Goal: Information Seeking & Learning: Learn about a topic

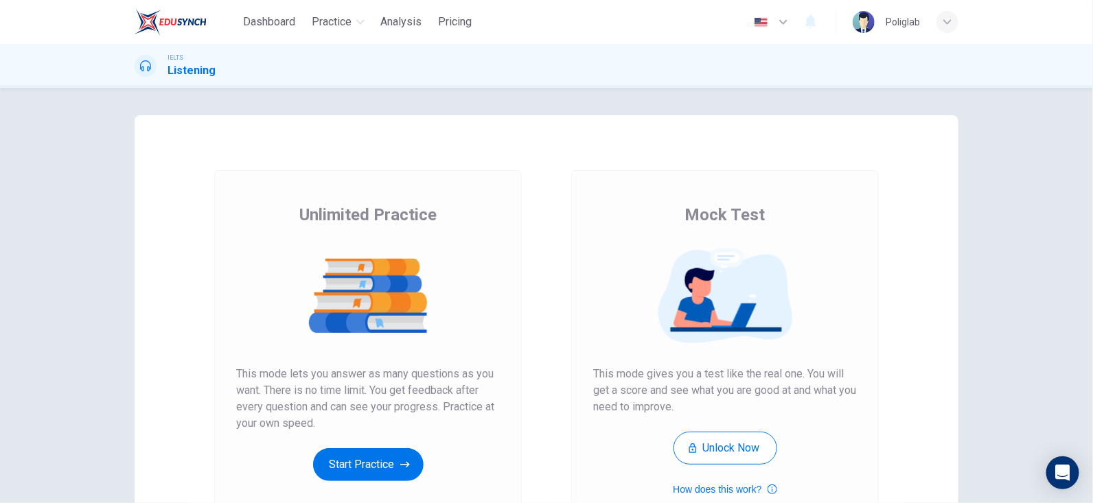
scroll to position [68, 0]
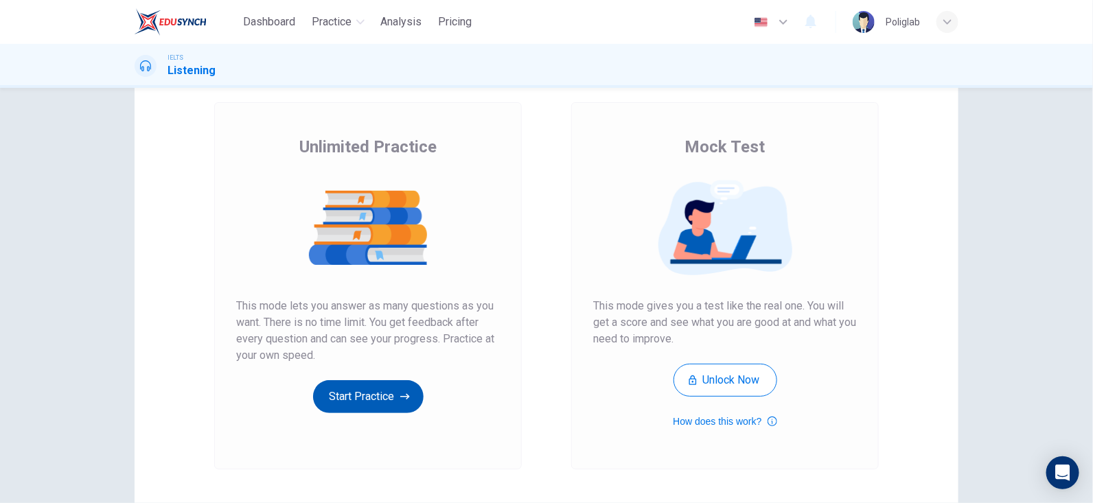
click at [377, 395] on button "Start Practice" at bounding box center [368, 396] width 111 height 33
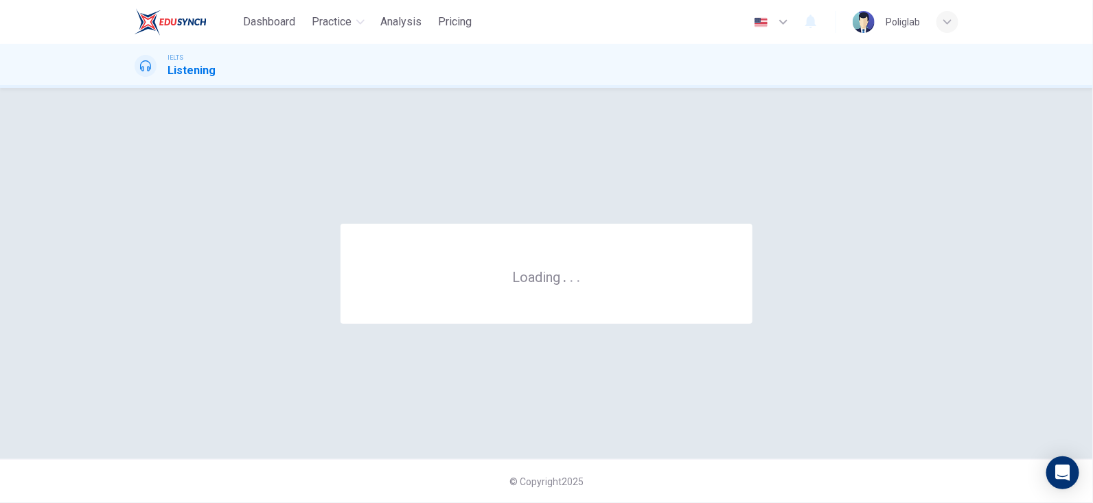
scroll to position [0, 0]
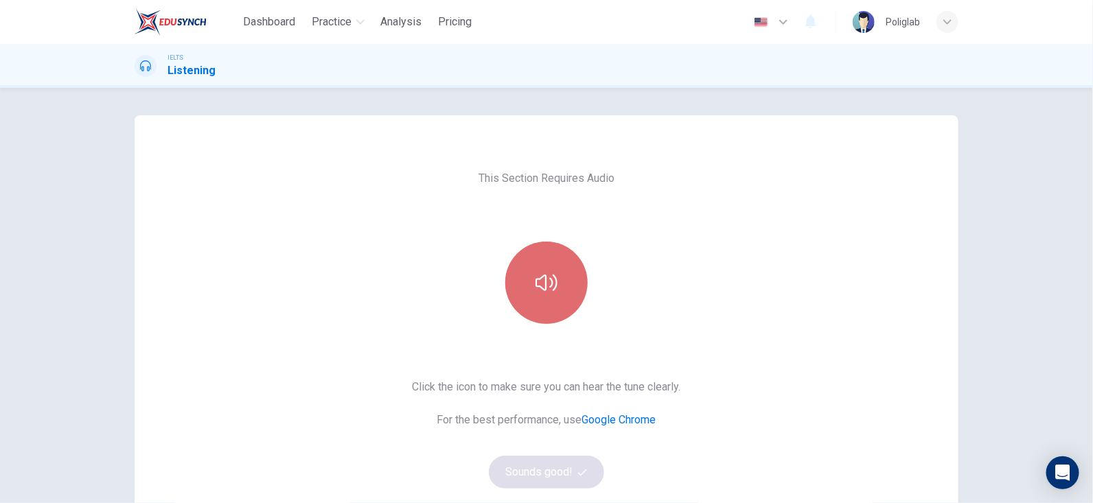
click at [553, 273] on icon "button" at bounding box center [547, 283] width 22 height 22
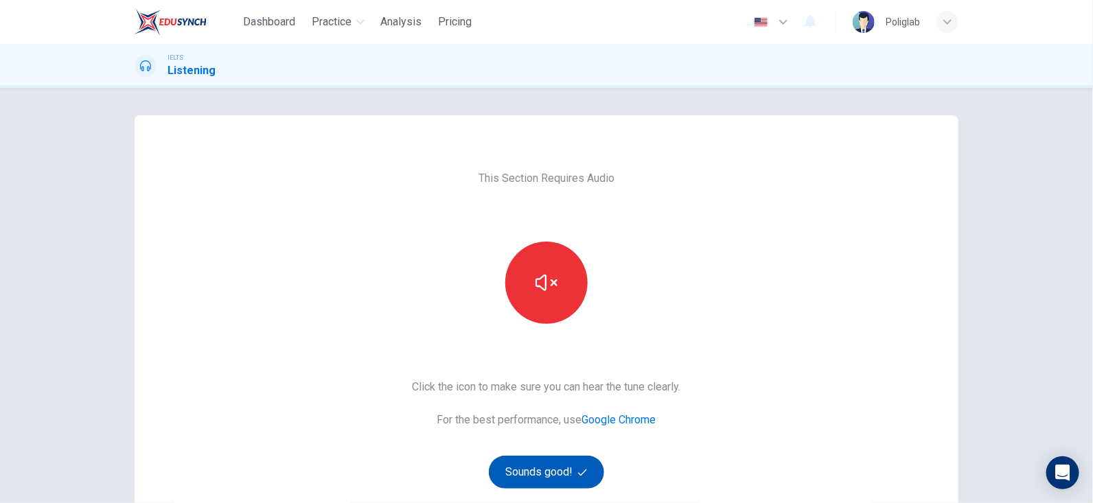
click at [547, 465] on button "Sounds good!" at bounding box center [546, 472] width 115 height 33
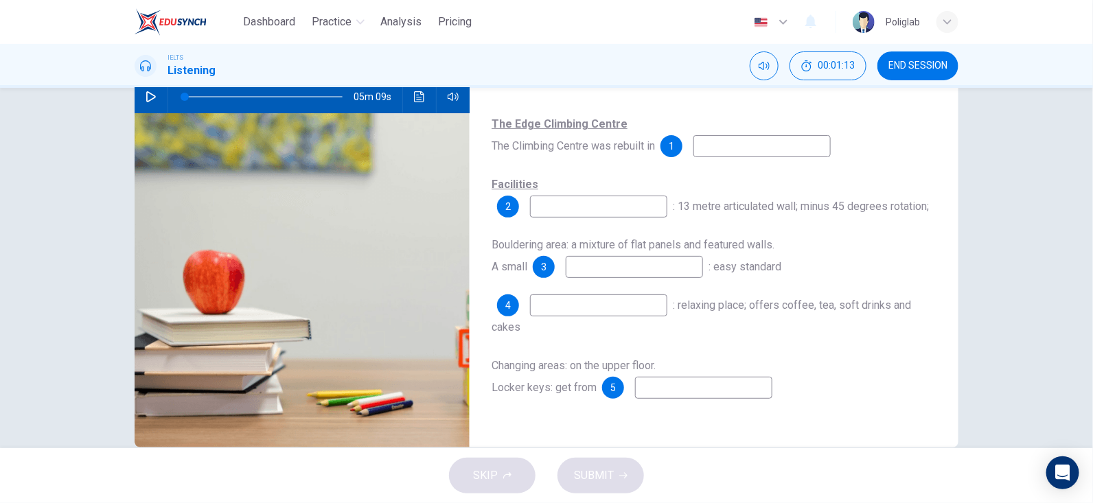
scroll to position [103, 0]
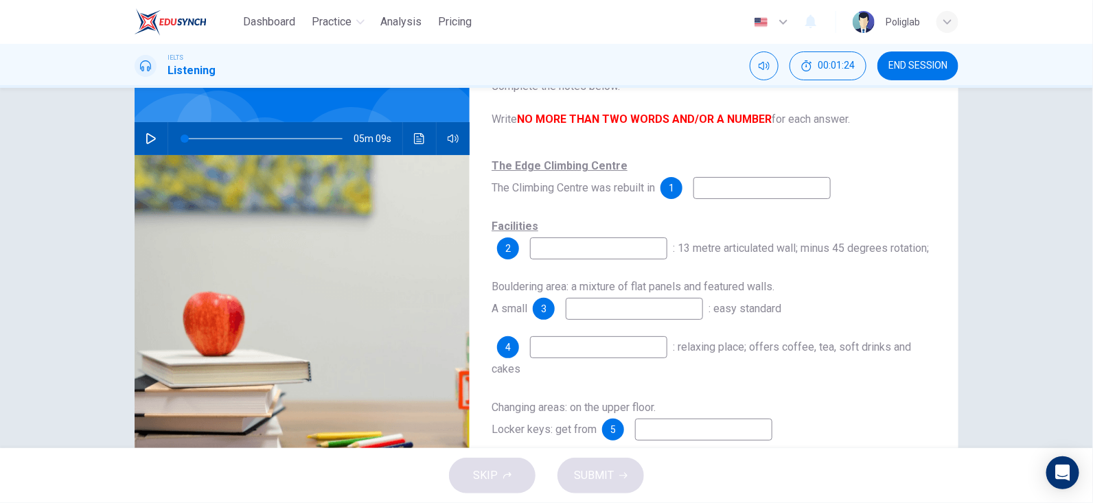
click at [146, 137] on icon "button" at bounding box center [151, 138] width 11 height 11
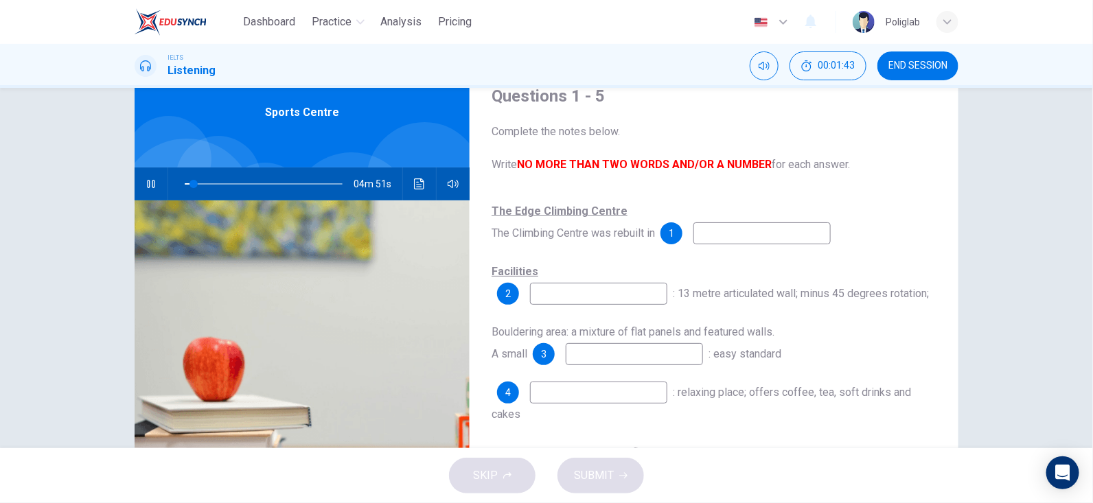
scroll to position [34, 0]
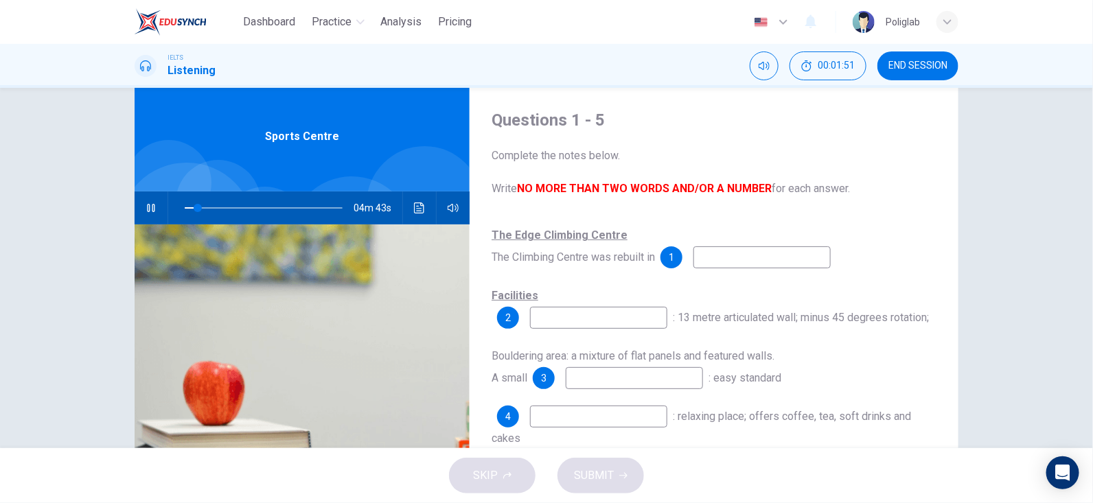
click at [797, 250] on input at bounding box center [761, 257] width 137 height 22
type input "10"
type input "11"
type input "10"
type input "119"
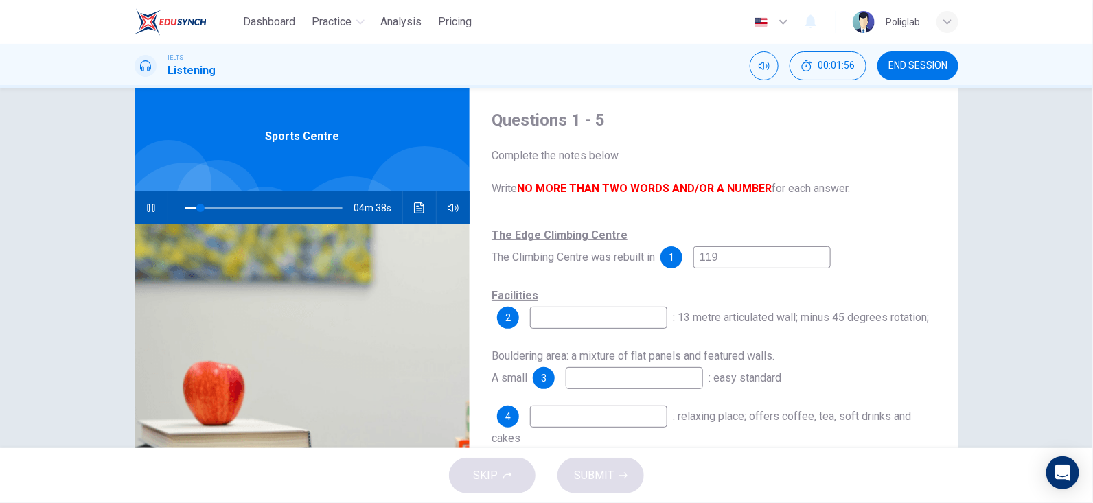
type input "10"
type input "19"
type input "11"
type input "1998"
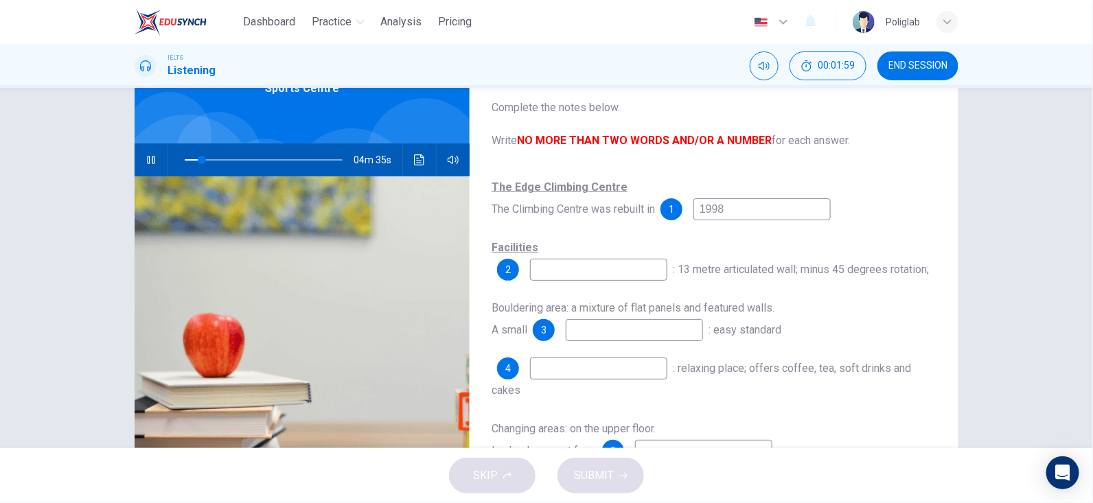
scroll to position [103, 0]
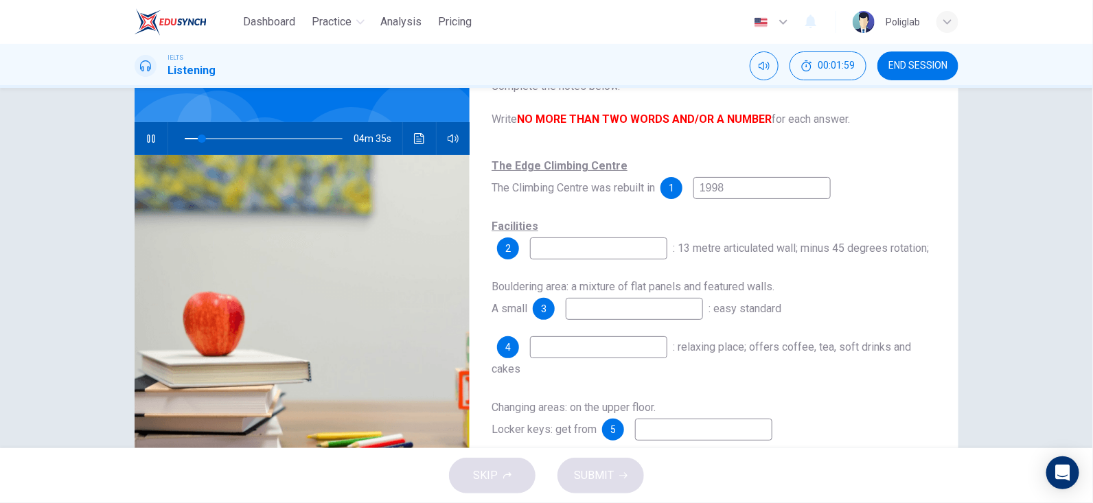
type input "11"
type input "1998"
click at [629, 258] on input at bounding box center [598, 249] width 137 height 22
type input "23"
type input "main"
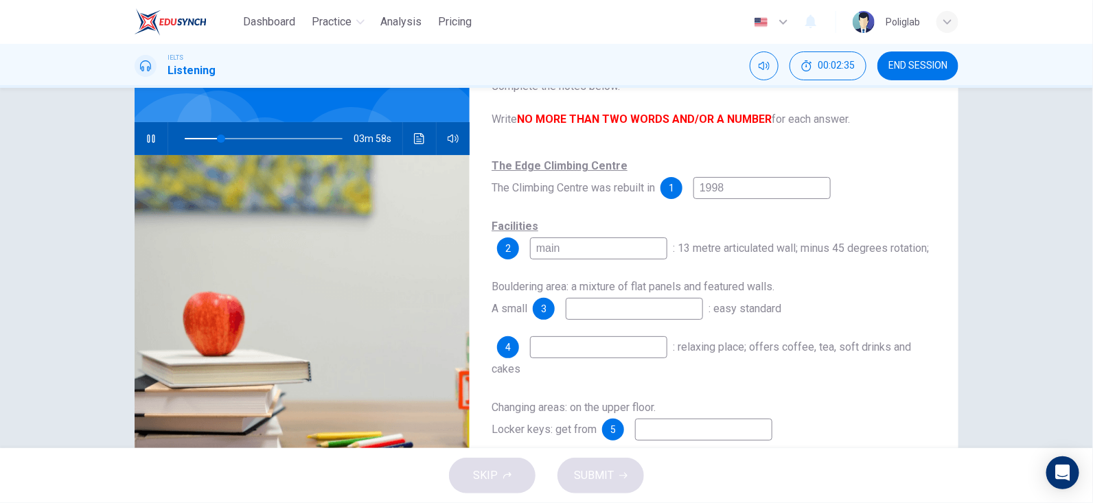
type input "23"
type input "main hol"
type input "23"
type input "main hold"
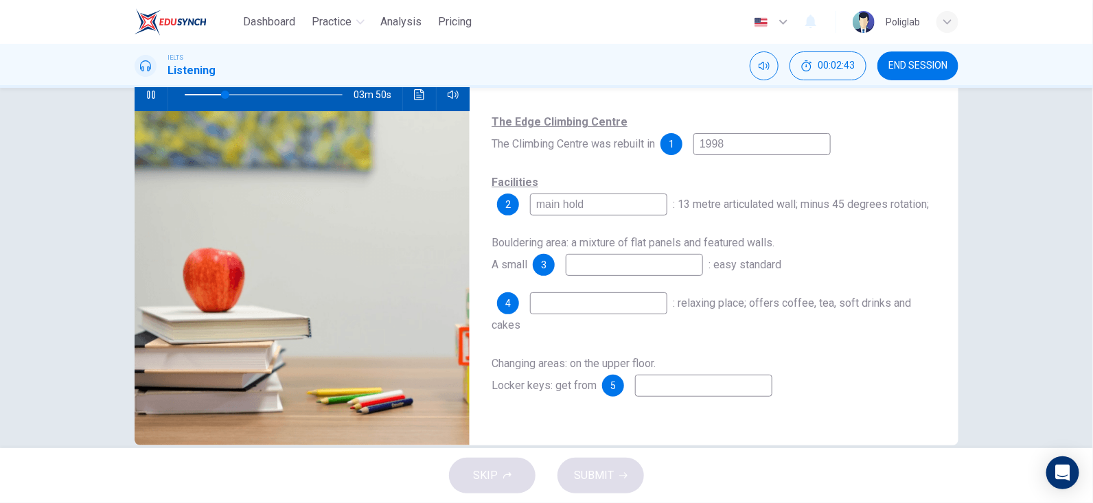
type input "26"
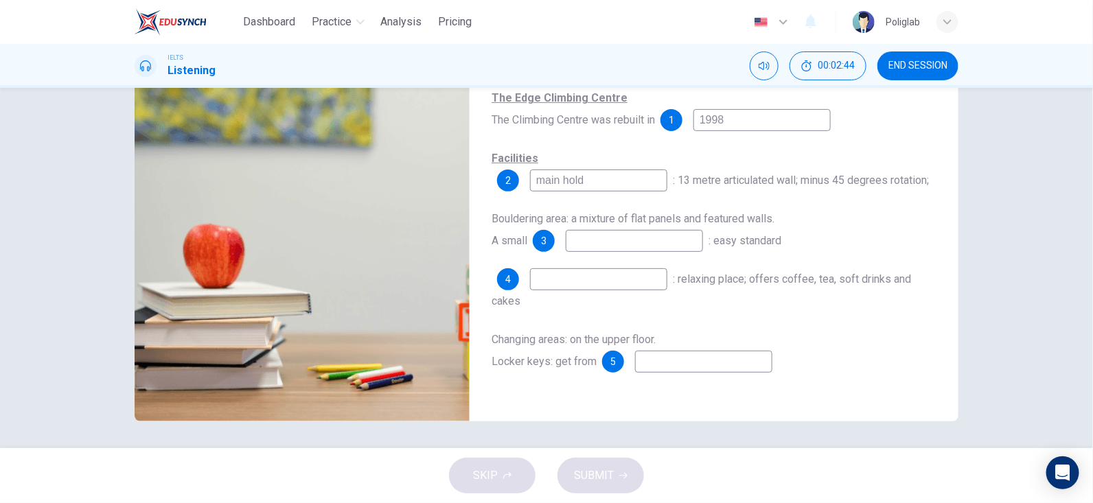
type input "main hold"
click at [695, 242] on input at bounding box center [634, 241] width 137 height 22
type input "44"
type input "war"
type input "44"
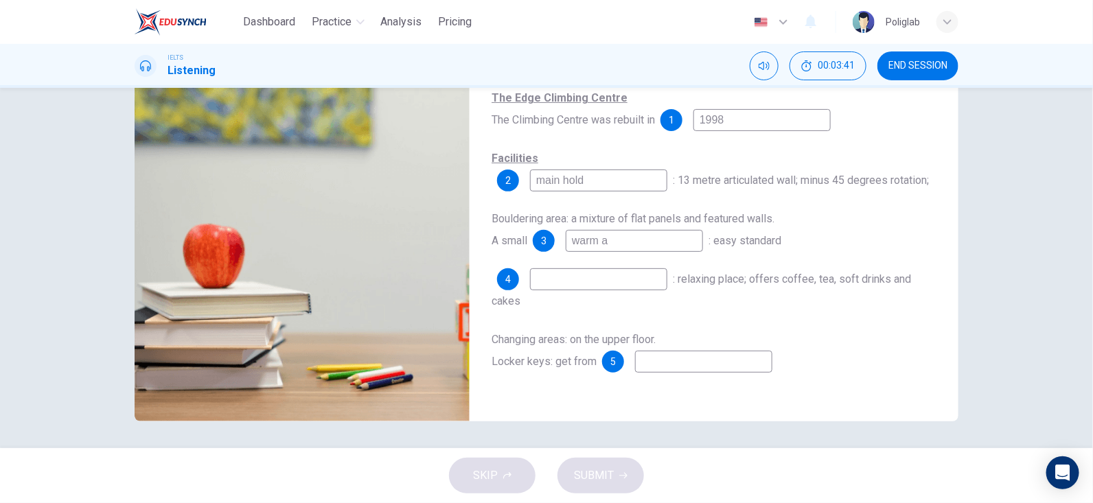
type input "warm an"
type input "44"
type input "warm and"
type input "57"
type input "warm and"
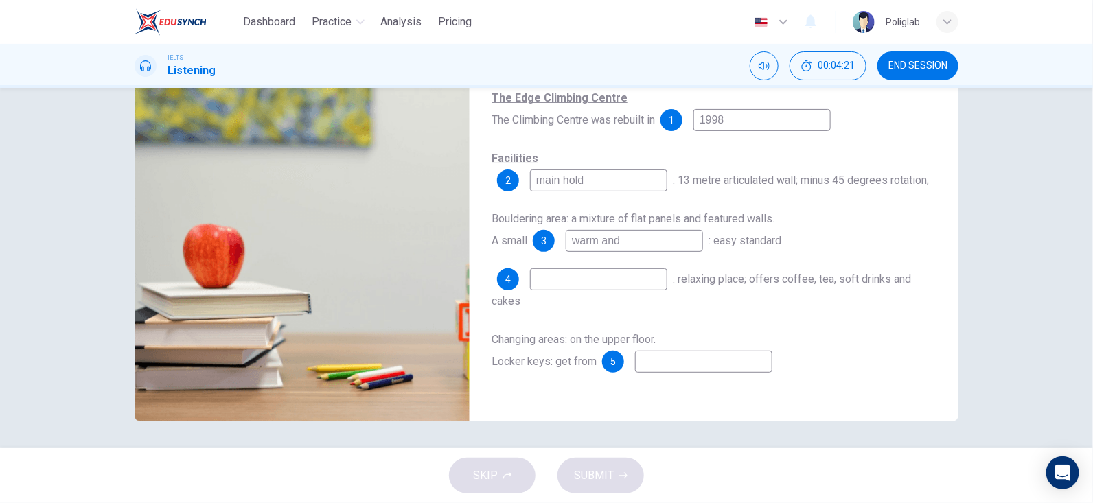
click at [742, 365] on input at bounding box center [703, 362] width 137 height 22
type input "67"
type input "mem"
type input "68"
type input "member"
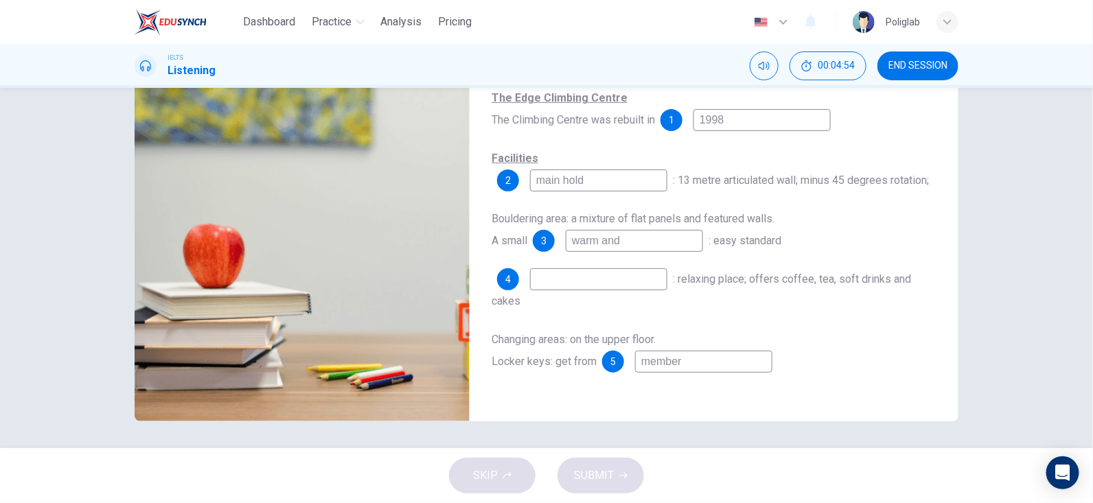
type input "68"
type input "members"
type input "68"
type input "membership"
type input "69"
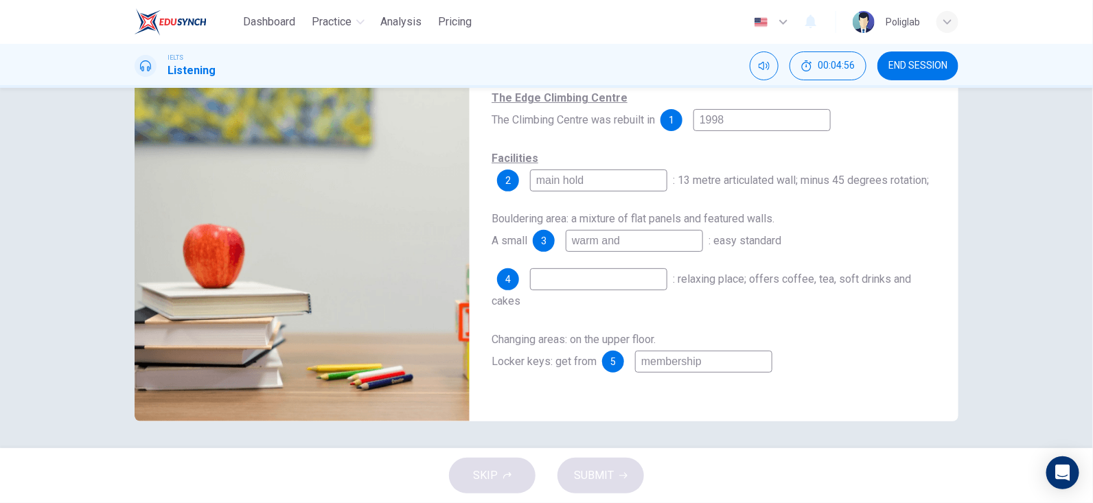
type input "membership"
click at [814, 331] on div "Changing areas: on the upper floor. Locker keys: get from 5 membership" at bounding box center [714, 351] width 445 height 44
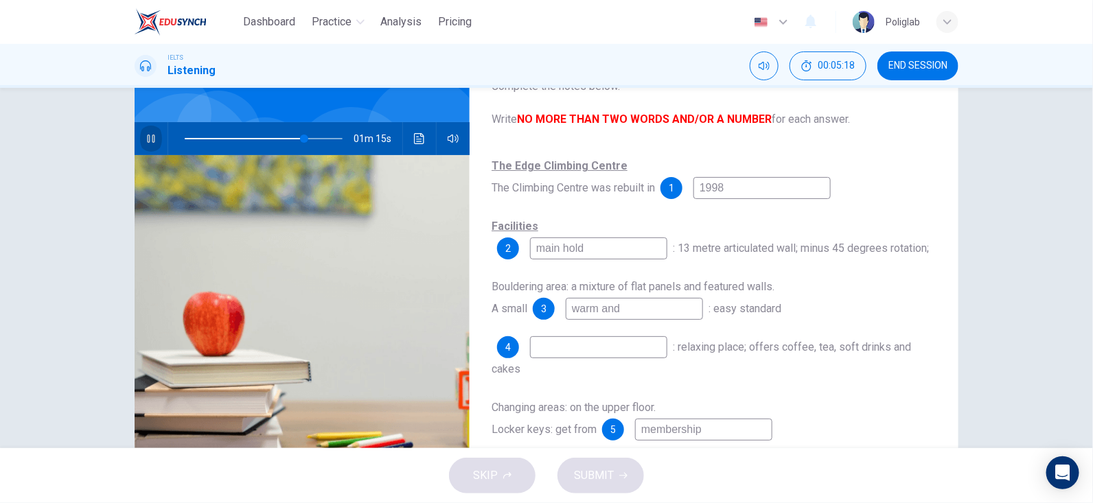
click at [147, 139] on icon "button" at bounding box center [151, 139] width 8 height 8
click at [654, 310] on input "warm and" at bounding box center [634, 309] width 137 height 22
click at [633, 348] on input at bounding box center [598, 347] width 137 height 22
click at [231, 139] on span at bounding box center [264, 138] width 158 height 19
click at [150, 149] on button "button" at bounding box center [151, 138] width 22 height 33
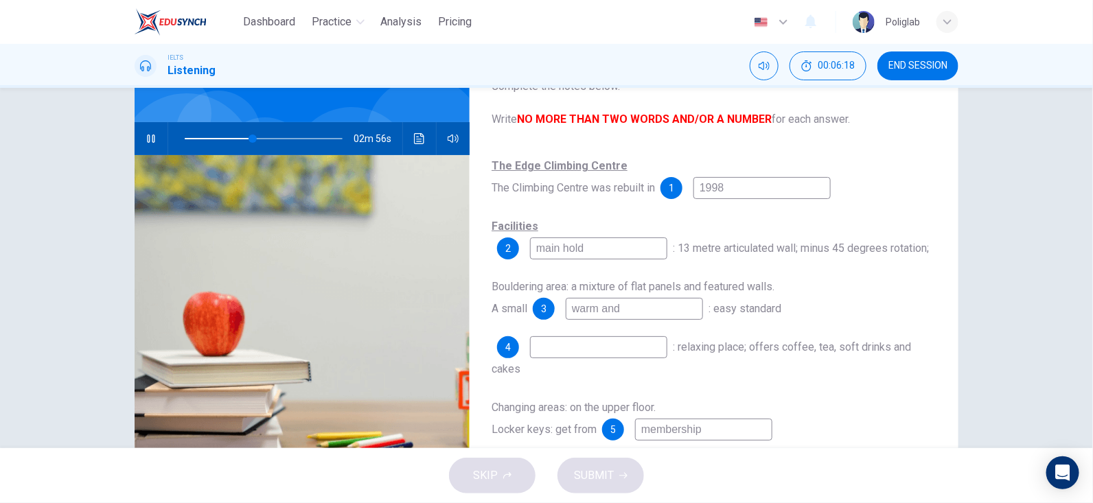
click at [667, 319] on input "warm and" at bounding box center [634, 309] width 137 height 22
type input "44"
type input "warm and hold"
type input "48"
type input "warm and hold"
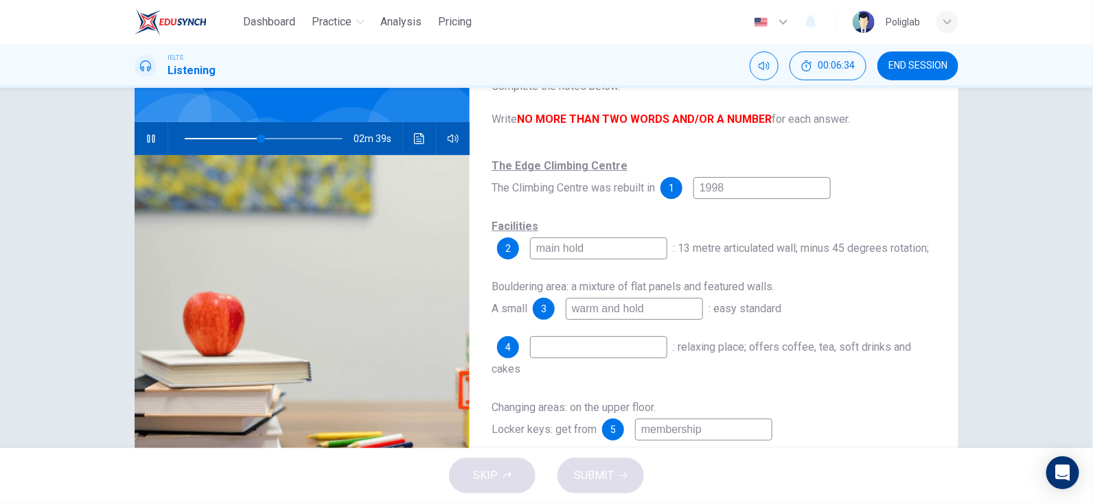
click at [634, 358] on input at bounding box center [598, 347] width 137 height 22
type input "49"
type input "F"
type input "49"
type input "R"
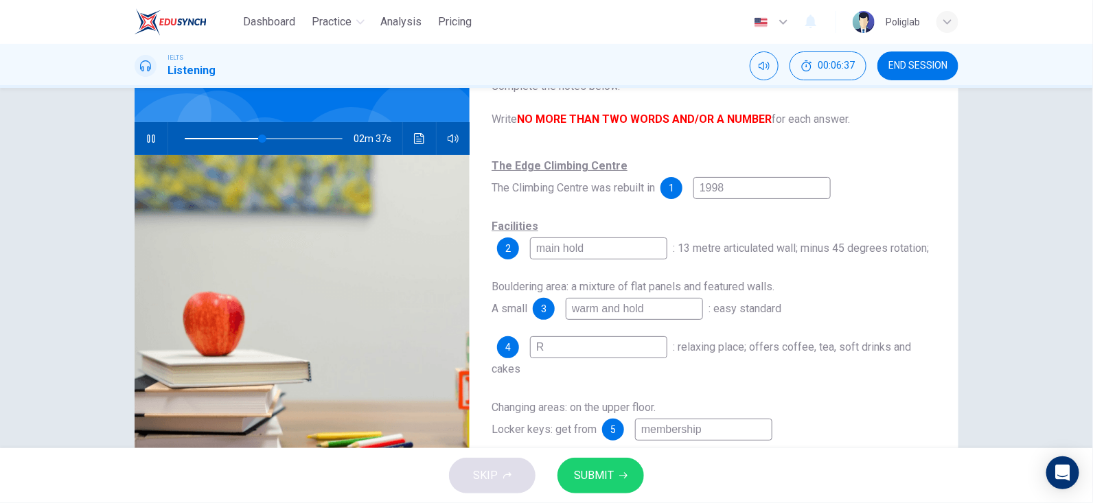
type input "49"
type input "Ro"
type input "49"
type input "Roo"
type input "49"
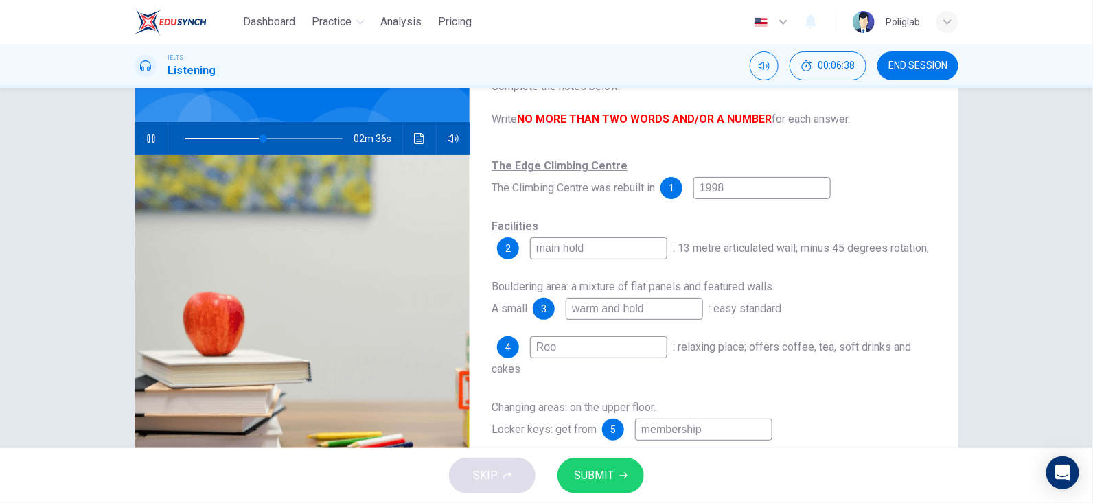
type input "Roof"
type input "53"
type input "Roof"
click at [154, 138] on button "button" at bounding box center [151, 138] width 22 height 33
drag, startPoint x: 562, startPoint y: 349, endPoint x: 519, endPoint y: 350, distance: 42.6
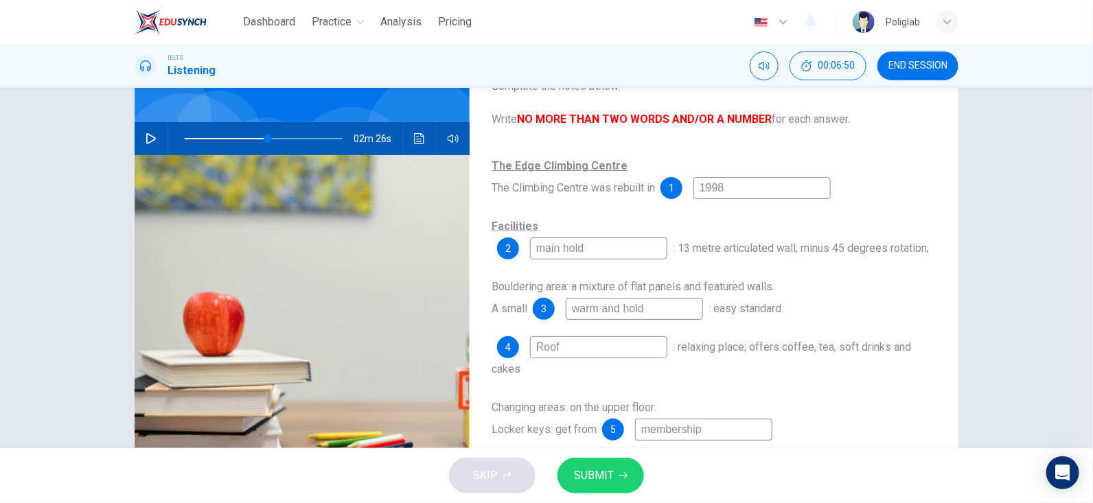
click at [519, 350] on div "4 Roof" at bounding box center [582, 347] width 170 height 22
click at [566, 354] on input "Roof" at bounding box center [598, 347] width 137 height 22
drag, startPoint x: 557, startPoint y: 350, endPoint x: 525, endPoint y: 345, distance: 32.1
click at [525, 345] on div "4 Roof" at bounding box center [582, 347] width 170 height 22
click at [577, 336] on div "The Edge Climbing Centre The Climbing Centre was rebuilt in 1 1998 Facilities 2…" at bounding box center [714, 311] width 445 height 313
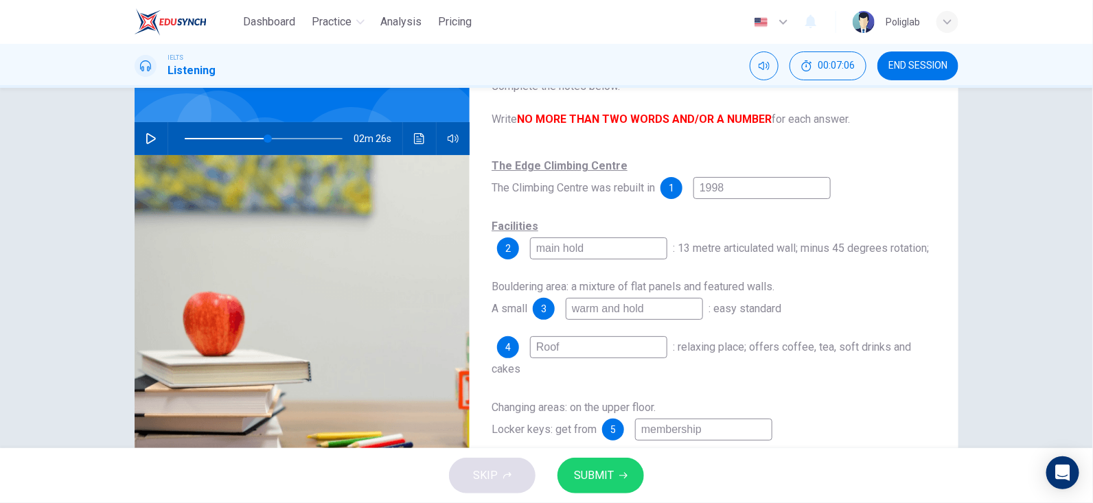
drag, startPoint x: 599, startPoint y: 313, endPoint x: 569, endPoint y: 315, distance: 29.6
click at [569, 315] on input "warm and hold" at bounding box center [634, 309] width 137 height 22
click at [536, 351] on input "Roof" at bounding box center [598, 347] width 137 height 22
drag, startPoint x: 535, startPoint y: 348, endPoint x: 562, endPoint y: 350, distance: 26.9
click at [562, 350] on input "Roof" at bounding box center [598, 347] width 137 height 22
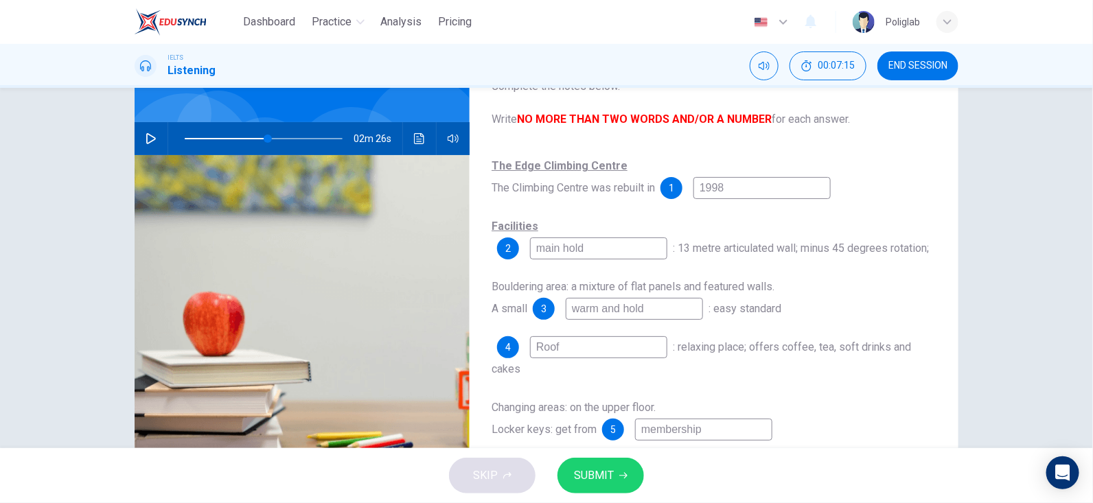
click at [531, 348] on input "Roof" at bounding box center [598, 347] width 137 height 22
drag, startPoint x: 597, startPoint y: 310, endPoint x: 570, endPoint y: 308, distance: 27.5
click at [570, 308] on input "warm and hold" at bounding box center [634, 309] width 137 height 22
drag, startPoint x: 599, startPoint y: 310, endPoint x: 570, endPoint y: 311, distance: 29.6
click at [570, 311] on input "warm and hold" at bounding box center [634, 309] width 137 height 22
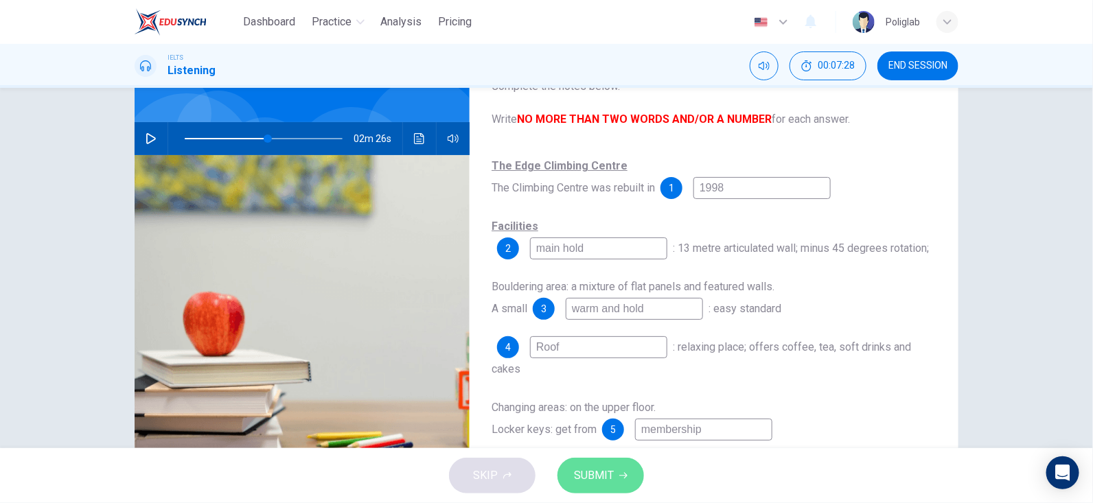
click at [604, 479] on span "SUBMIT" at bounding box center [594, 475] width 40 height 19
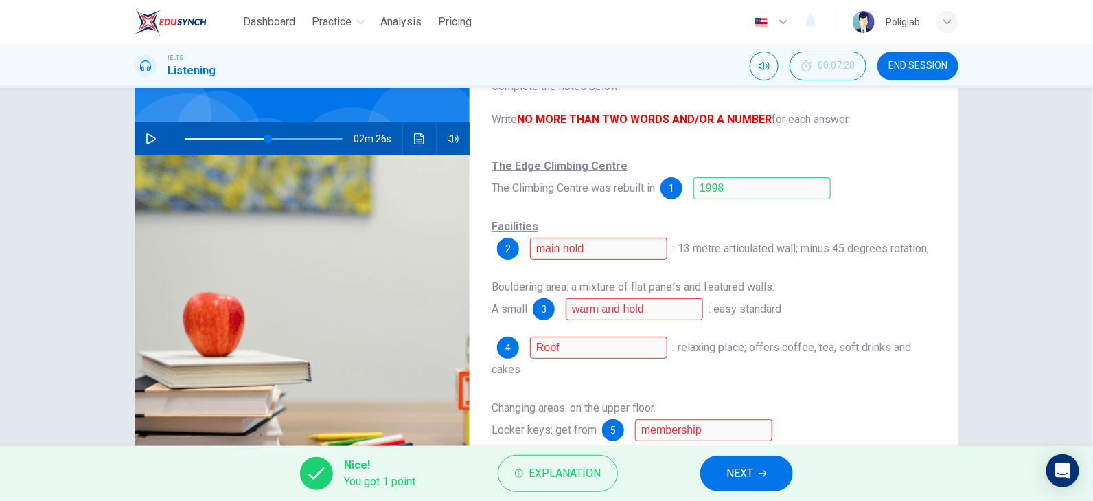
click at [688, 321] on div "The Edge Climbing Centre The Climbing Centre was rebuilt in 1 1998 Facilities 2…" at bounding box center [714, 311] width 445 height 313
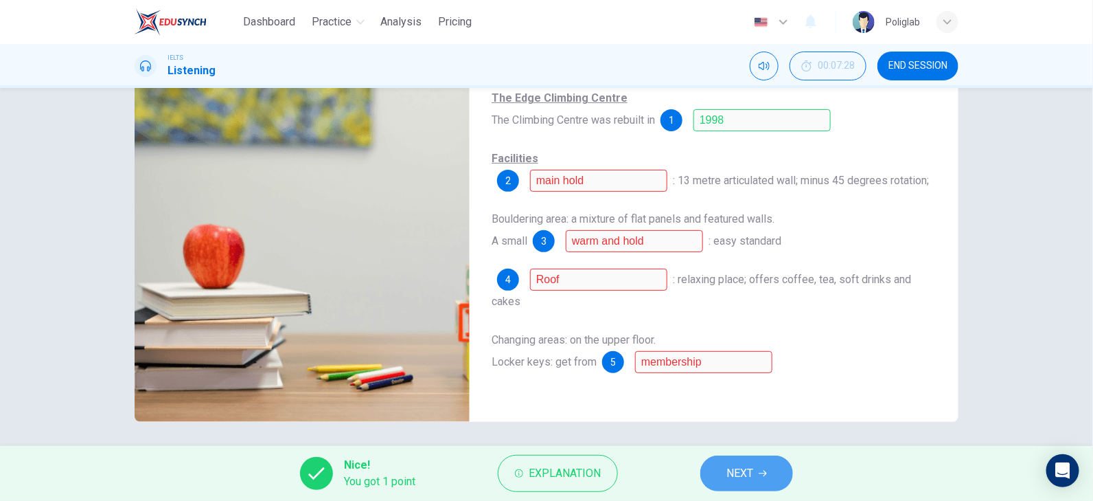
click at [761, 474] on icon "button" at bounding box center [763, 473] width 8 height 8
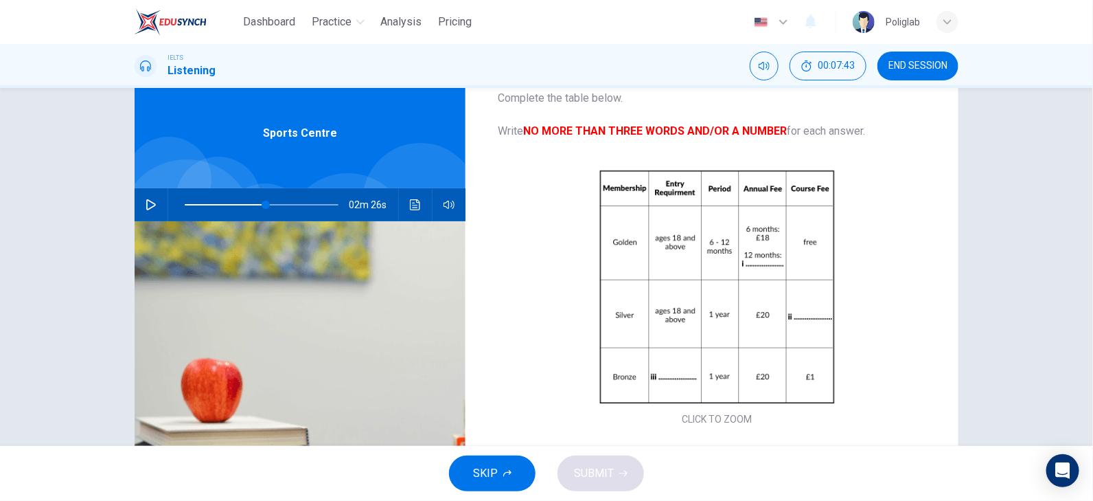
scroll to position [68, 0]
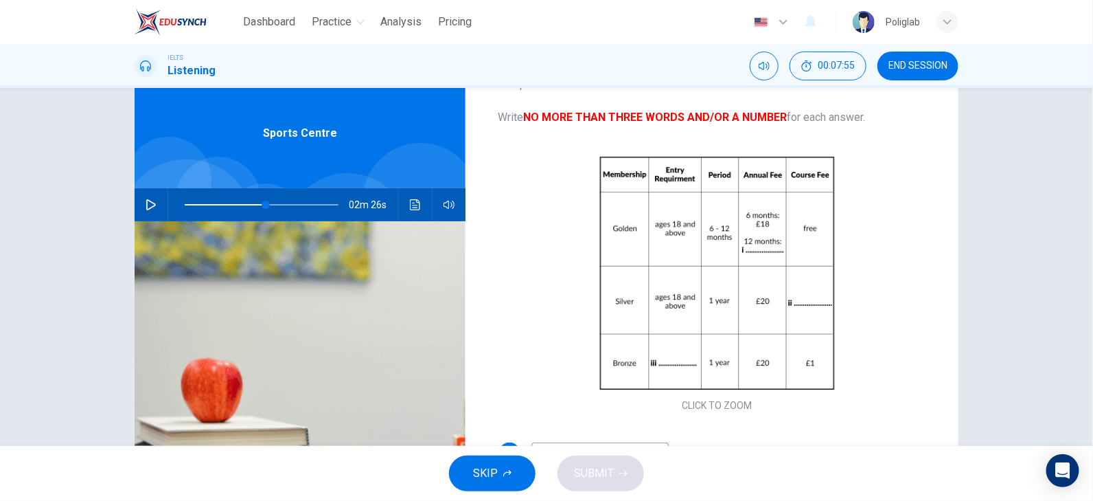
click at [147, 204] on icon "button" at bounding box center [151, 204] width 11 height 11
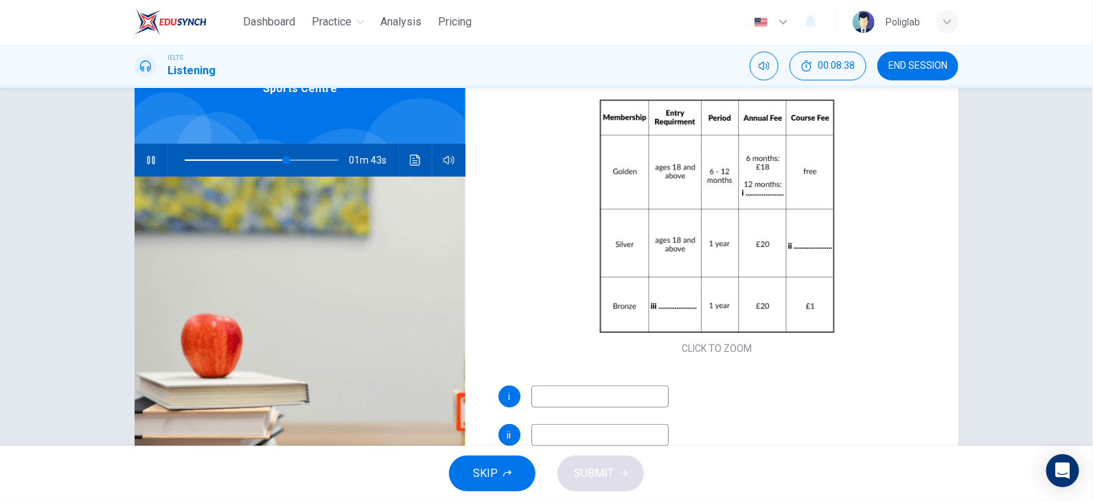
scroll to position [106, 0]
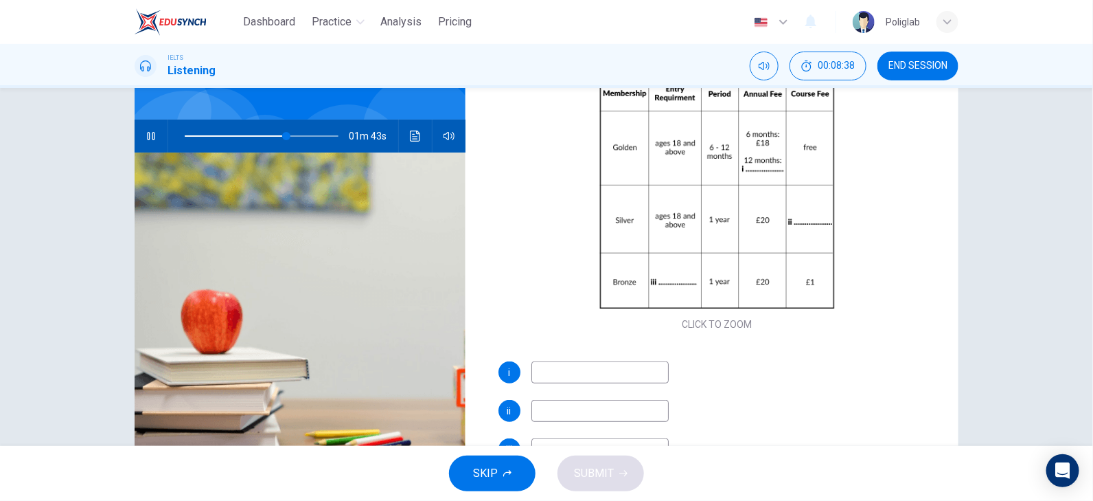
click at [608, 379] on input at bounding box center [599, 372] width 137 height 22
type input "67"
type input "3"
type input "68"
type input "30"
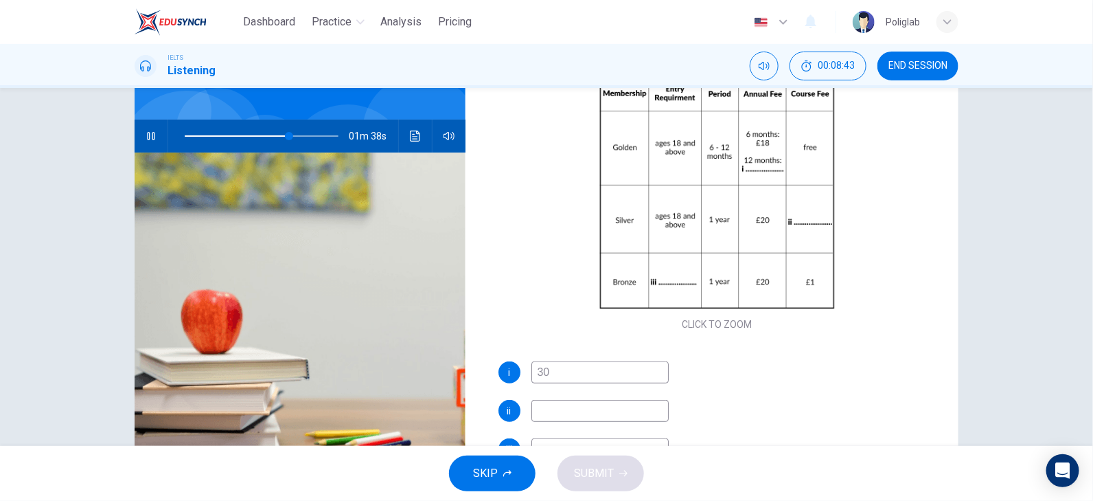
type input "68"
type input "30"
click at [595, 409] on input at bounding box center [599, 411] width 137 height 22
type input "72"
type input "1"
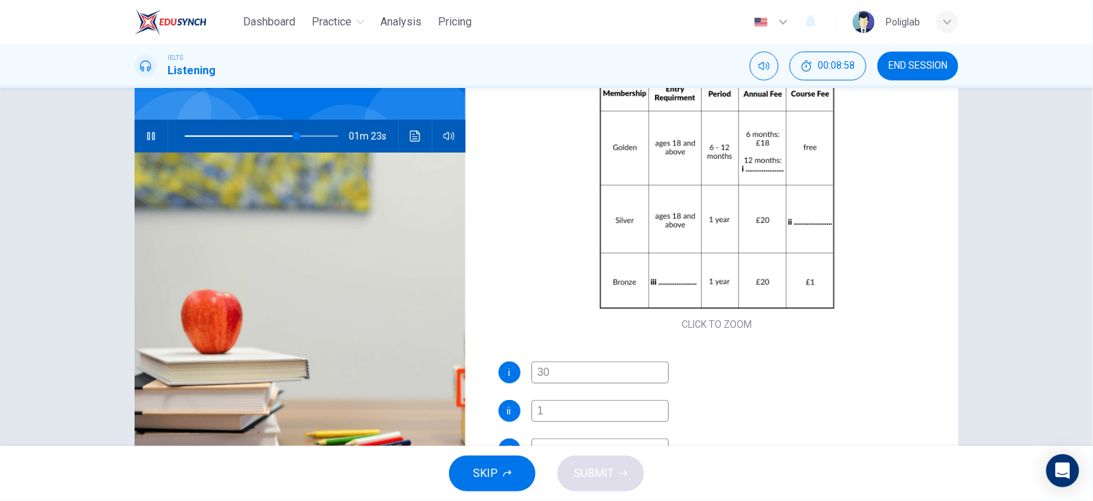
scroll to position [174, 0]
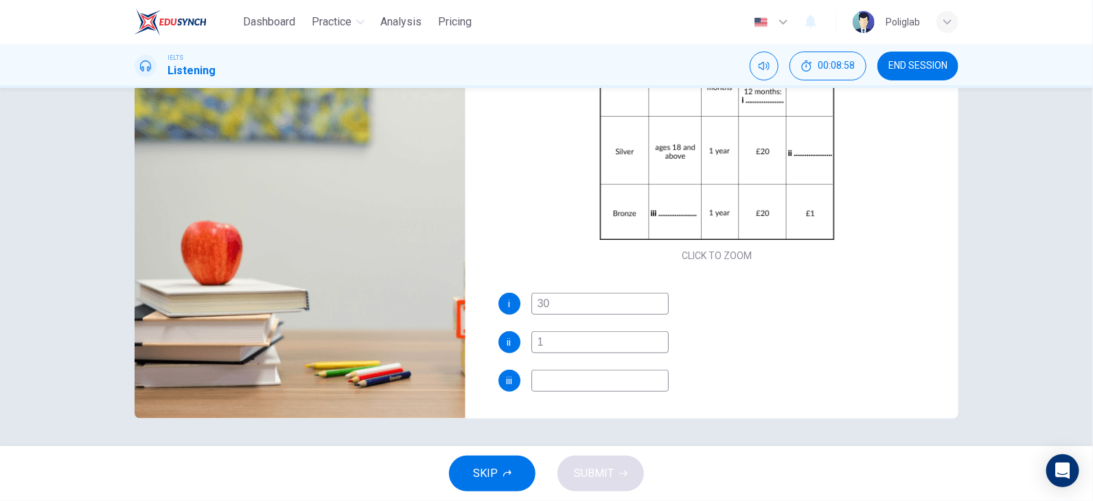
type input "73"
type input "1"
click at [621, 386] on input at bounding box center [599, 380] width 137 height 22
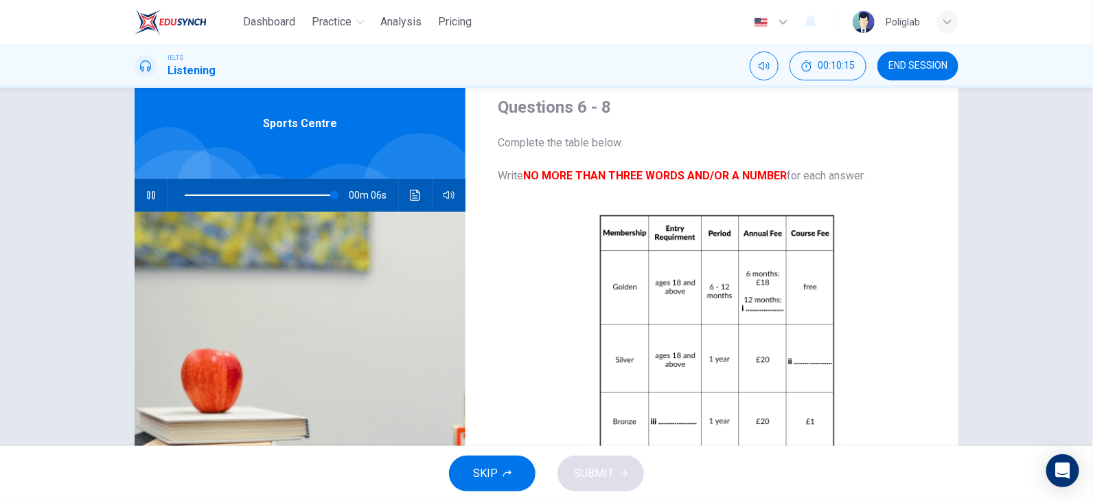
scroll to position [37, 0]
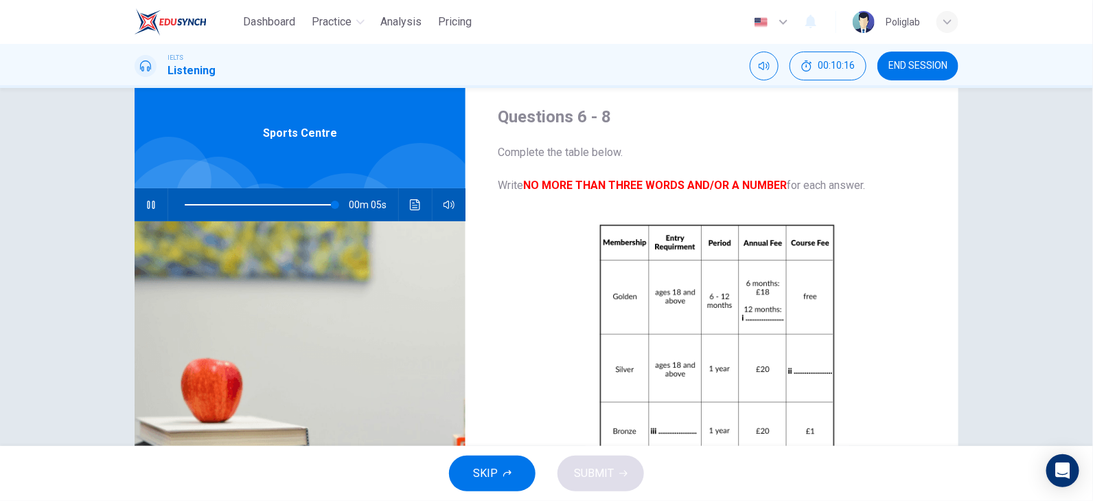
click at [147, 204] on icon "button" at bounding box center [151, 204] width 11 height 11
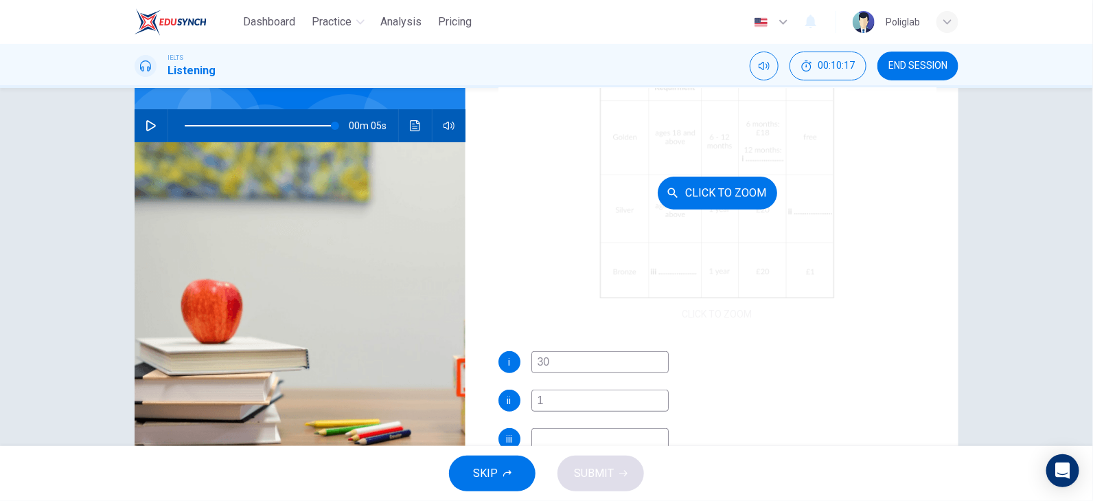
scroll to position [174, 0]
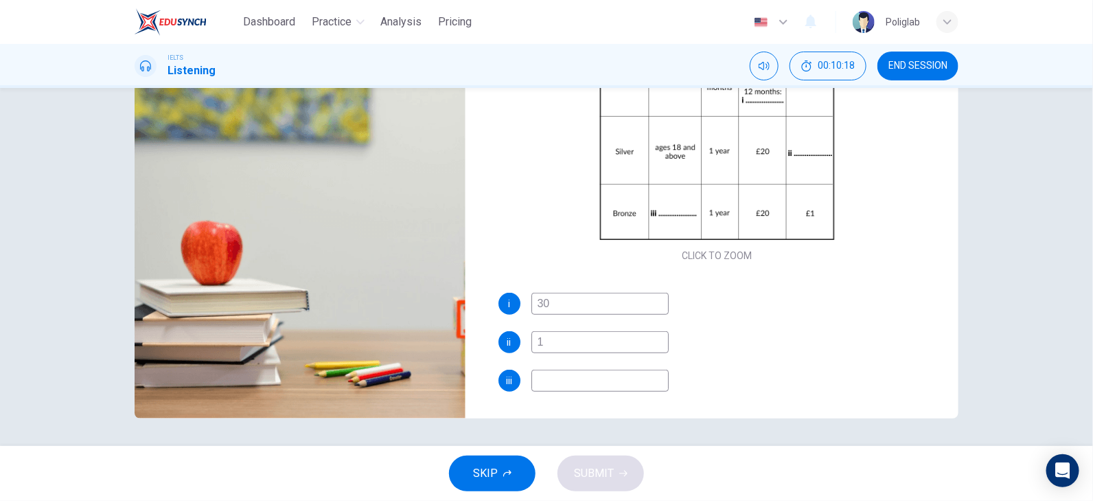
click at [602, 379] on input at bounding box center [599, 380] width 137 height 22
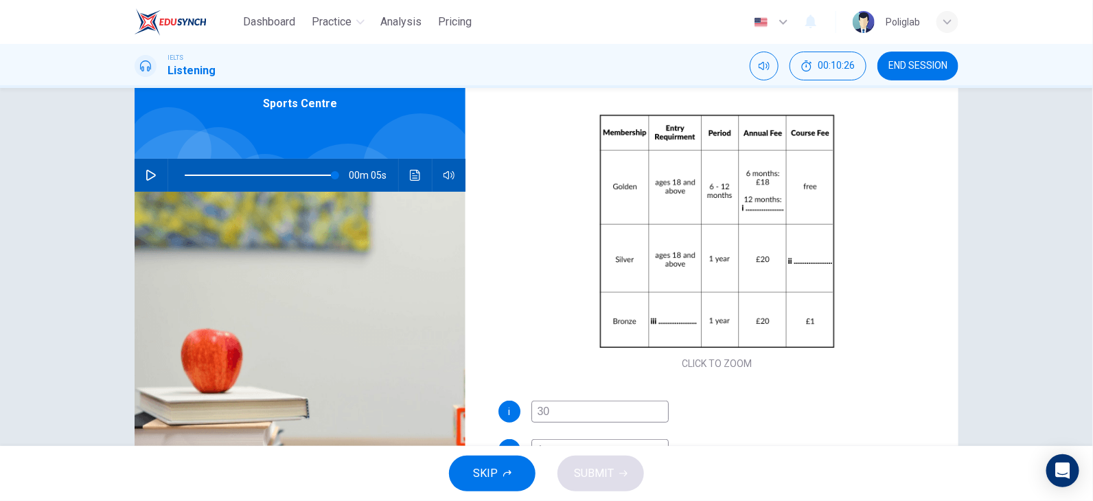
scroll to position [37, 0]
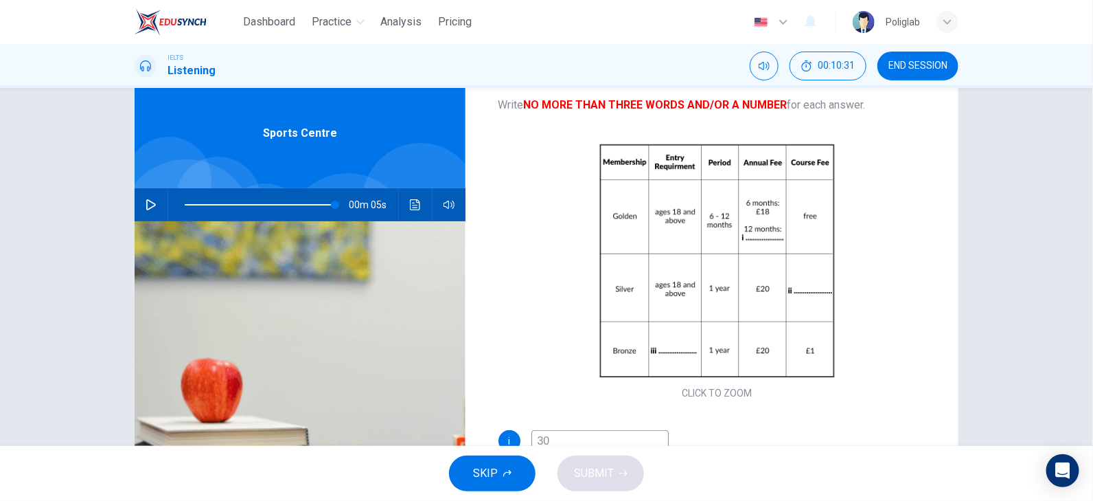
click at [293, 202] on span at bounding box center [262, 204] width 154 height 19
click at [146, 203] on icon "button" at bounding box center [151, 204] width 11 height 11
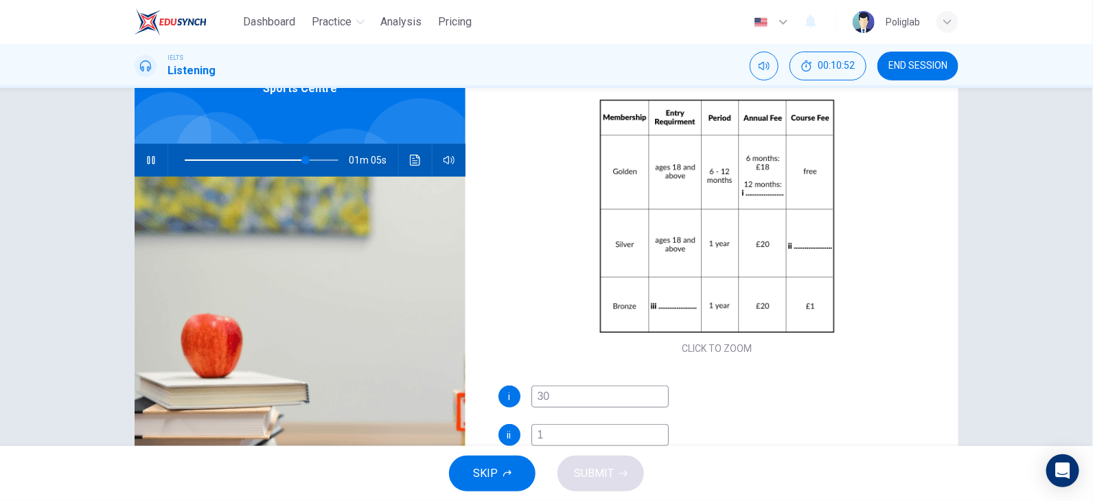
scroll to position [106, 0]
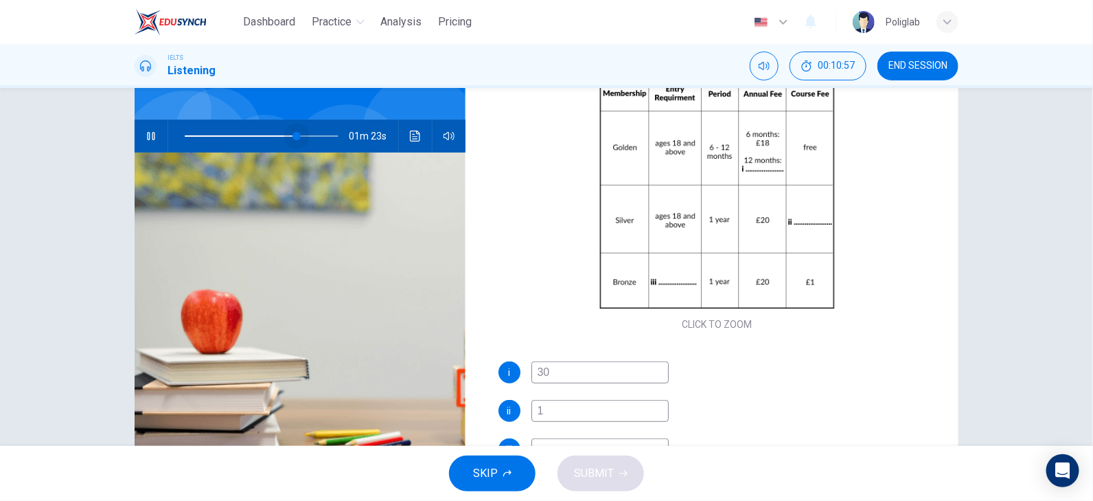
drag, startPoint x: 303, startPoint y: 135, endPoint x: 293, endPoint y: 135, distance: 10.3
click at [293, 135] on span at bounding box center [296, 136] width 8 height 8
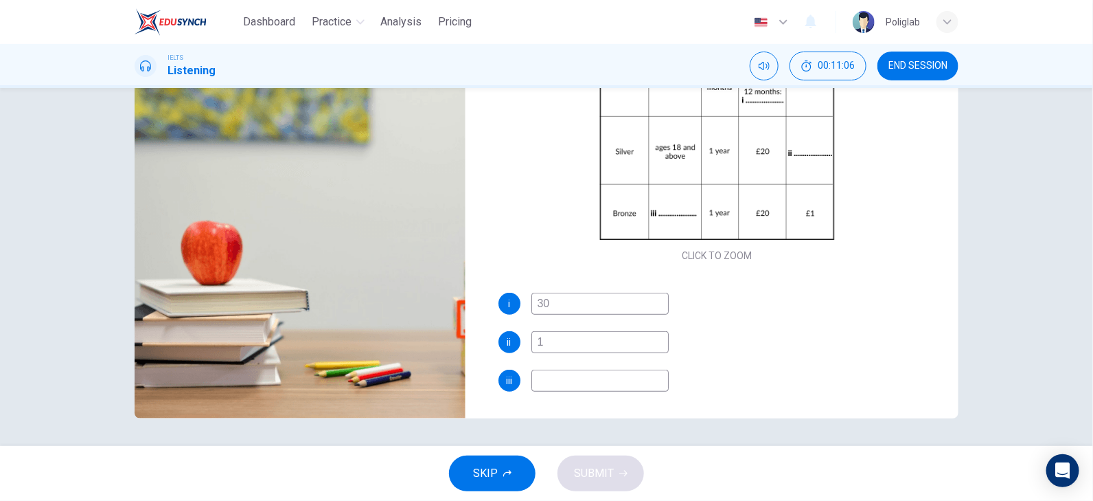
click at [560, 385] on input at bounding box center [599, 380] width 137 height 22
type input "77"
type input "8"
type input "77"
type input "8"
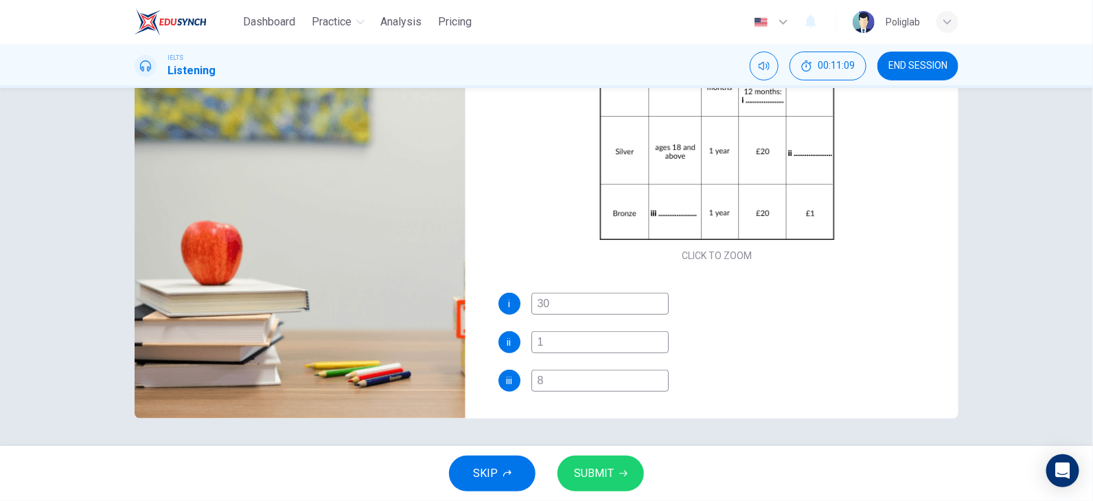
type input "77"
type input "8 to"
type input "77"
type input "8 to"
type input "77"
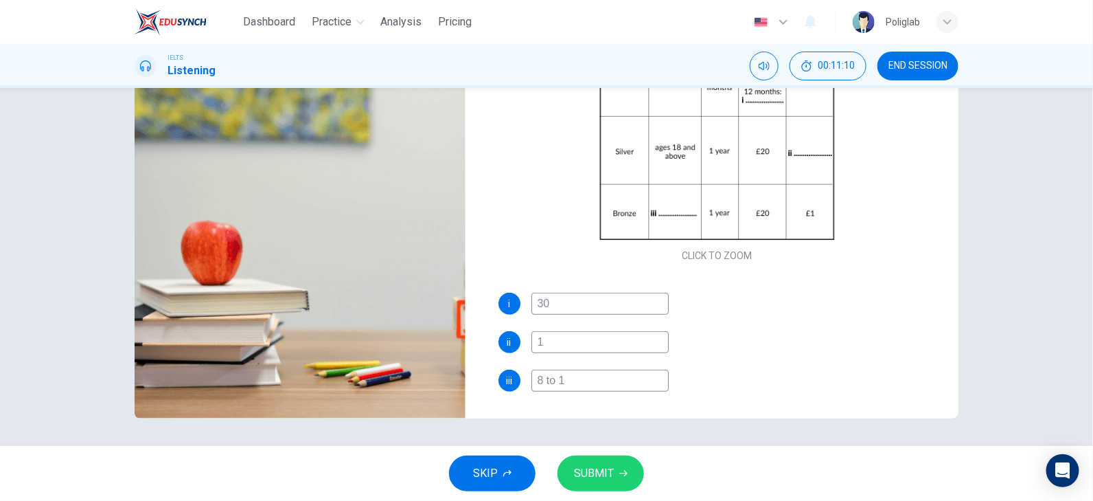
type input "8 to 15"
type input "77"
type input "8 to 1"
type input "78"
type input "8 to 18"
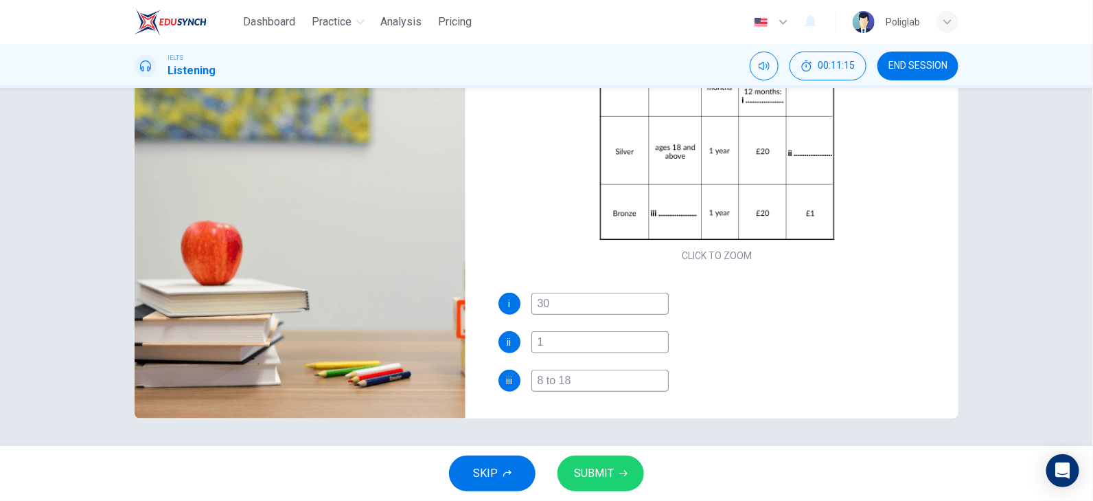
type input "79"
type input "8 to"
type input "79"
type input "8 to"
type input "79"
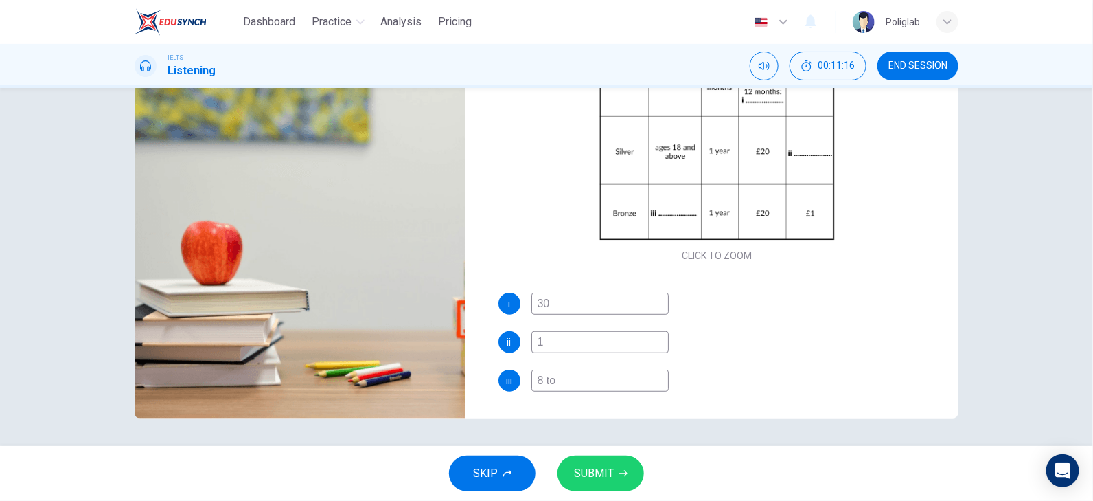
type input "8 t"
type input "79"
type input "8"
type input "79"
type input "8"
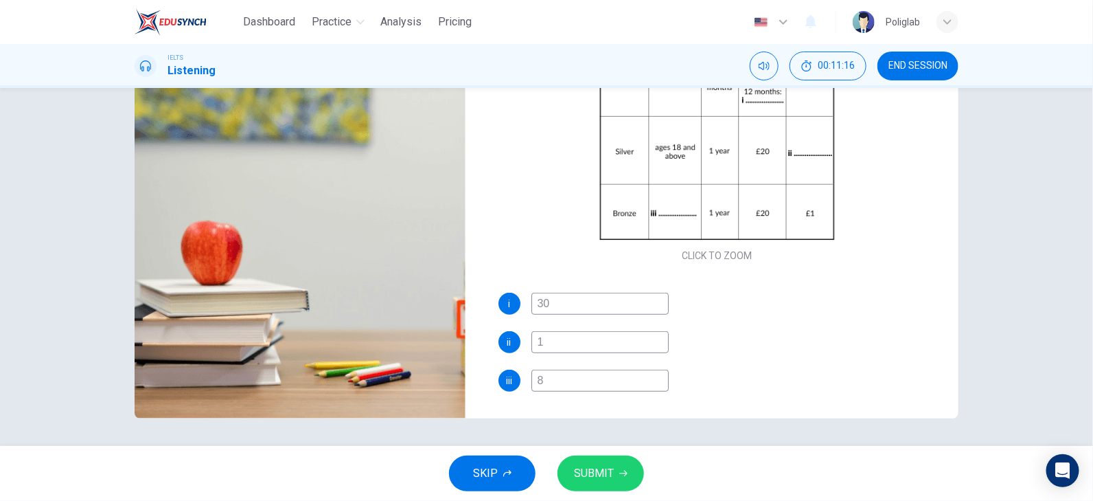
type input "79"
type input "4"
type input "79"
type input "40"
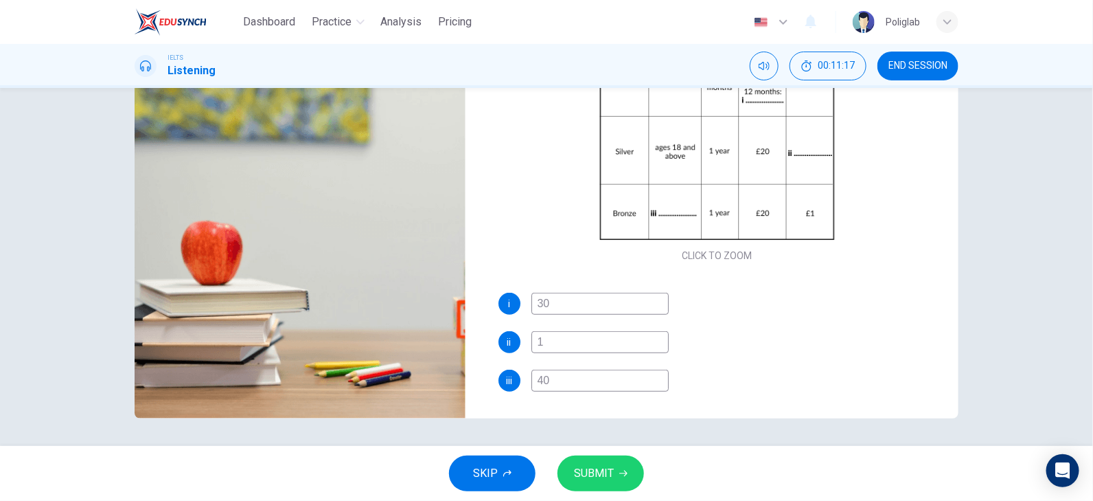
type input "79"
type input "40"
type input "79"
type input "40 to"
type input "79"
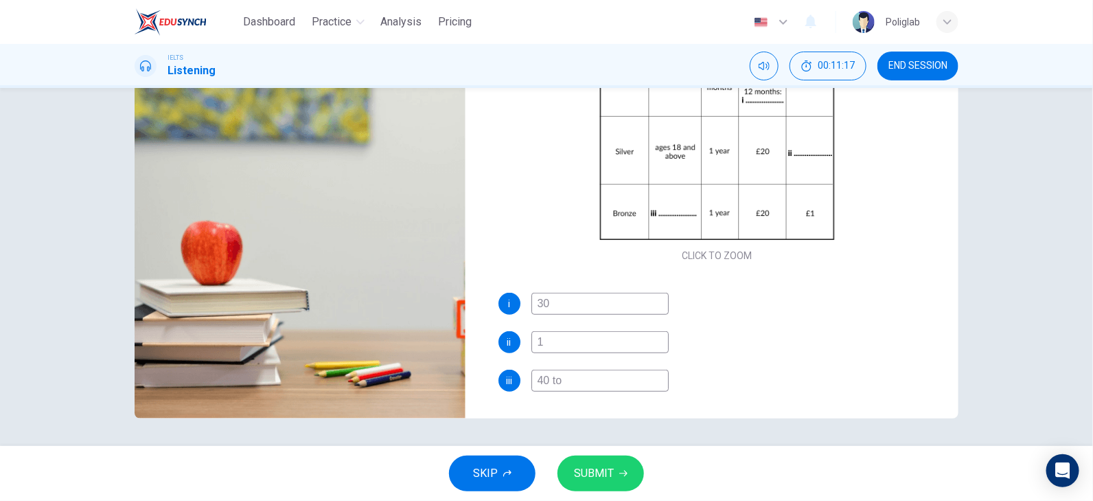
type input "40 to"
type input "80"
type input "40 to 70"
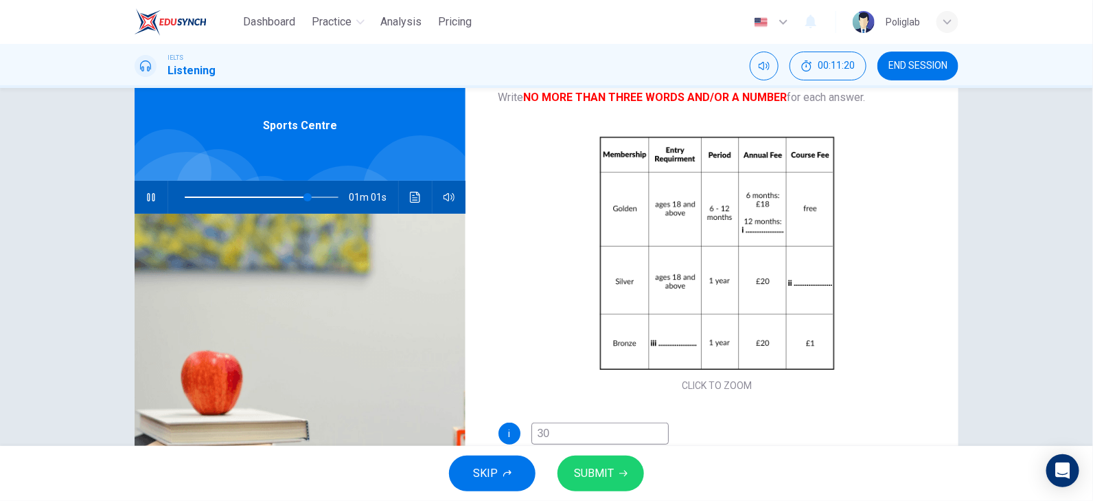
type input "80"
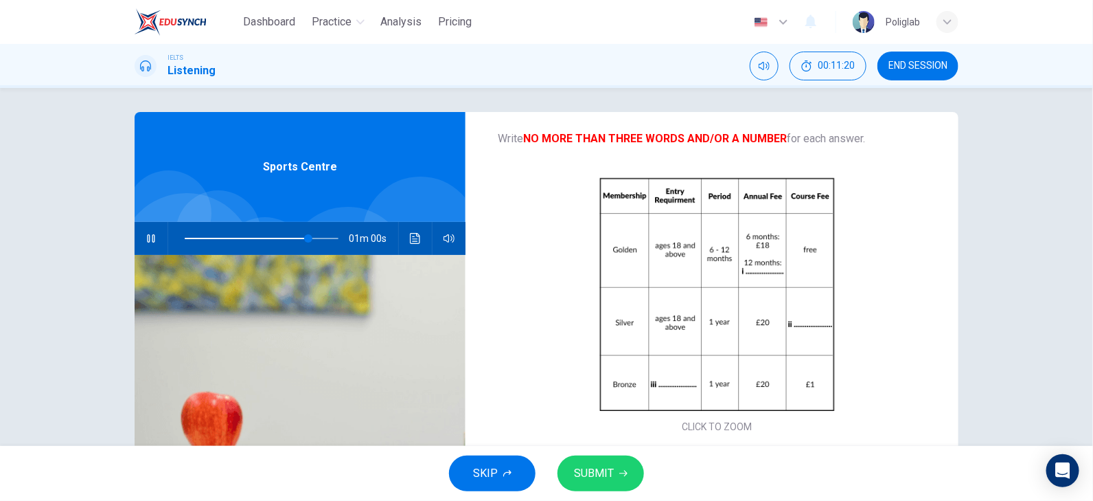
scroll to position [0, 0]
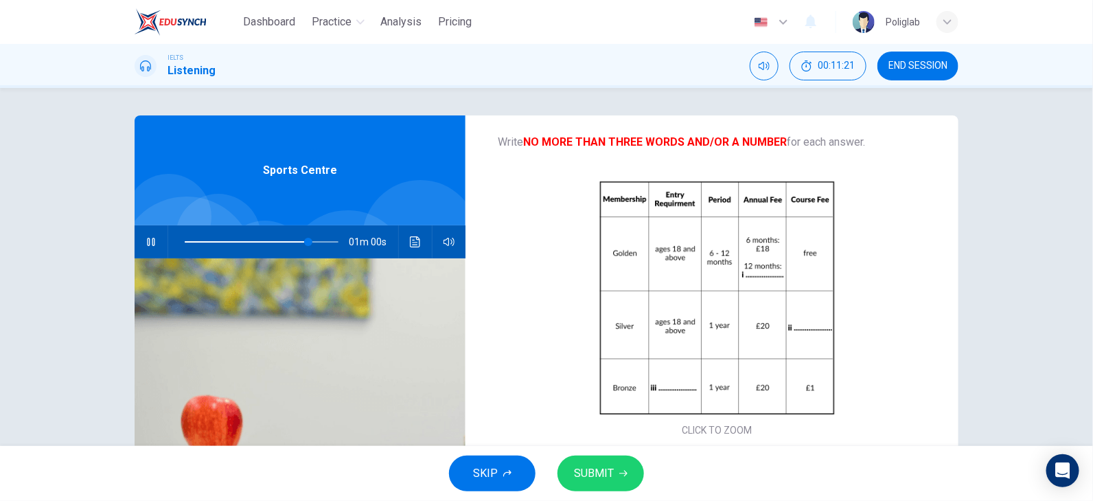
type input "40 to 70"
click at [146, 244] on icon "button" at bounding box center [151, 241] width 11 height 11
click at [293, 238] on span at bounding box center [296, 242] width 8 height 8
click at [150, 236] on button "button" at bounding box center [151, 241] width 22 height 33
click at [145, 235] on button "button" at bounding box center [151, 241] width 22 height 33
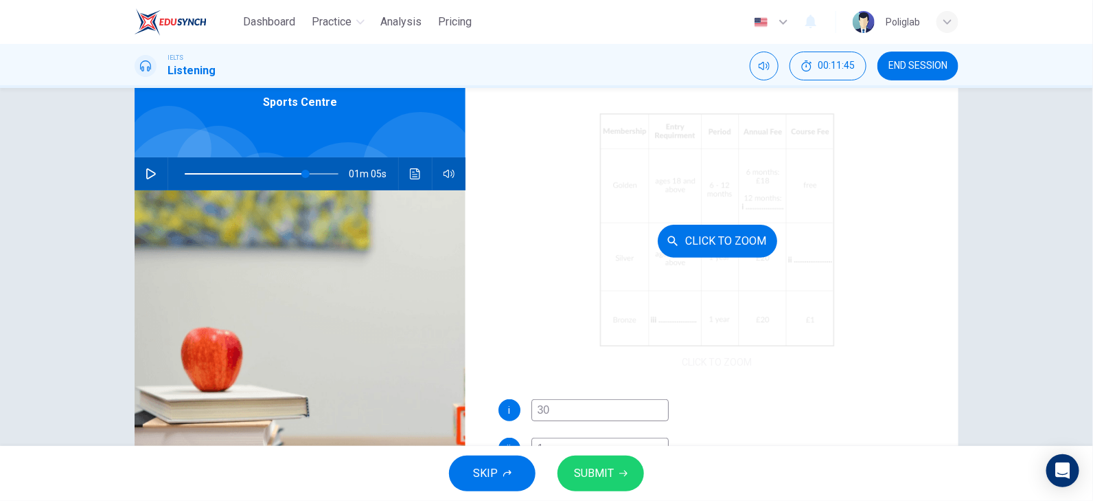
scroll to position [137, 0]
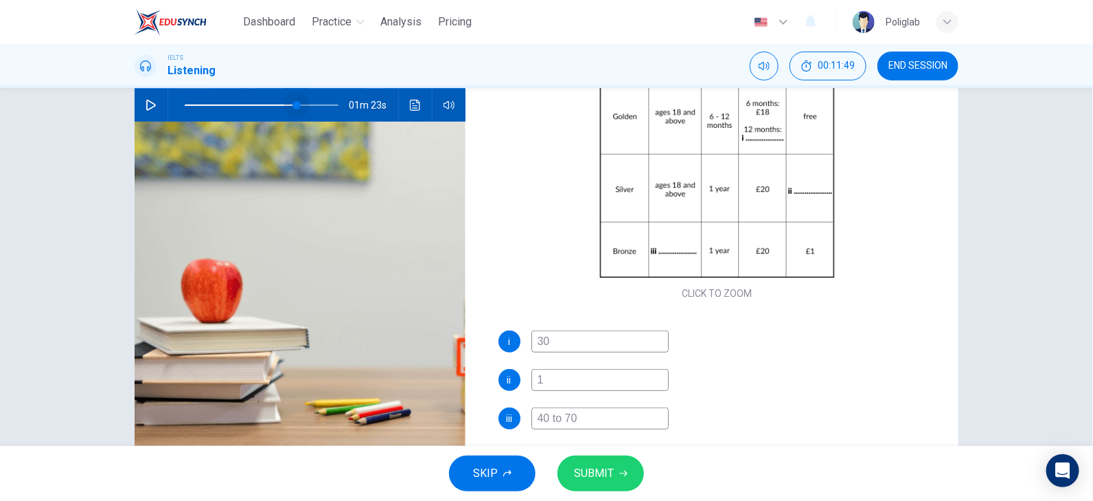
click at [295, 103] on span at bounding box center [296, 105] width 8 height 8
click at [152, 104] on icon "button" at bounding box center [151, 105] width 10 height 11
click at [152, 104] on icon "button" at bounding box center [151, 105] width 11 height 11
click at [625, 481] on button "SUBMIT" at bounding box center [601, 473] width 87 height 36
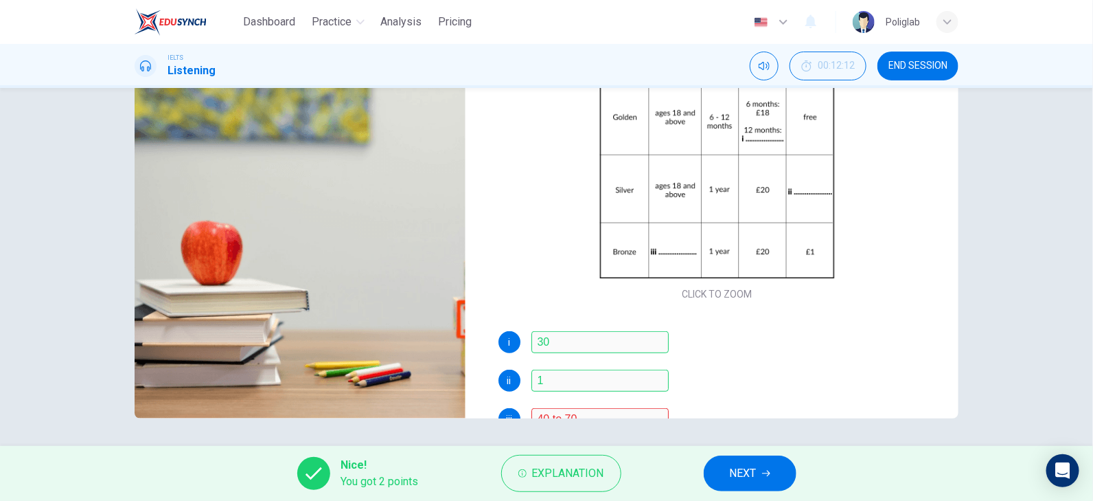
scroll to position [80, 0]
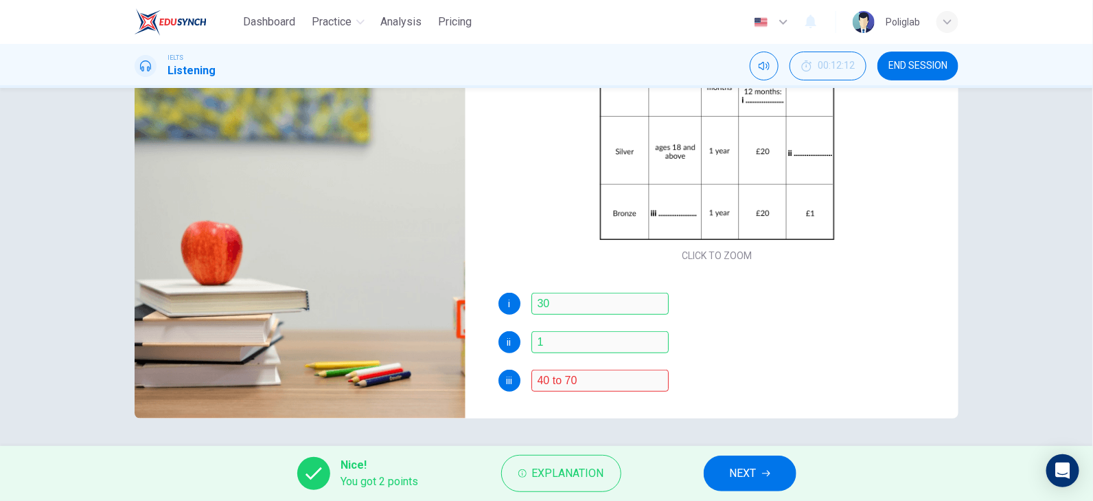
click at [739, 472] on span "NEXT" at bounding box center [743, 472] width 27 height 19
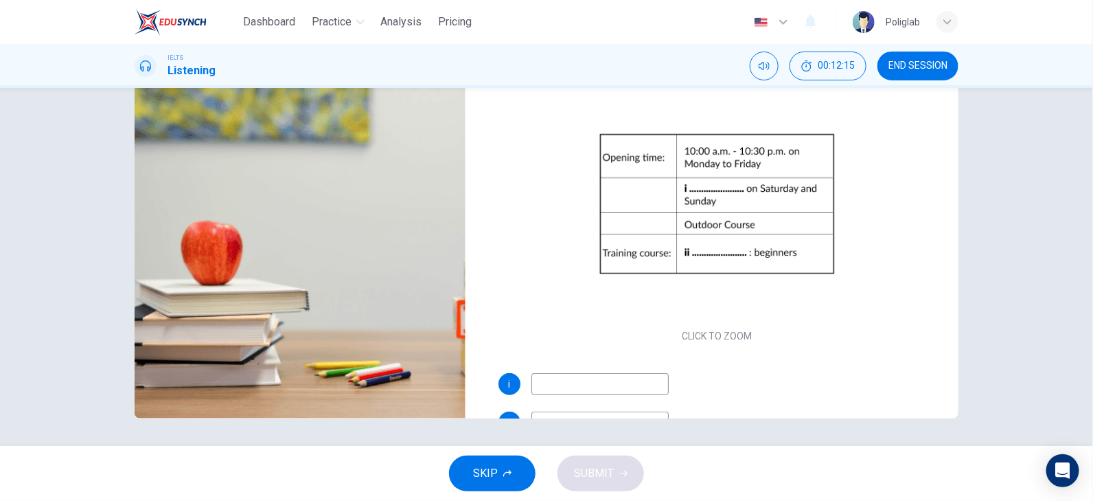
scroll to position [106, 0]
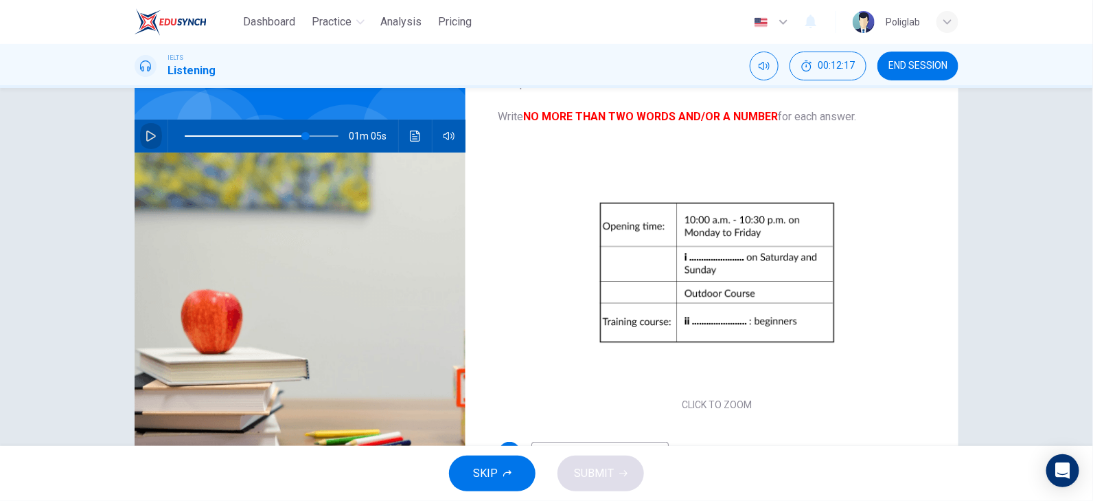
click at [156, 135] on button "button" at bounding box center [151, 135] width 22 height 33
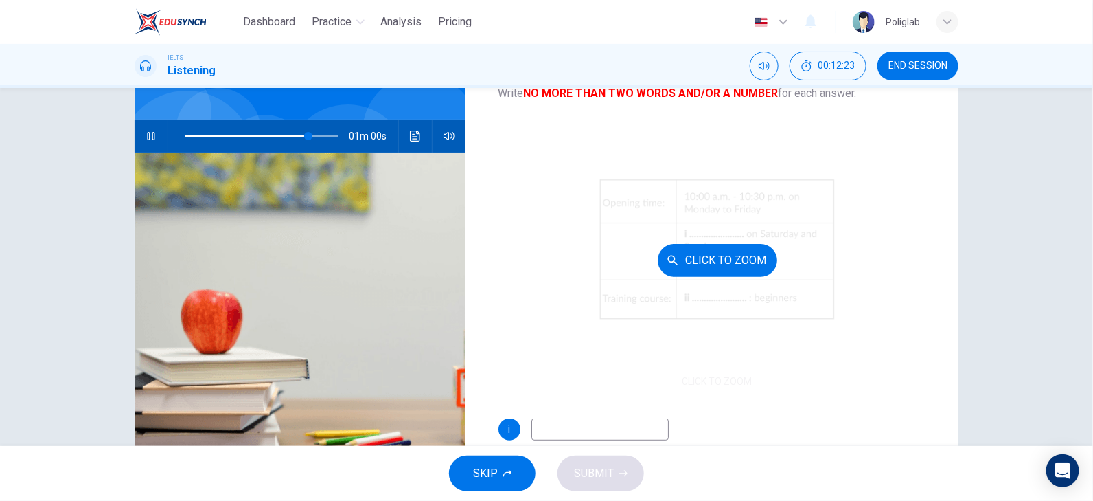
scroll to position [42, 0]
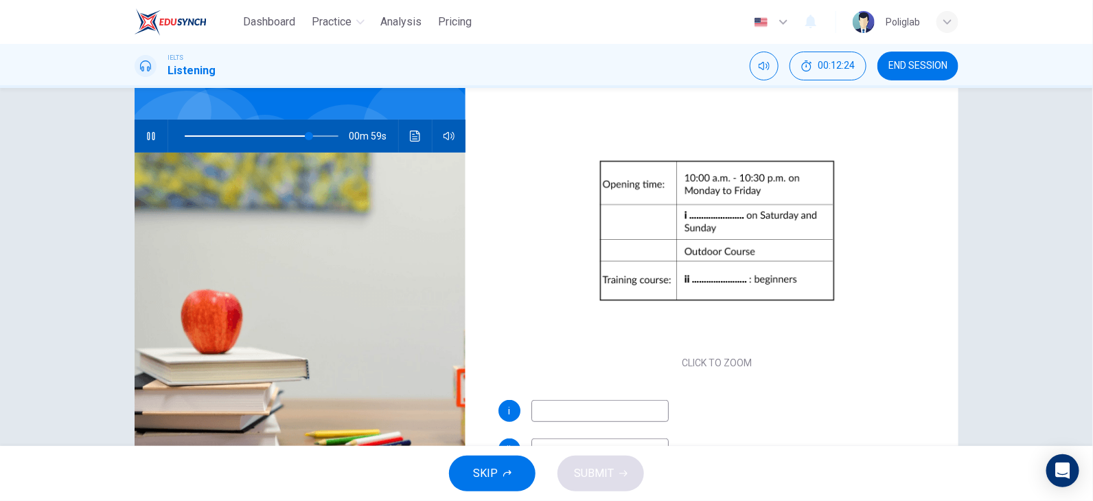
click at [615, 417] on input at bounding box center [599, 411] width 137 height 22
click at [310, 135] on span at bounding box center [314, 136] width 8 height 8
click at [550, 413] on input at bounding box center [599, 411] width 137 height 22
type input "85"
type input "8"
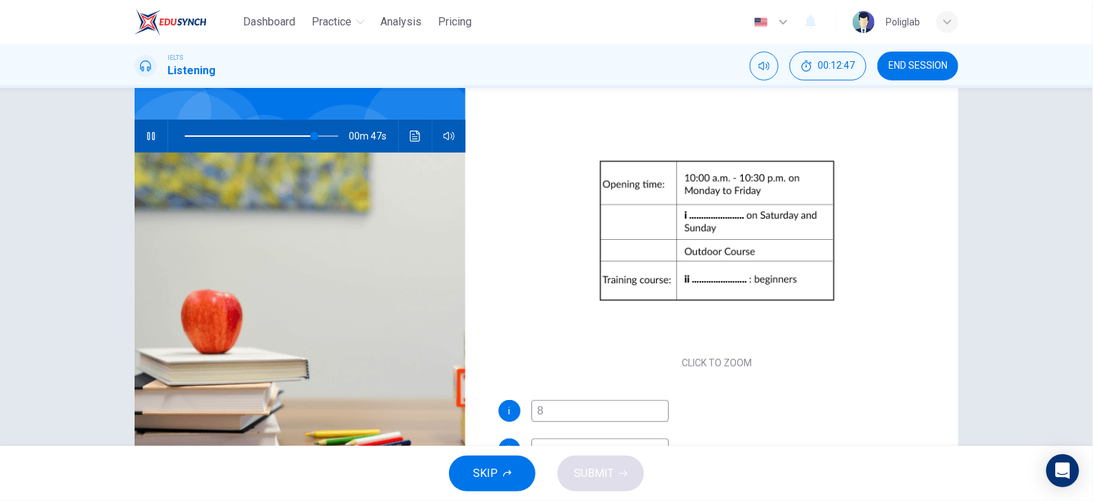
type input "85"
type input "8:00"
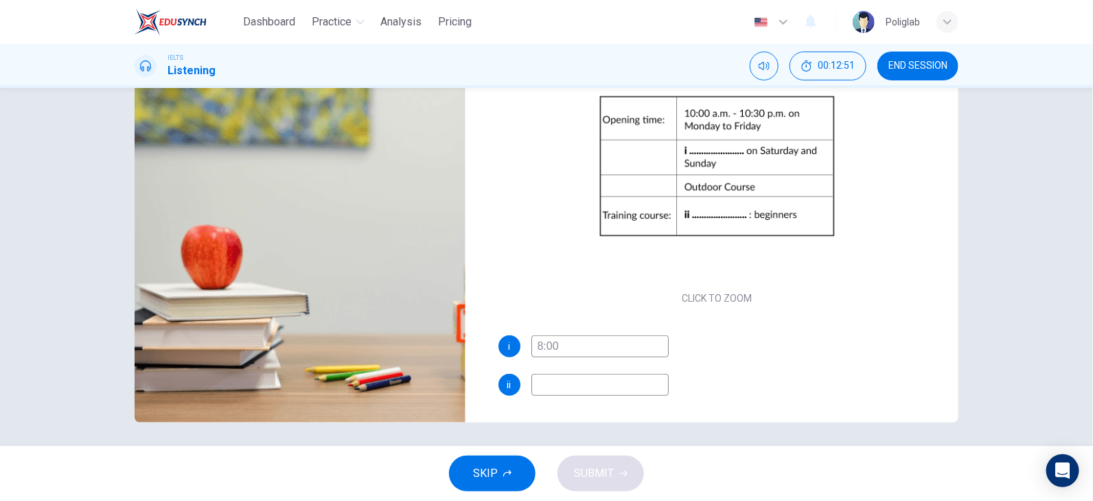
type input "86"
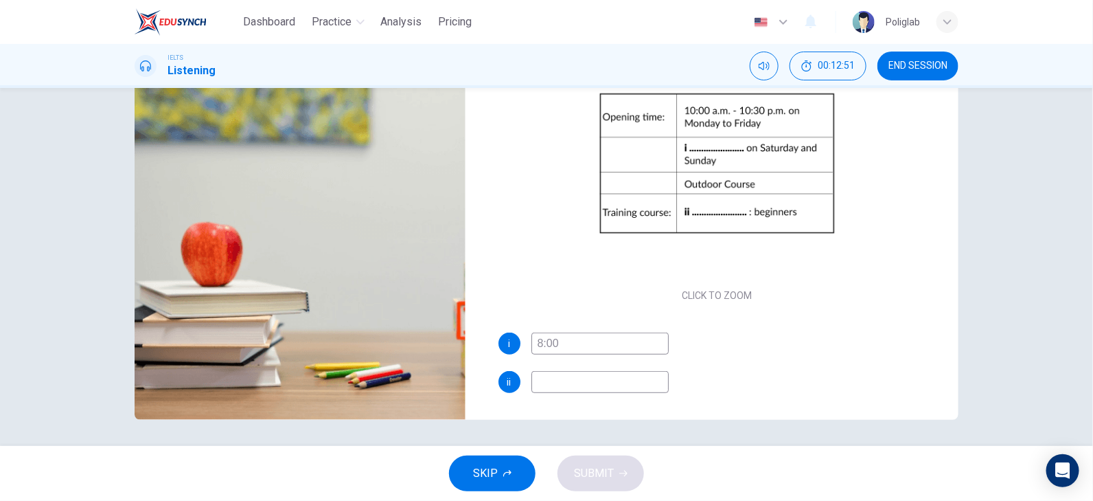
scroll to position [174, 0]
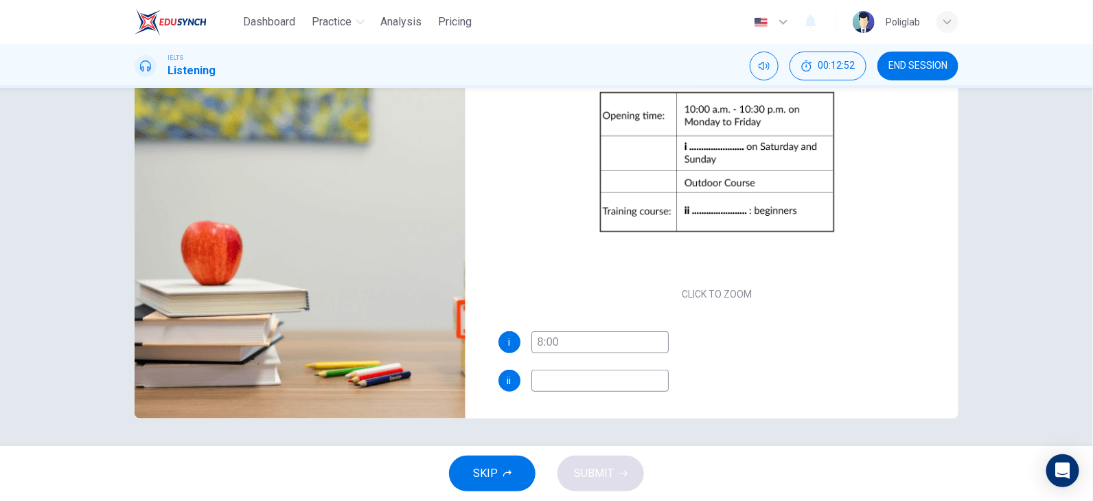
type input "8:00"
click at [634, 374] on input at bounding box center [599, 380] width 137 height 22
type input "90"
type input "mo"
type input "90"
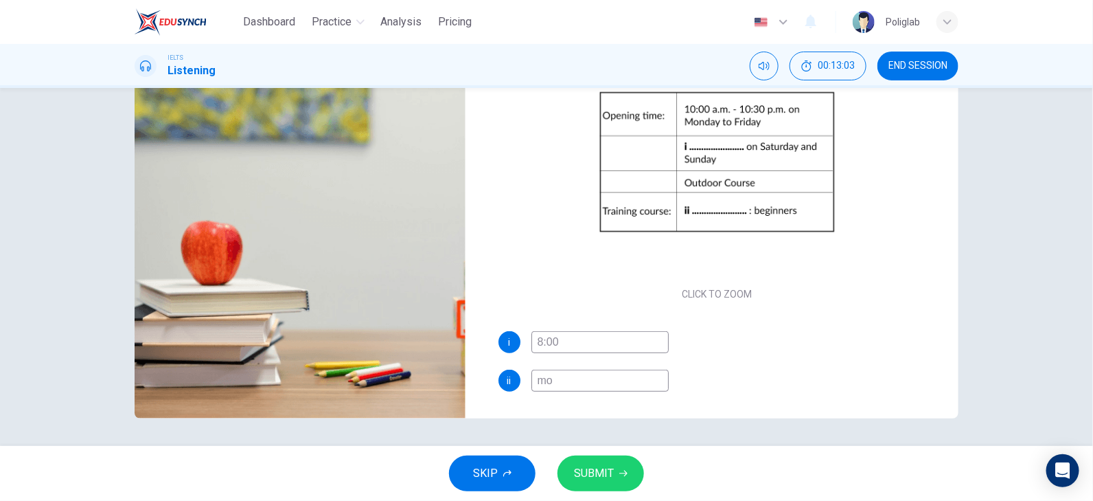
type input "mon"
type input "90"
type input "mond"
type input "90"
type input "monda"
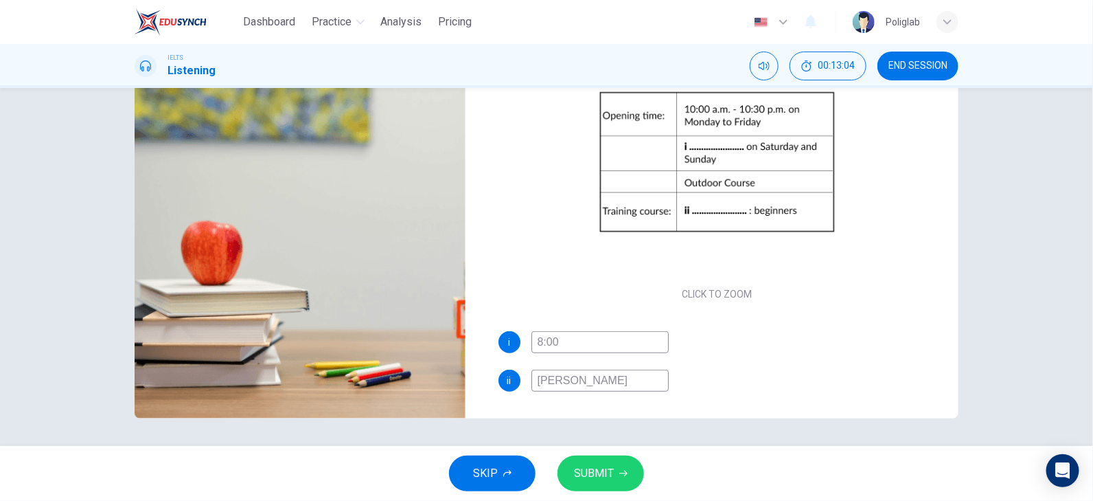
type input "90"
type input "monday"
type input "90"
type input "monday a"
type input "90"
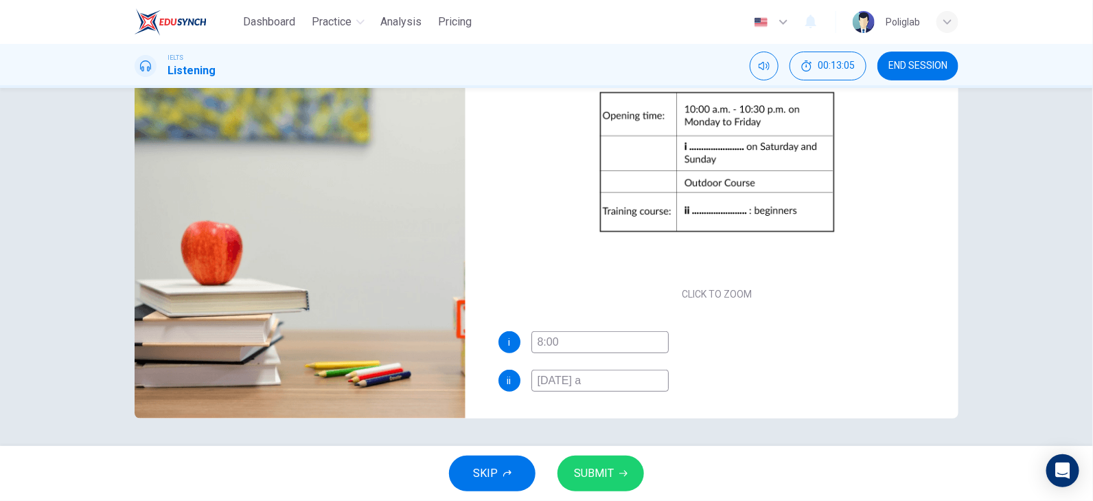
type input "monday an"
type input "90"
type input "monday and"
type input "91"
type input "monday and"
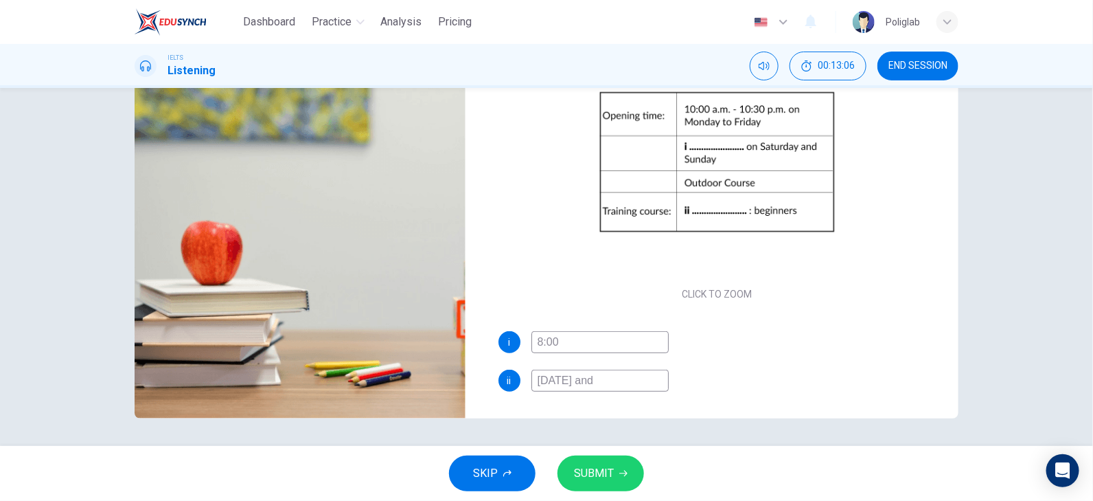
type input "91"
type input "monday and we"
type input "91"
type input "monday and wen"
type input "91"
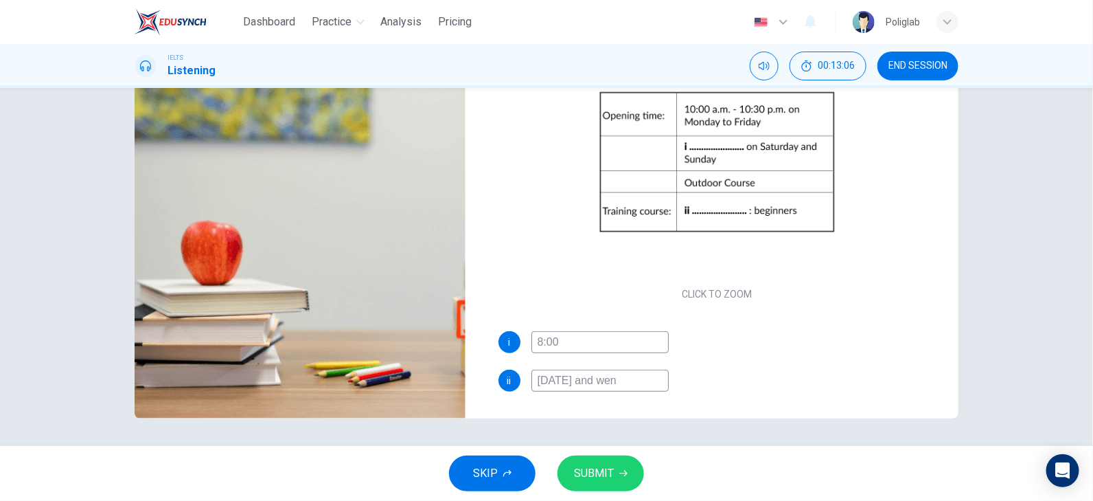
type input "monday and wend"
type input "92"
type input "monday and wenda"
type input "92"
type input "monday and wend"
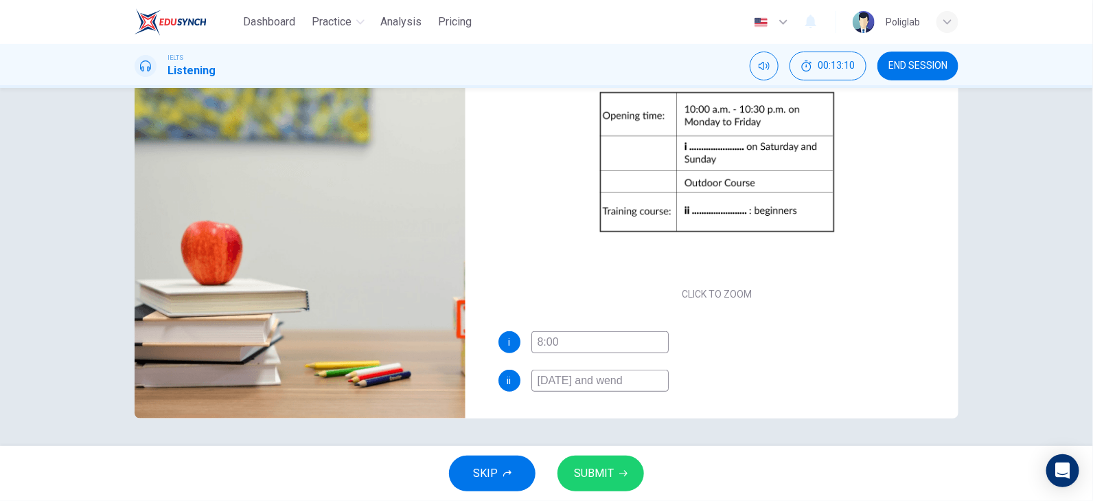
type input "92"
type input "monday and wenda"
type input "93"
type input "monday and wenday"
type input "93"
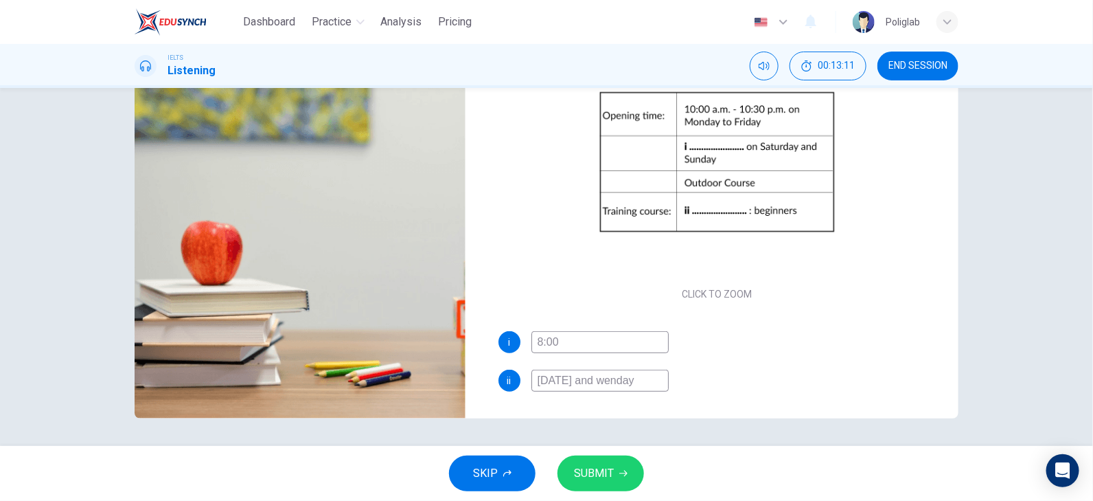
type input "monday and wendays"
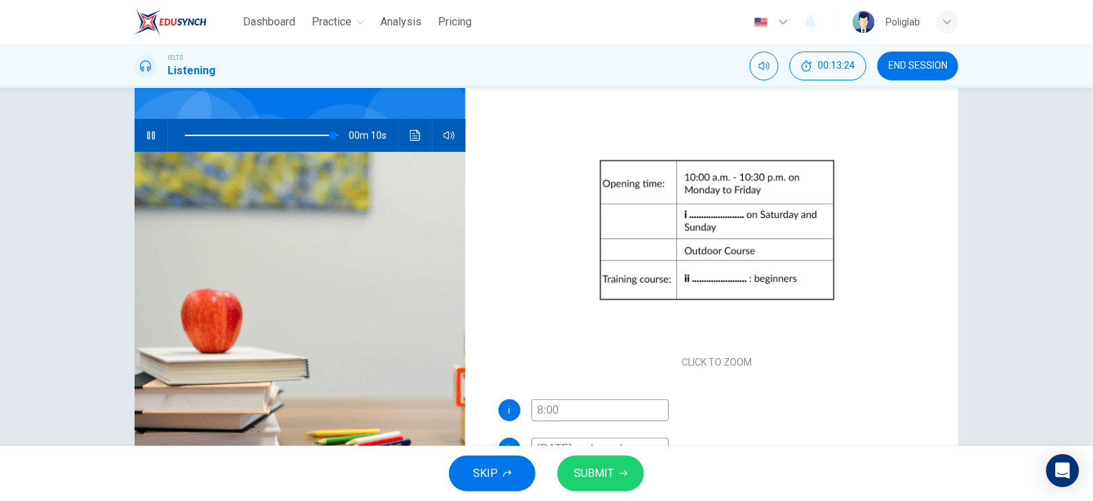
scroll to position [106, 0]
type input "97"
type input "monday and wendays"
click at [315, 133] on span at bounding box center [262, 135] width 154 height 19
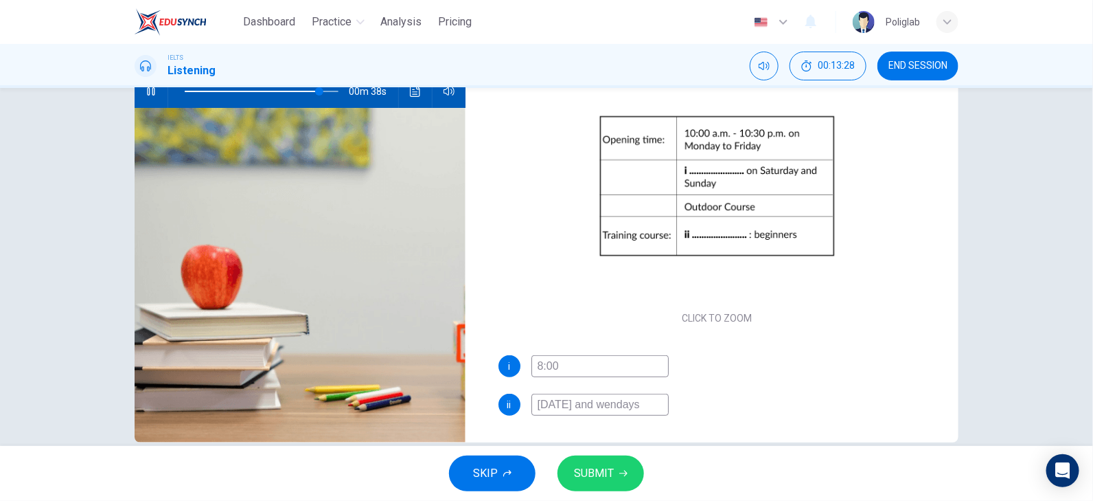
scroll to position [174, 0]
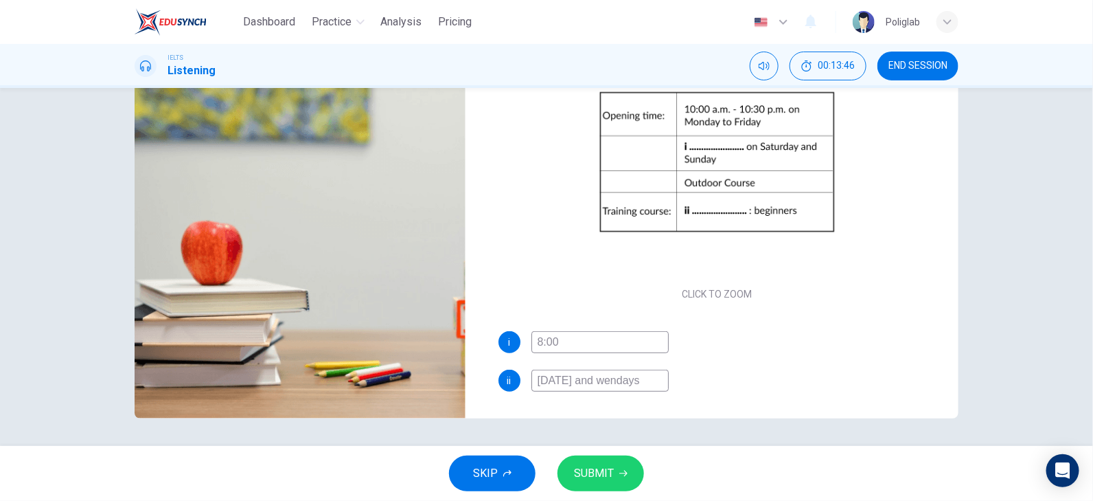
click at [568, 378] on input "monday and wendays" at bounding box center [599, 380] width 137 height 22
type input "94"
type input "in"
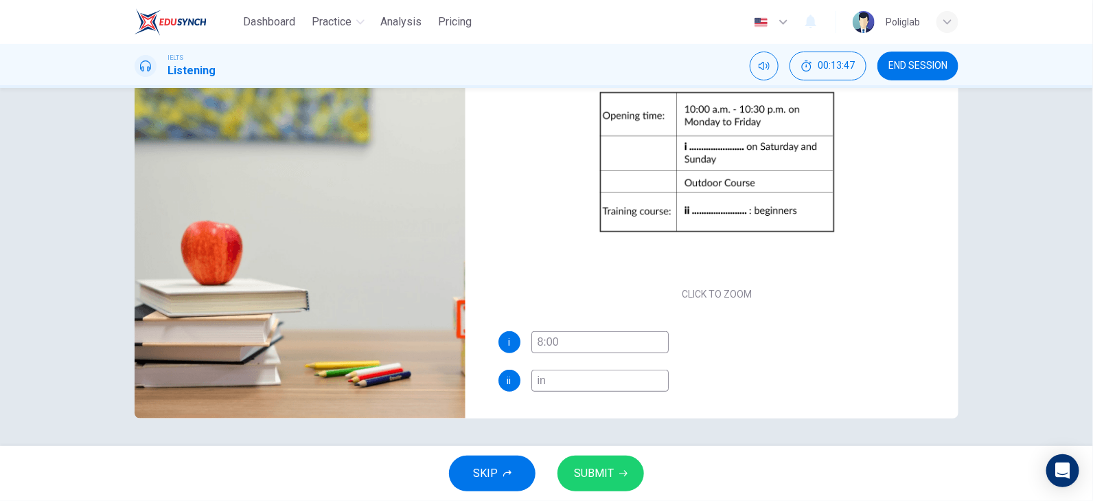
type input "94"
type input "ind"
type input "94"
type input "indo"
type input "94"
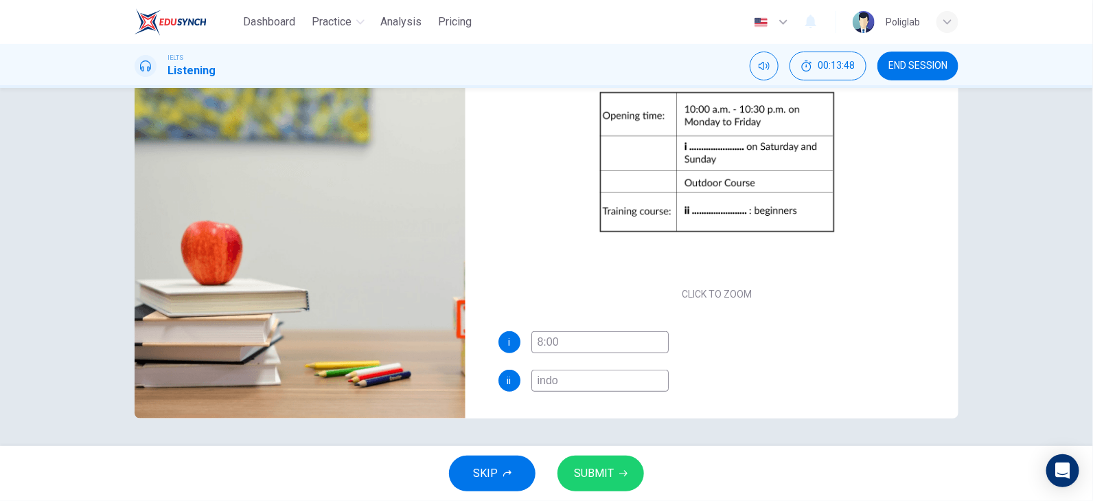
type input "indoo"
type input "94"
type input "indood"
type input "95"
type input "indoor"
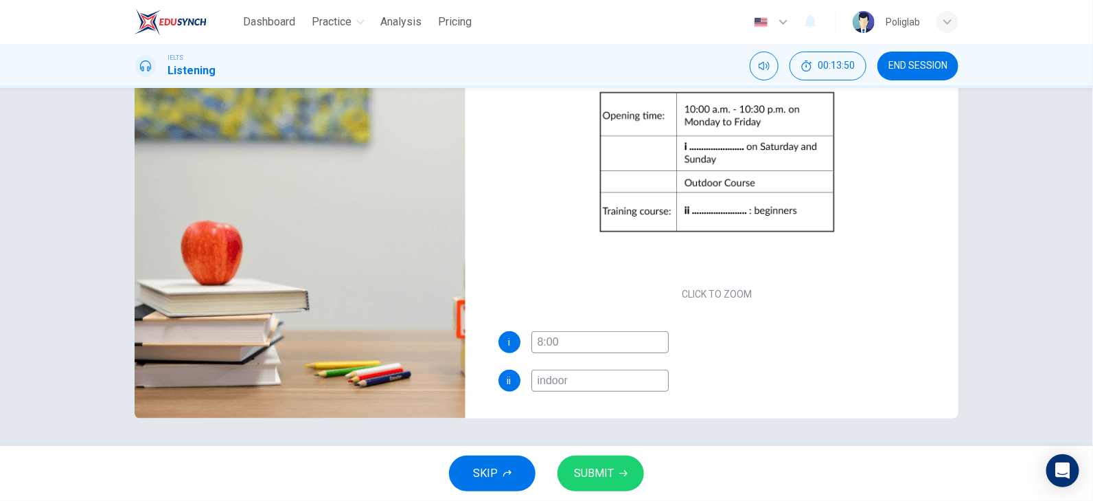
type input "95"
type input "indoor"
type input "95"
type input "indoor co"
type input "95"
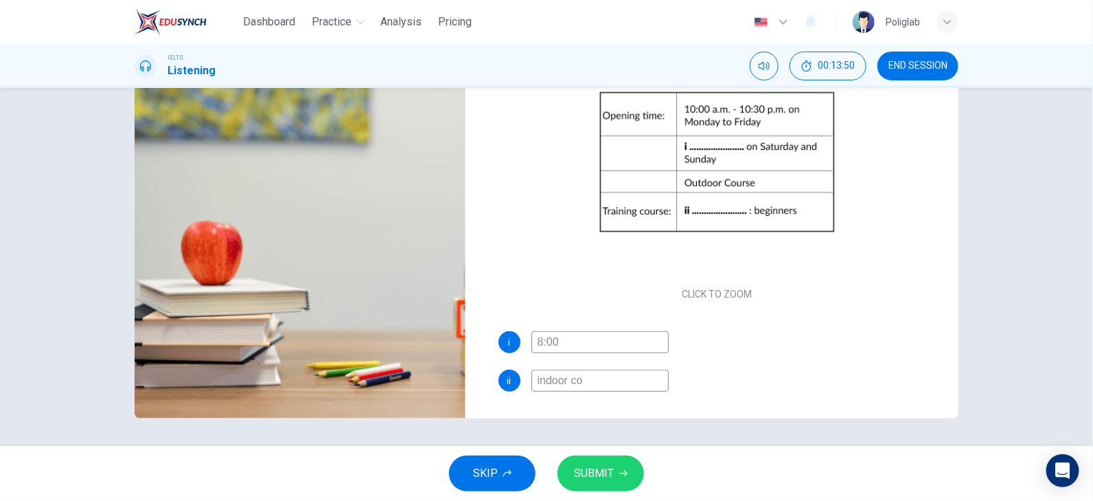
type input "indoor cou"
type input "95"
type input "indoor cour"
type input "95"
type input "indoor cours"
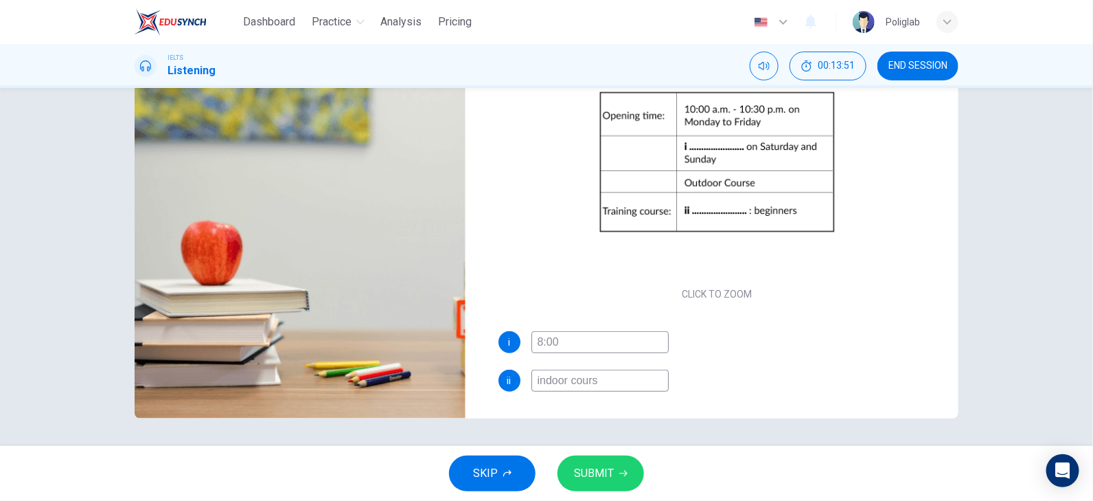
type input "95"
type input "indoor course"
type input "95"
type input "indoor course"
click at [853, 371] on div "ii indoor course" at bounding box center [717, 380] width 439 height 22
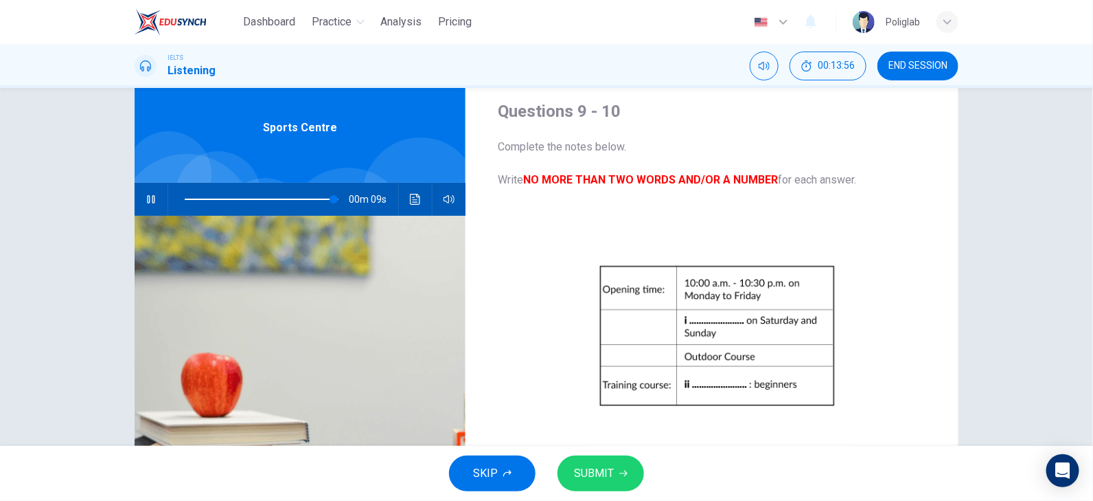
scroll to position [37, 0]
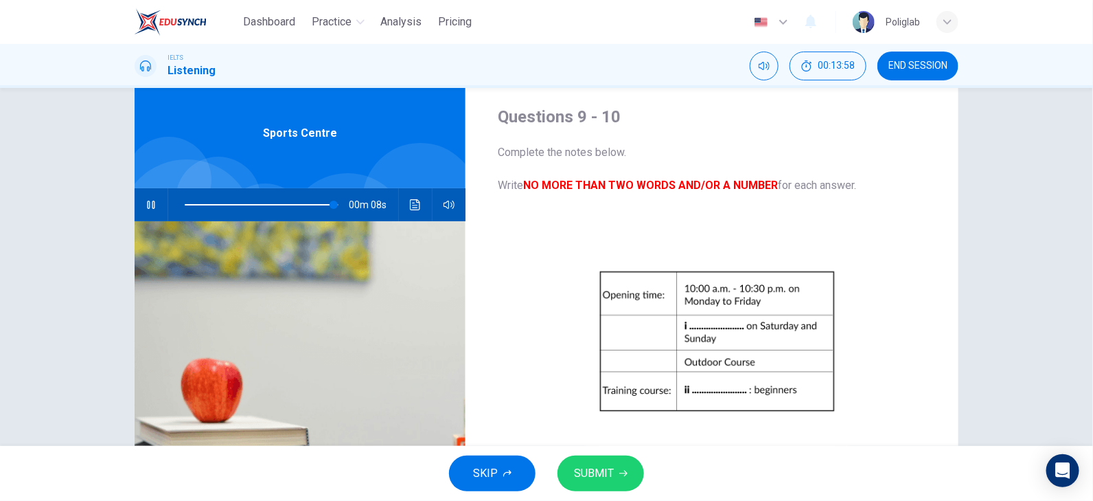
click at [146, 203] on icon "button" at bounding box center [151, 204] width 11 height 11
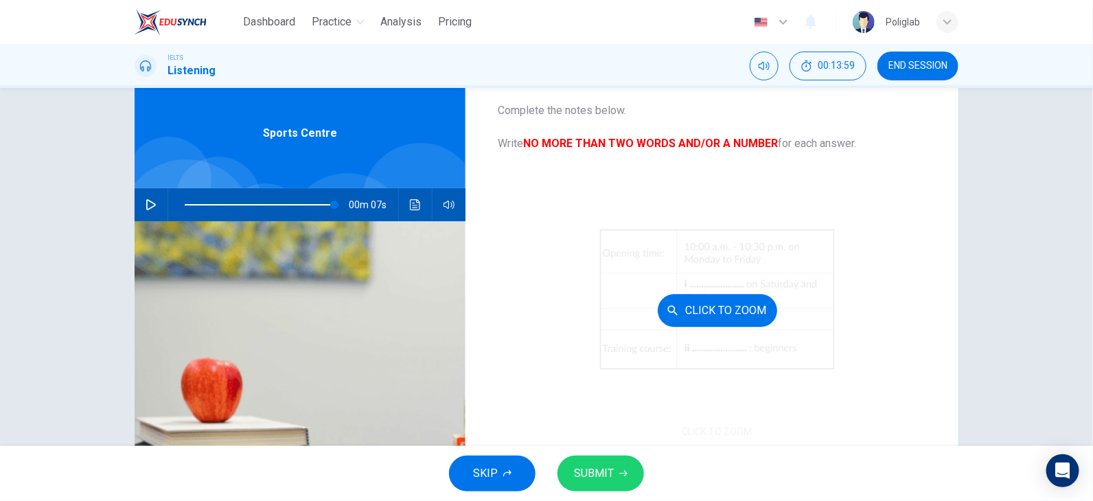
scroll to position [174, 0]
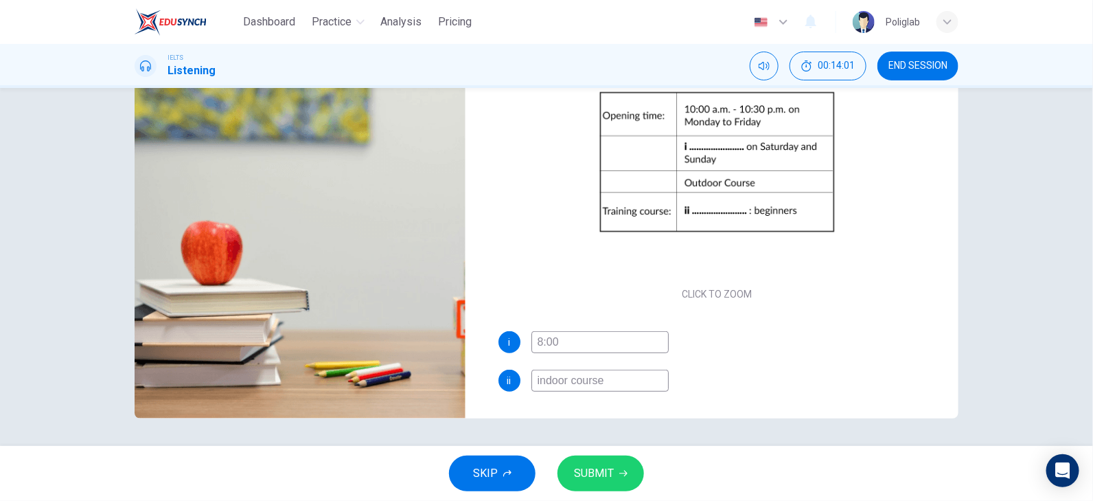
click at [625, 477] on icon "button" at bounding box center [623, 473] width 8 height 8
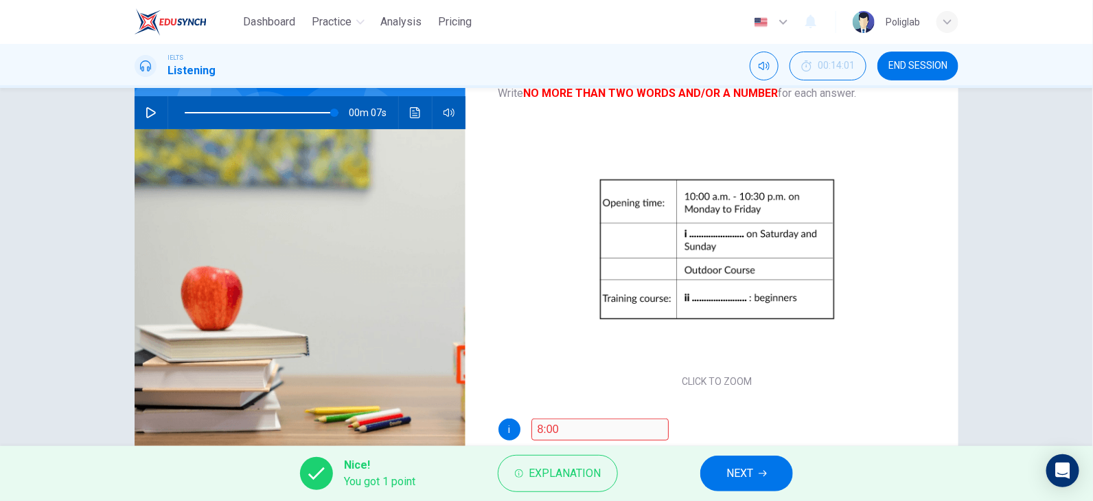
scroll to position [106, 0]
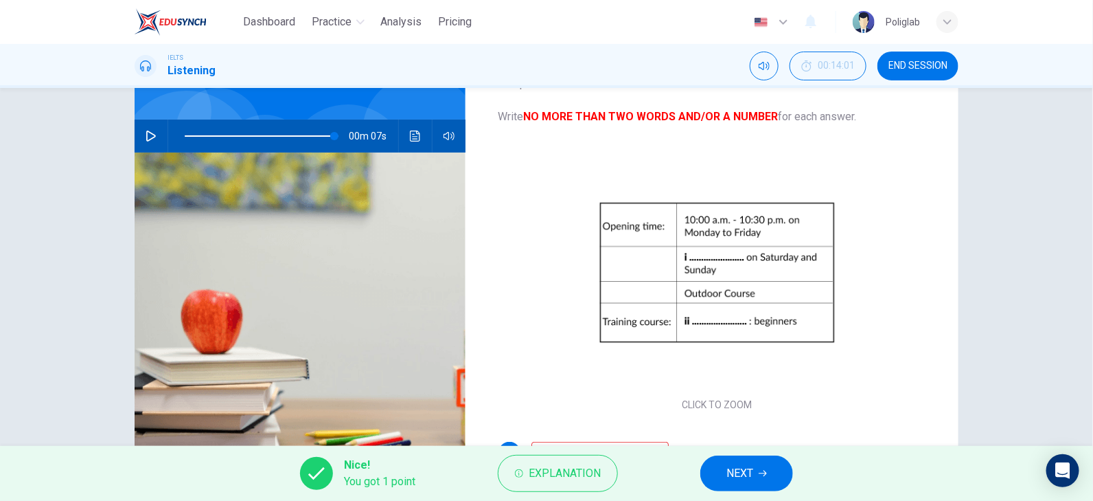
click at [310, 133] on span at bounding box center [262, 135] width 154 height 19
click at [150, 136] on icon "button" at bounding box center [151, 135] width 11 height 11
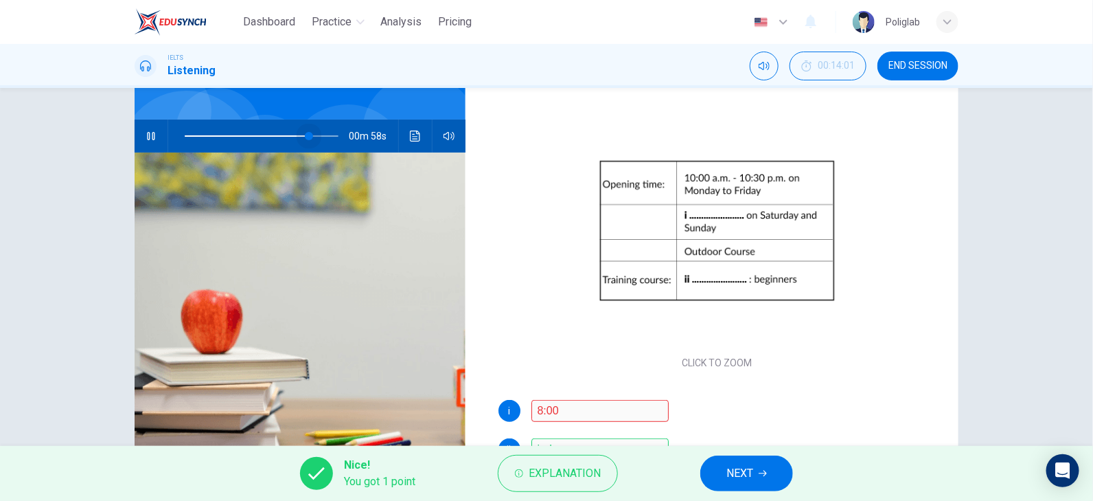
drag, startPoint x: 312, startPoint y: 135, endPoint x: 304, endPoint y: 135, distance: 7.6
click at [305, 135] on span at bounding box center [309, 136] width 8 height 8
click at [410, 136] on icon "Click to see the audio transcription" at bounding box center [415, 135] width 11 height 11
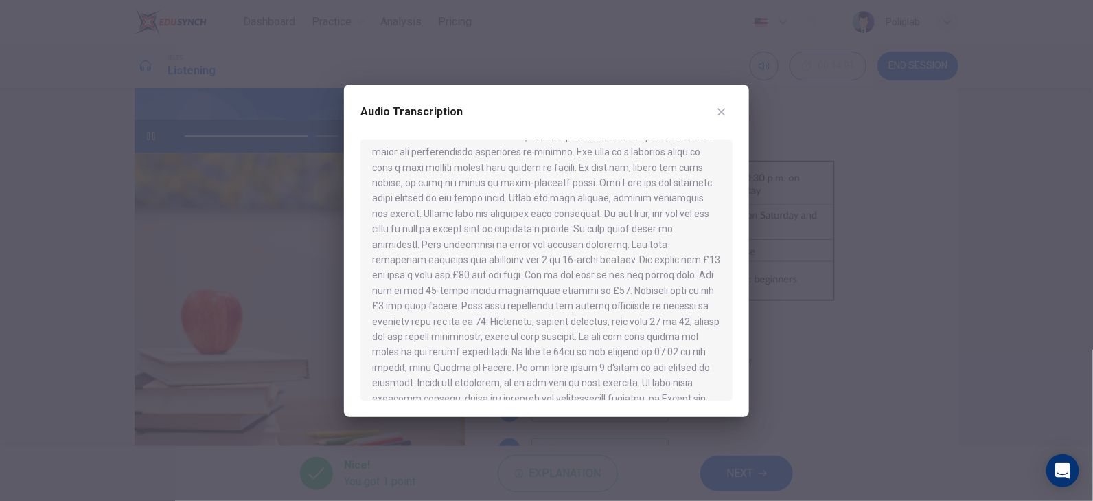
scroll to position [408, 0]
drag, startPoint x: 478, startPoint y: 275, endPoint x: 679, endPoint y: 273, distance: 201.2
click at [678, 273] on div at bounding box center [546, 269] width 372 height 261
click at [731, 105] on button "button" at bounding box center [722, 112] width 22 height 22
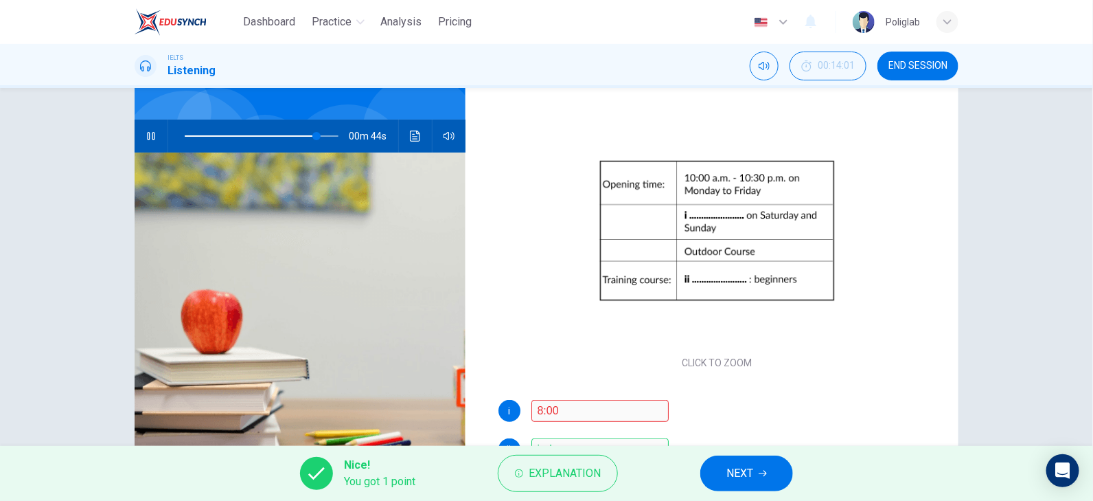
click at [153, 136] on button "button" at bounding box center [151, 135] width 22 height 33
type input "86"
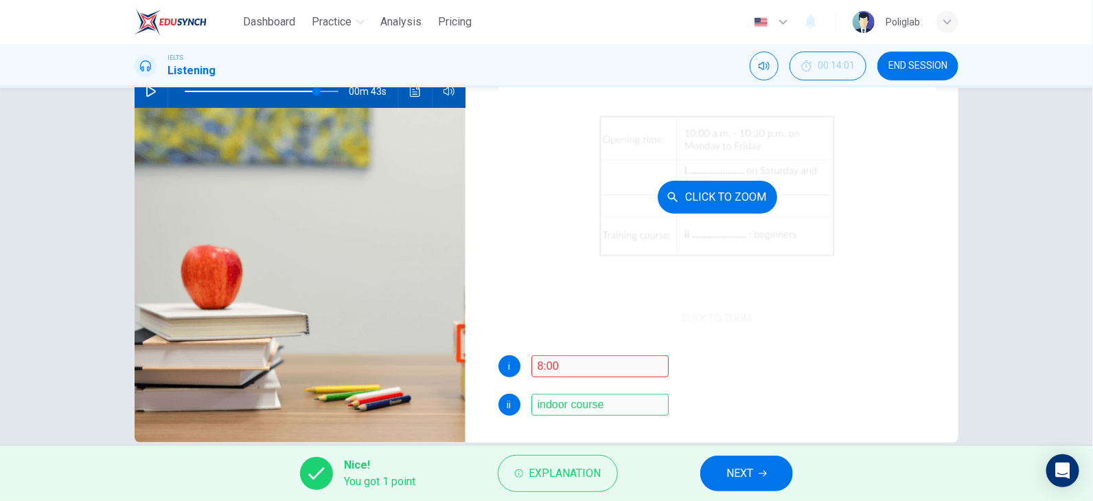
scroll to position [174, 0]
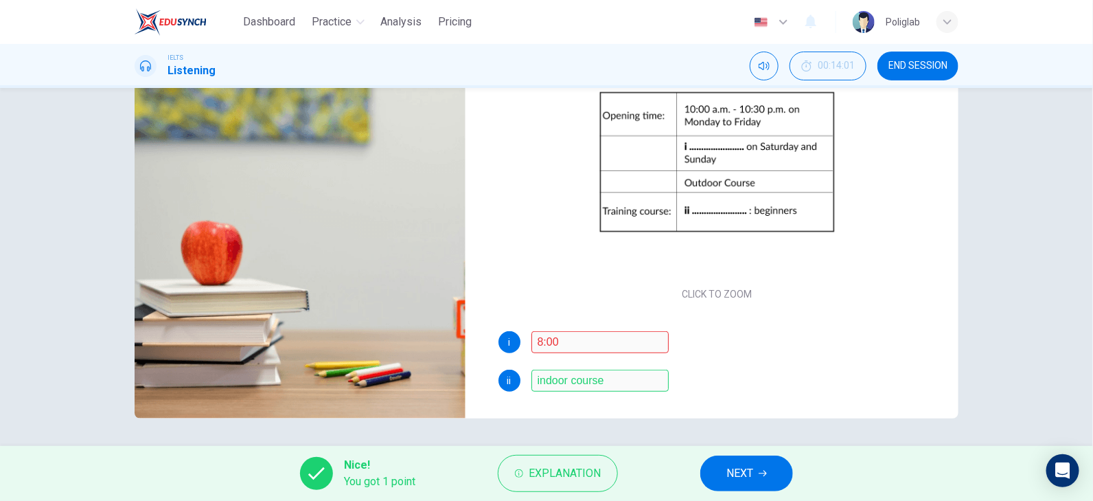
click at [722, 462] on button "NEXT" at bounding box center [746, 473] width 93 height 36
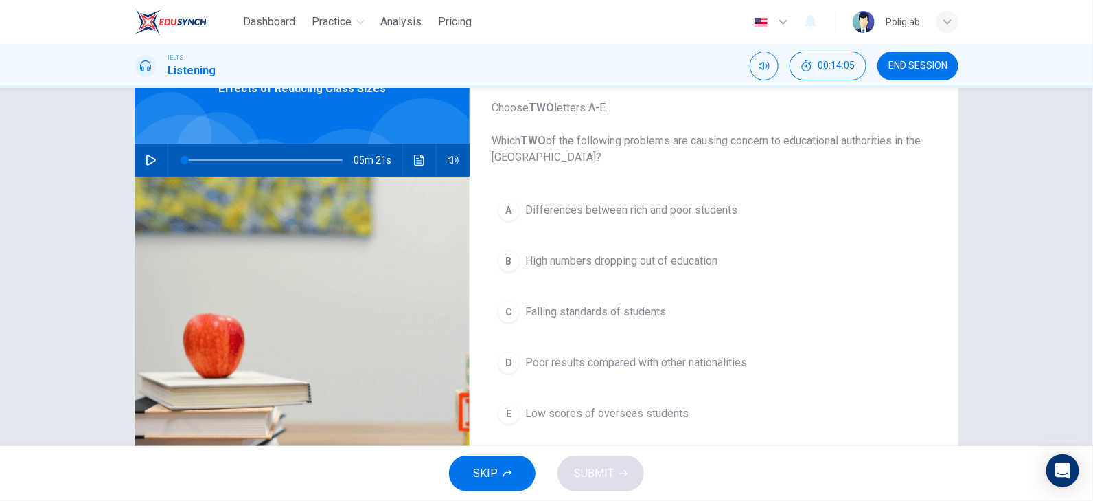
scroll to position [0, 0]
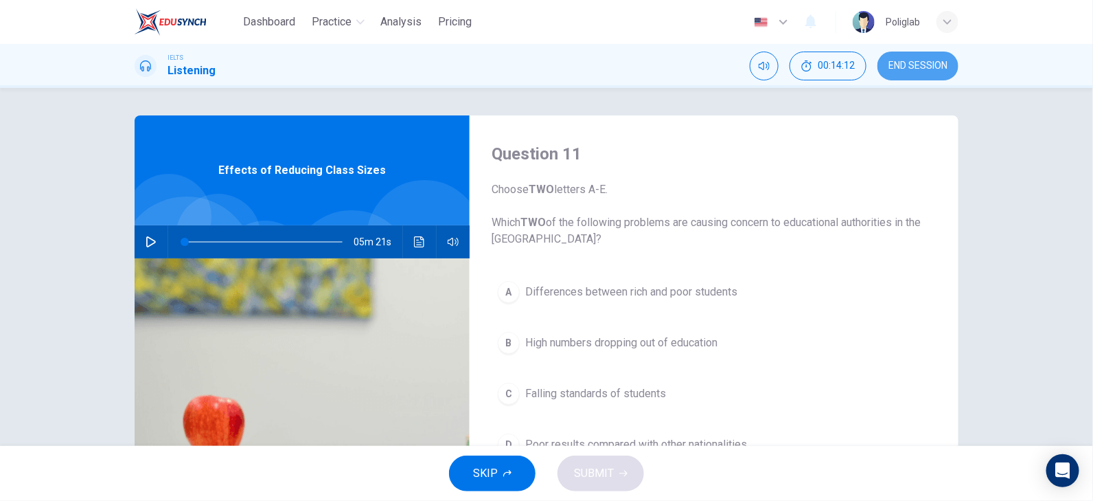
click at [930, 65] on span "END SESSION" at bounding box center [917, 65] width 59 height 11
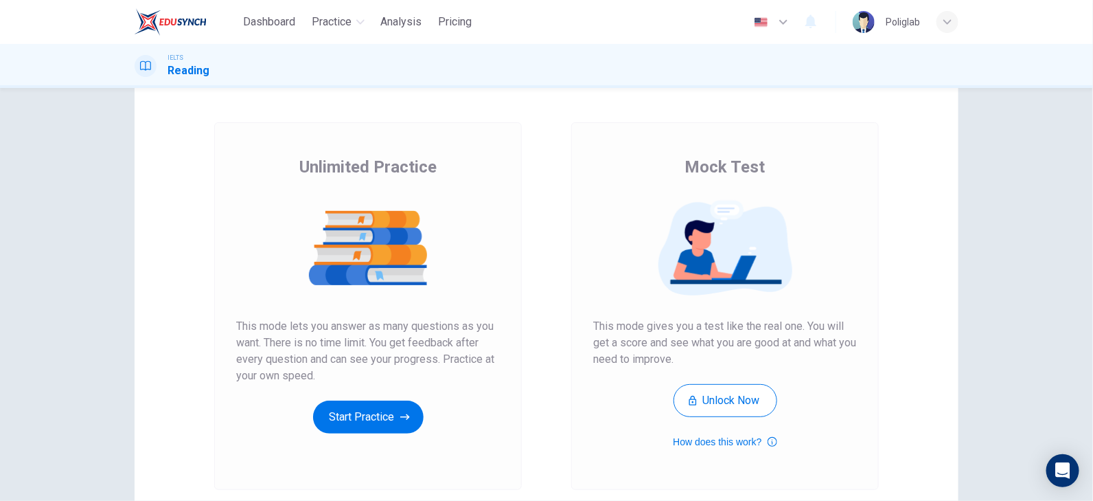
scroll to position [68, 0]
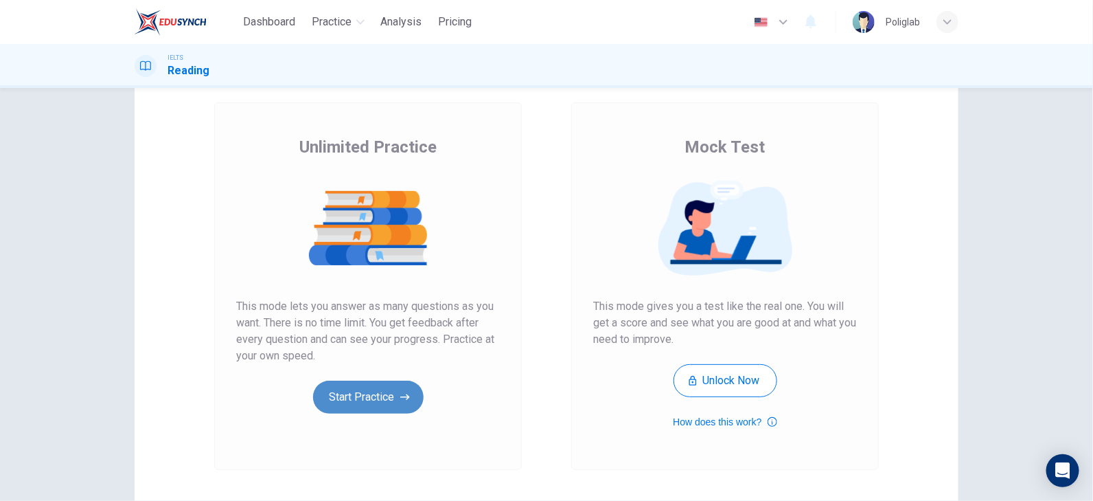
click at [393, 390] on button "Start Practice" at bounding box center [368, 396] width 111 height 33
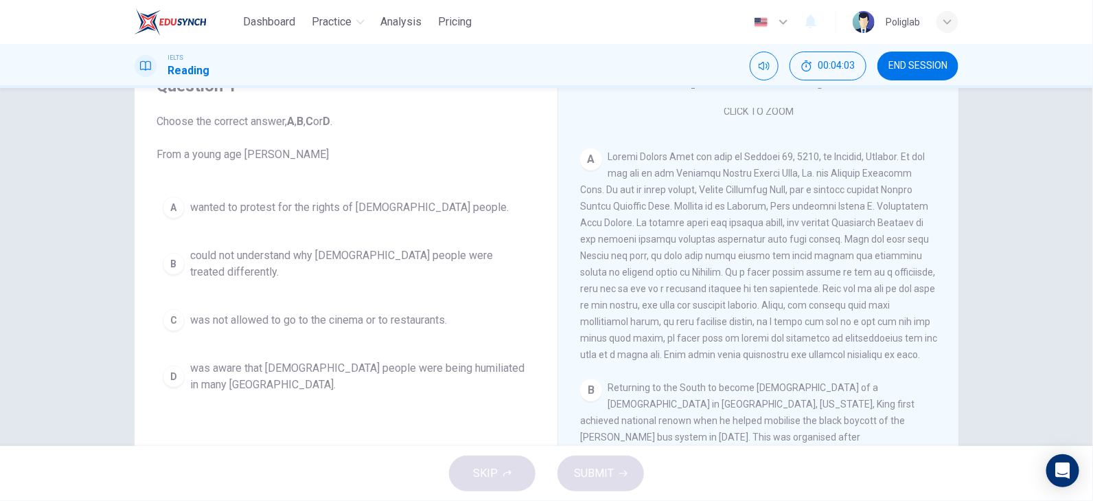
scroll to position [226, 0]
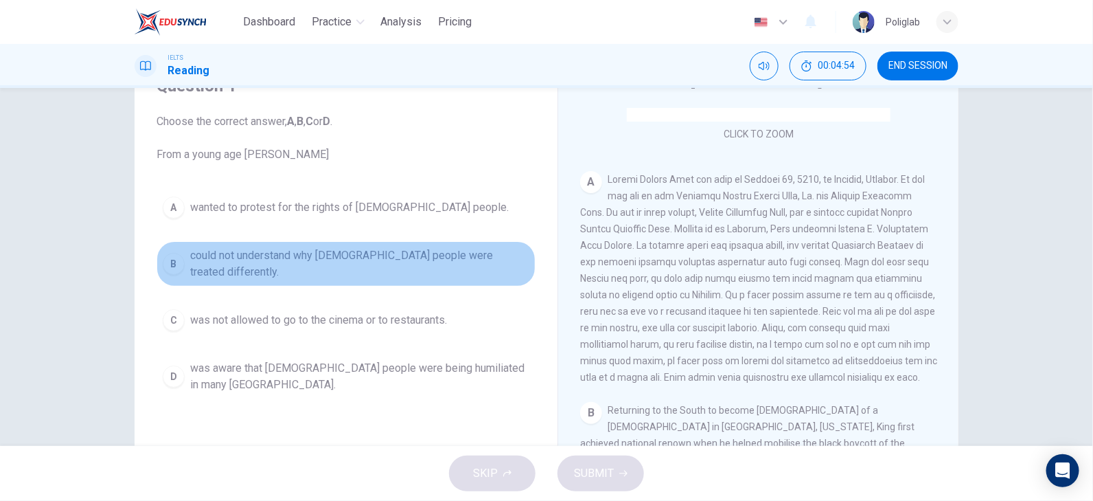
click at [303, 256] on span "could not understand why [DEMOGRAPHIC_DATA] people were treated differently." at bounding box center [359, 263] width 339 height 33
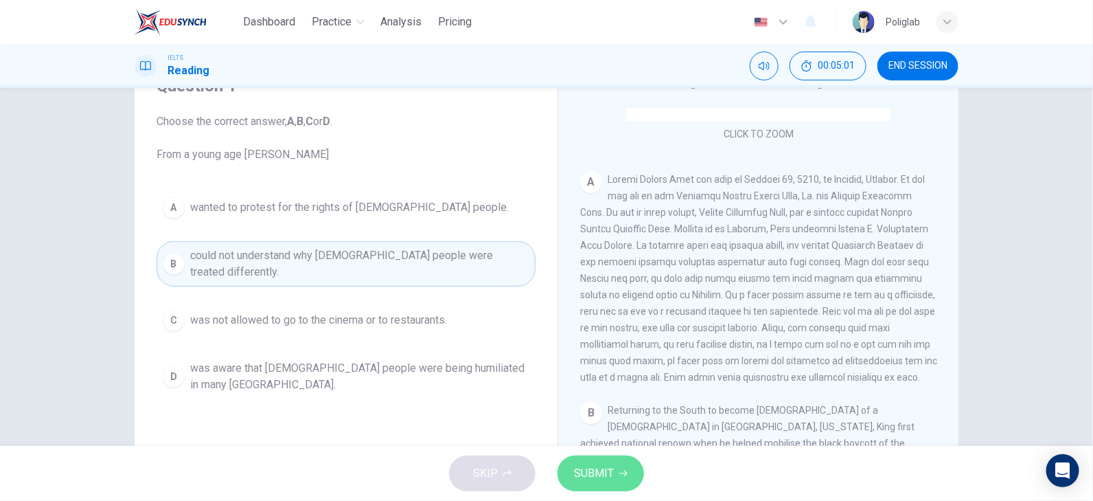
click at [632, 468] on button "SUBMIT" at bounding box center [601, 473] width 87 height 36
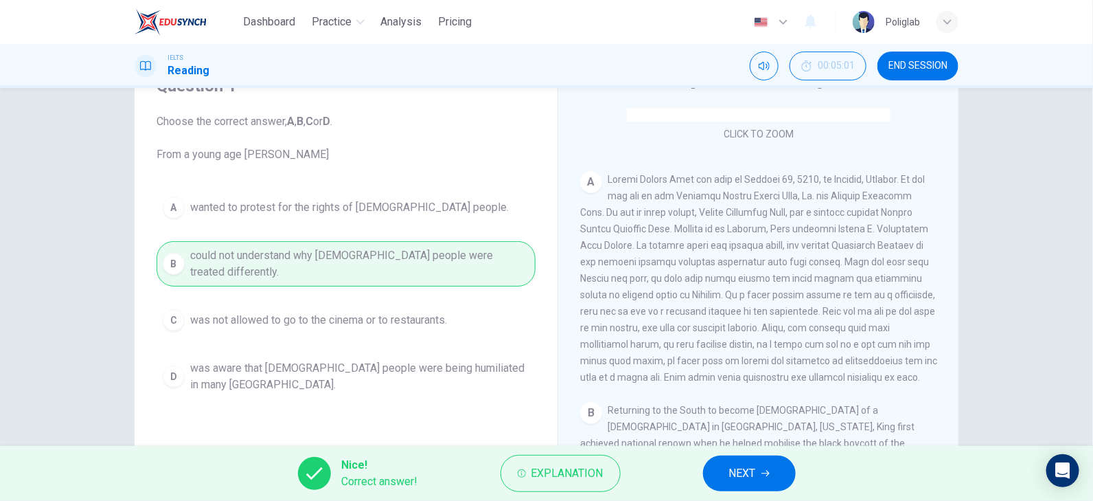
click at [767, 478] on button "NEXT" at bounding box center [749, 473] width 93 height 36
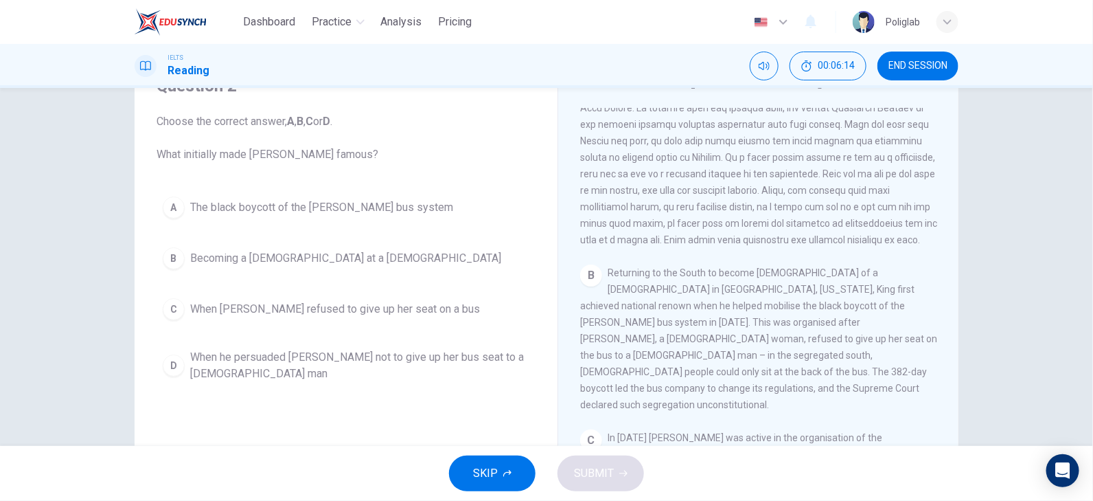
scroll to position [432, 0]
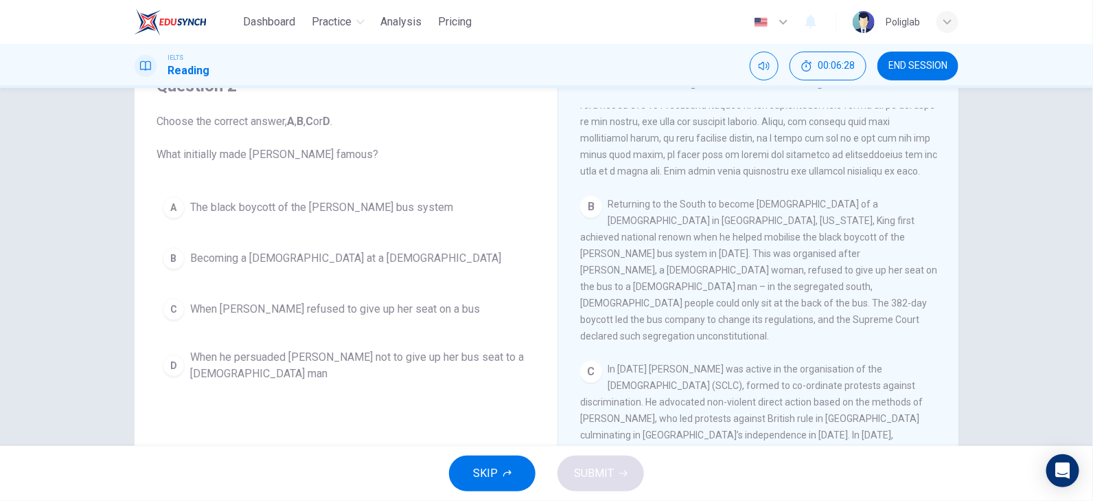
click at [422, 209] on span "The black boycott of the [PERSON_NAME] bus system" at bounding box center [321, 207] width 263 height 16
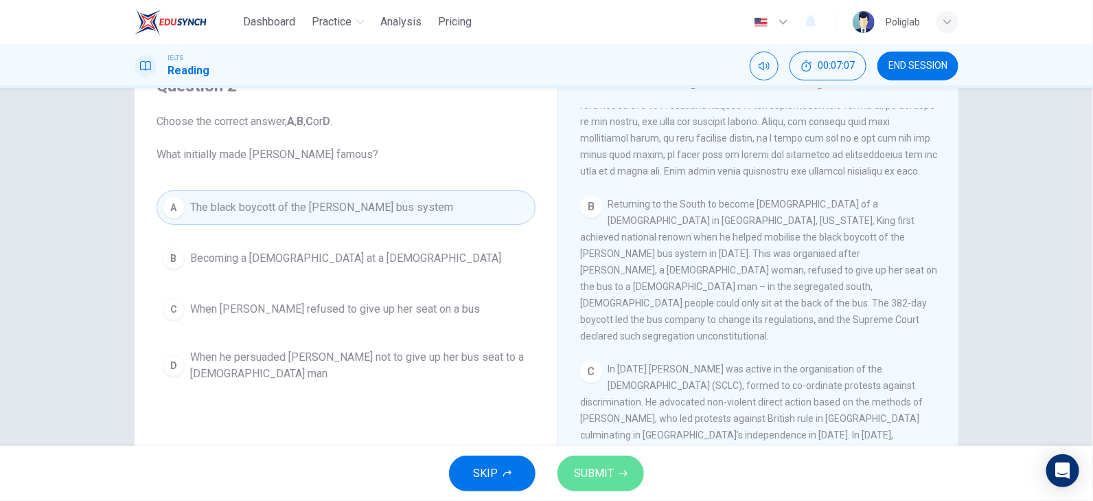
click at [595, 465] on span "SUBMIT" at bounding box center [594, 472] width 40 height 19
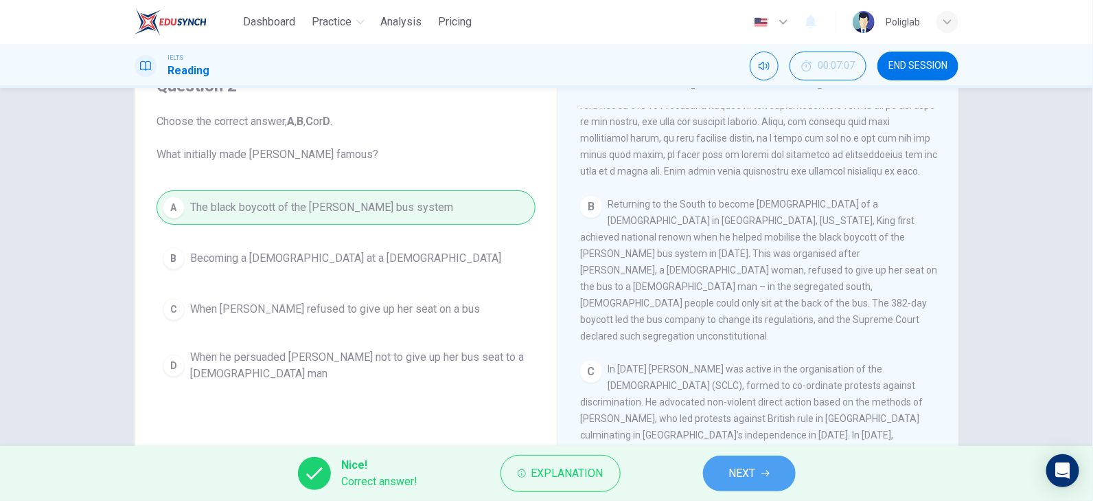
click at [727, 476] on button "NEXT" at bounding box center [749, 473] width 93 height 36
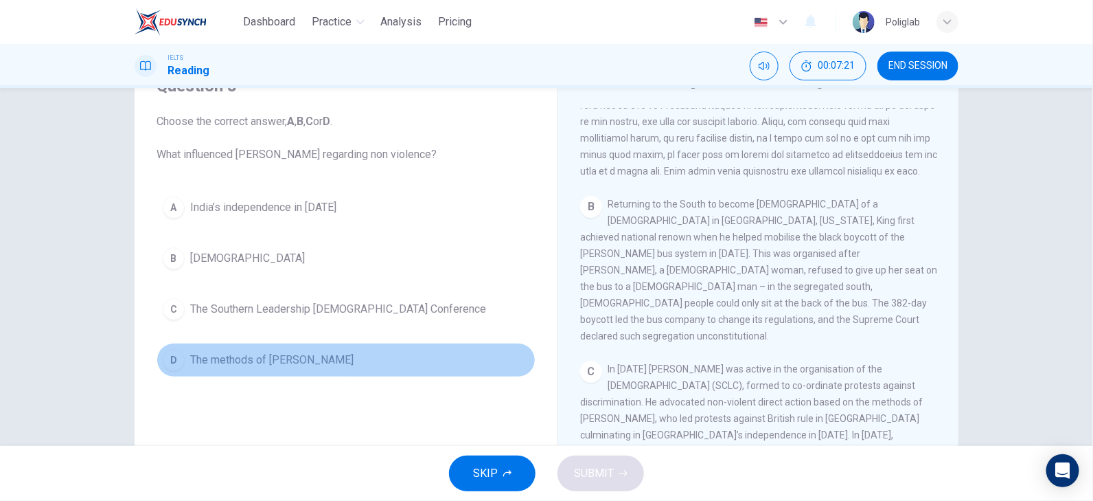
click at [249, 363] on span "The methods of [PERSON_NAME]" at bounding box center [271, 360] width 163 height 16
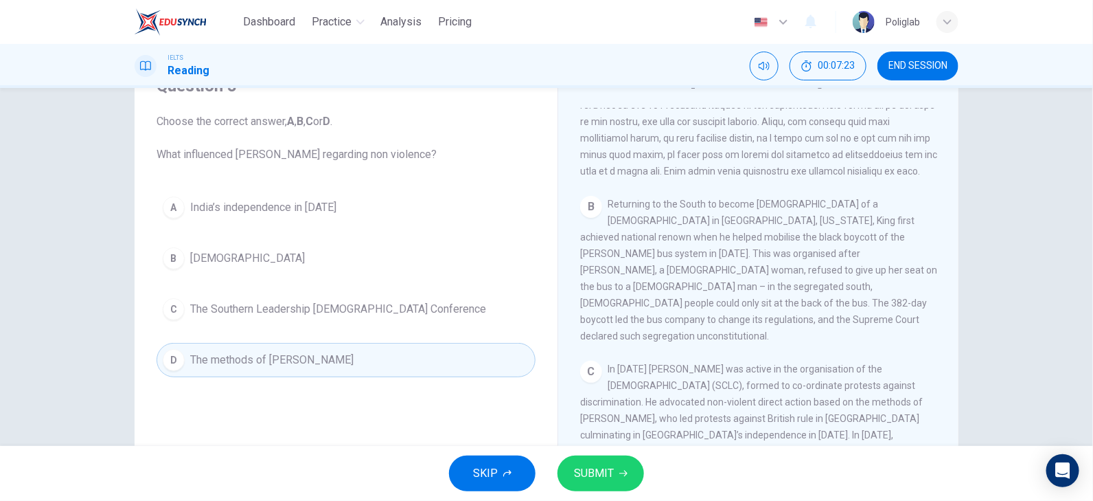
click at [614, 468] on button "SUBMIT" at bounding box center [601, 473] width 87 height 36
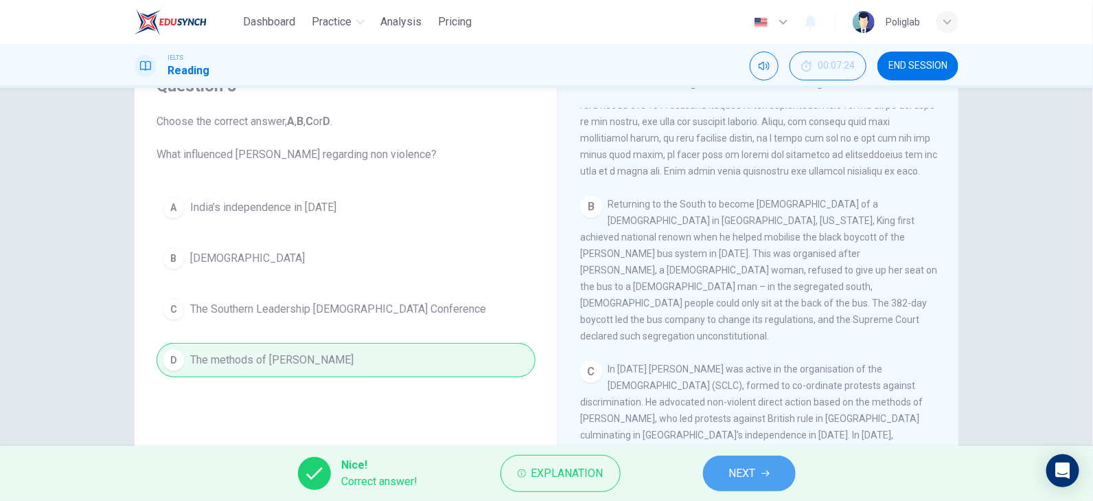
click at [759, 480] on button "NEXT" at bounding box center [749, 473] width 93 height 36
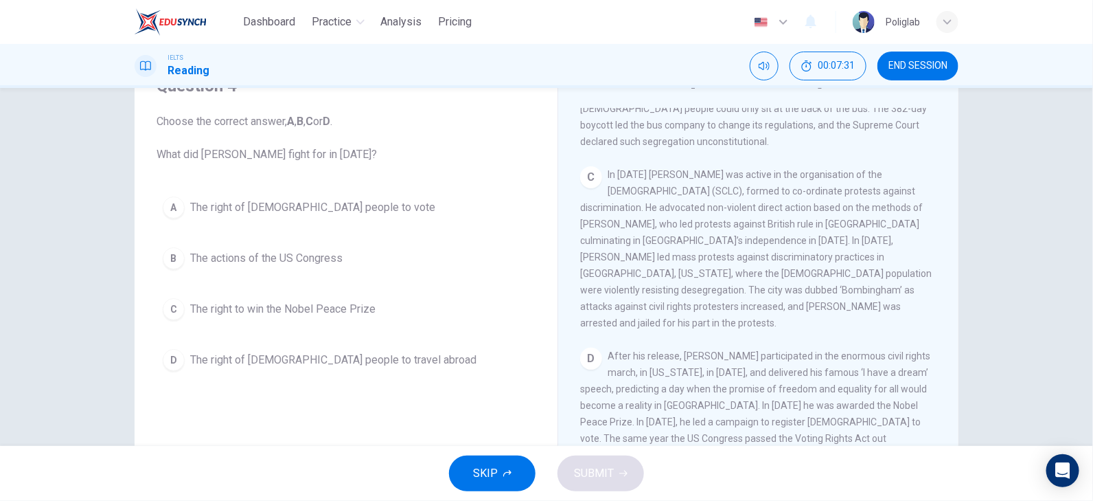
scroll to position [638, 0]
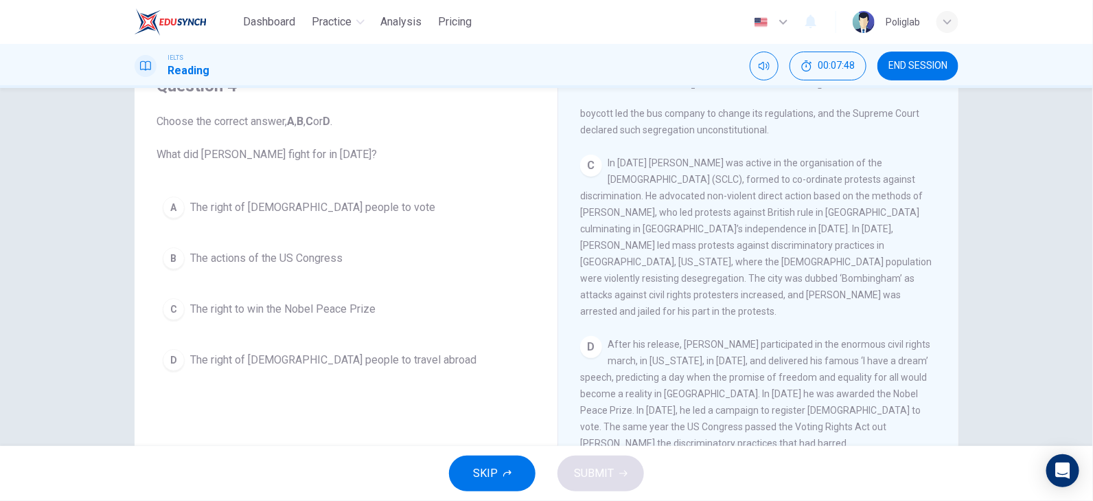
click at [332, 206] on span "The right of [DEMOGRAPHIC_DATA] people to vote" at bounding box center [312, 207] width 245 height 16
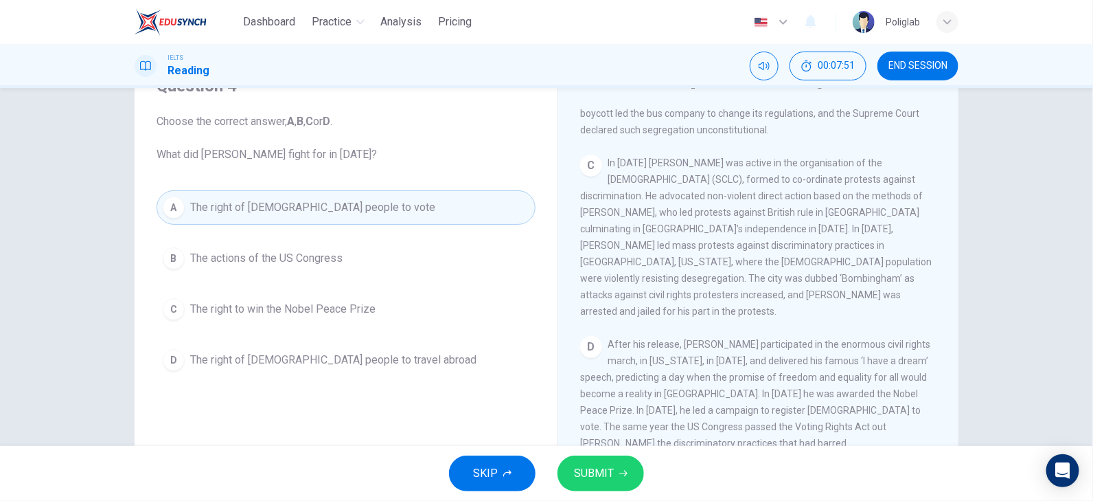
click at [625, 481] on button "SUBMIT" at bounding box center [601, 473] width 87 height 36
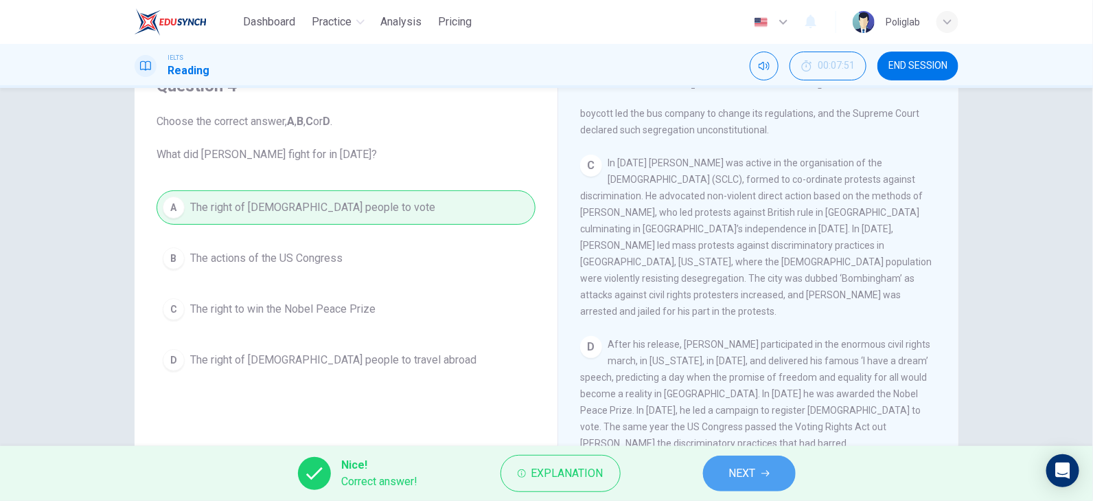
click at [750, 475] on span "NEXT" at bounding box center [742, 472] width 27 height 19
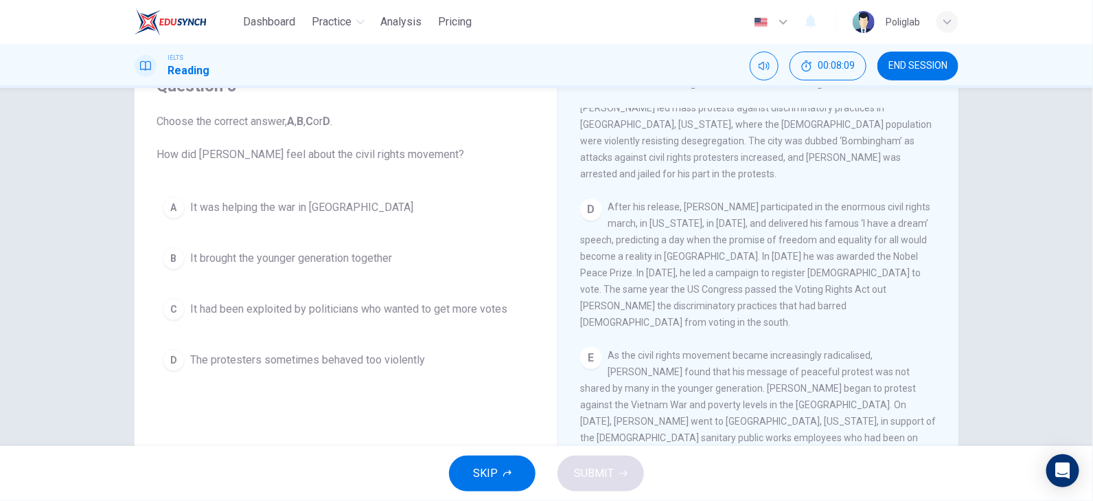
scroll to position [844, 0]
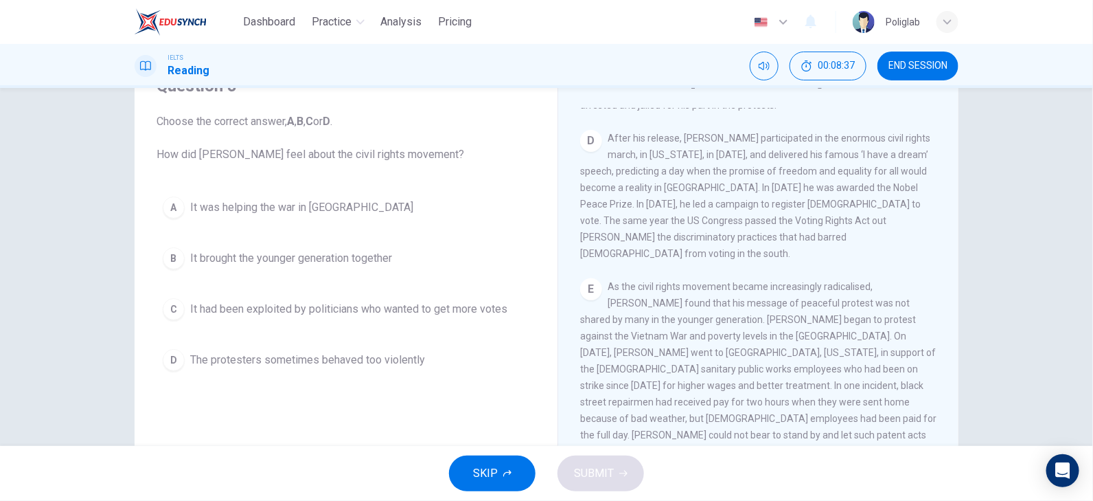
click at [279, 267] on button "B It brought the younger generation together" at bounding box center [346, 258] width 379 height 34
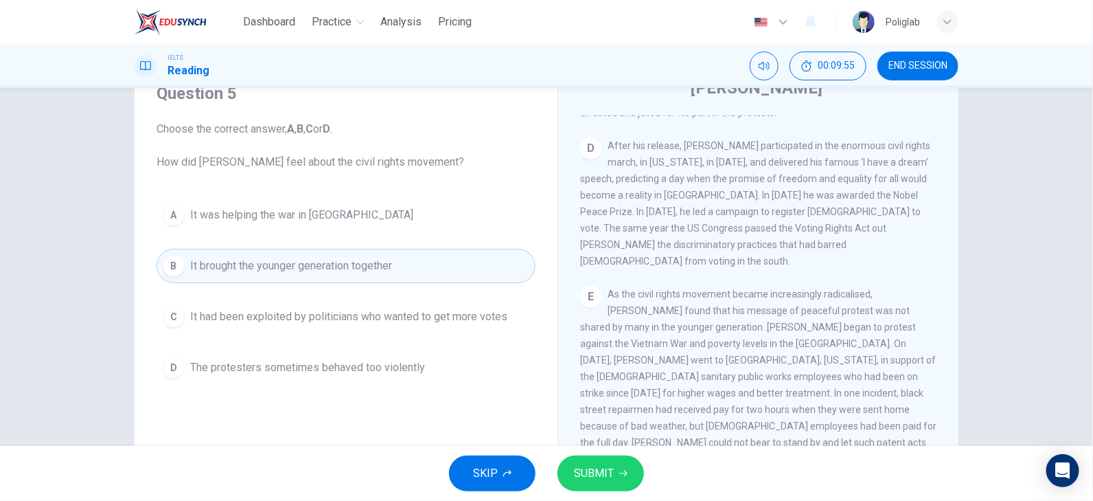
scroll to position [37, 0]
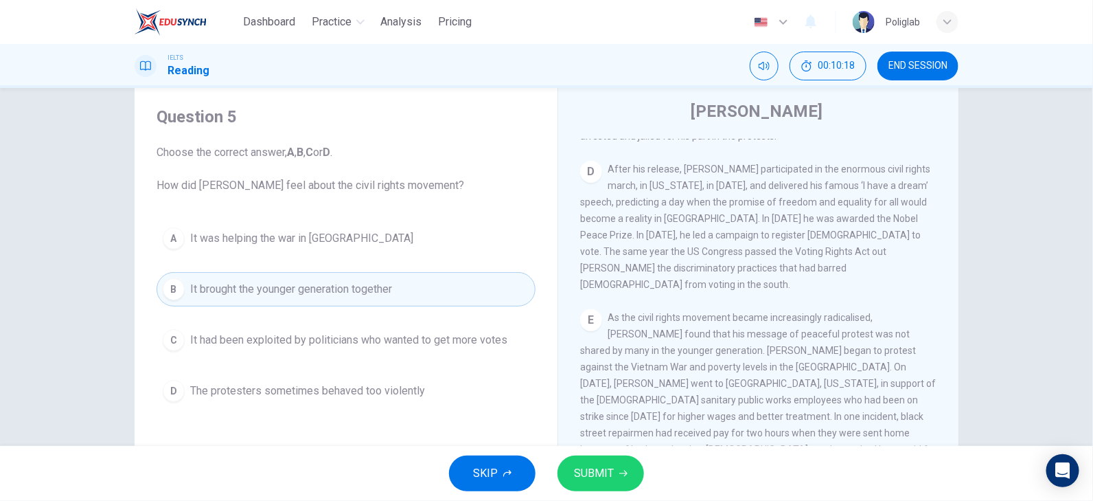
click at [369, 393] on span "The protesters sometimes behaved too violently" at bounding box center [307, 390] width 235 height 16
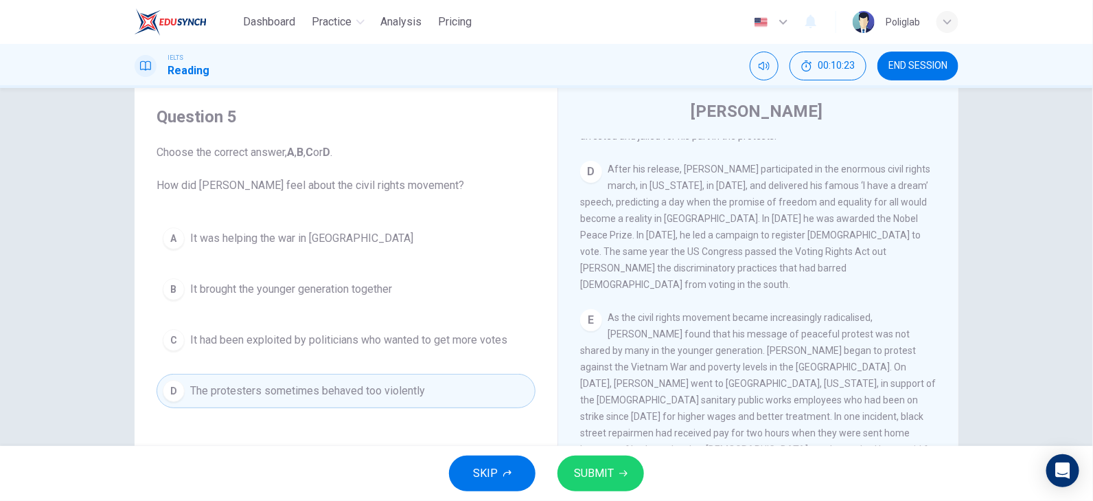
click at [597, 467] on span "SUBMIT" at bounding box center [594, 472] width 40 height 19
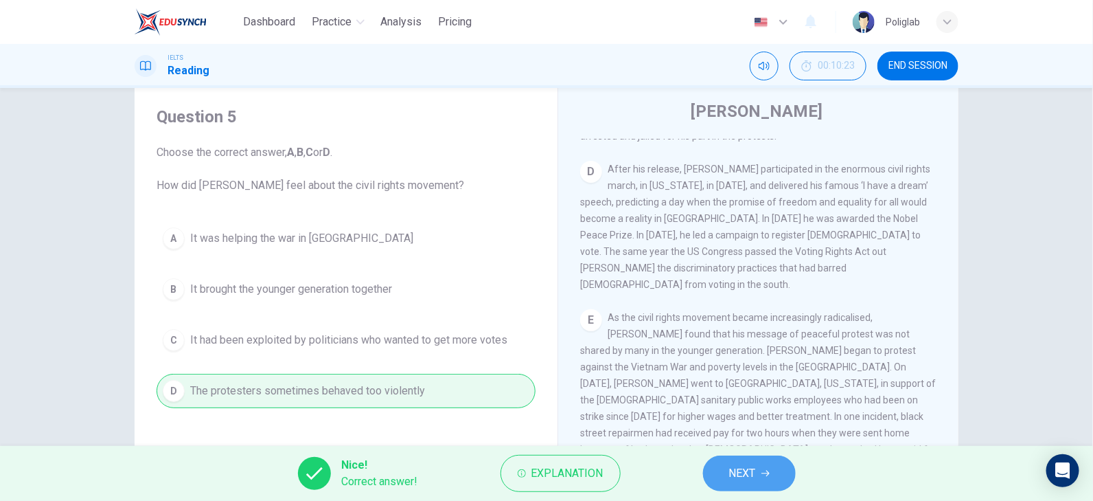
click at [756, 473] on span "NEXT" at bounding box center [742, 472] width 27 height 19
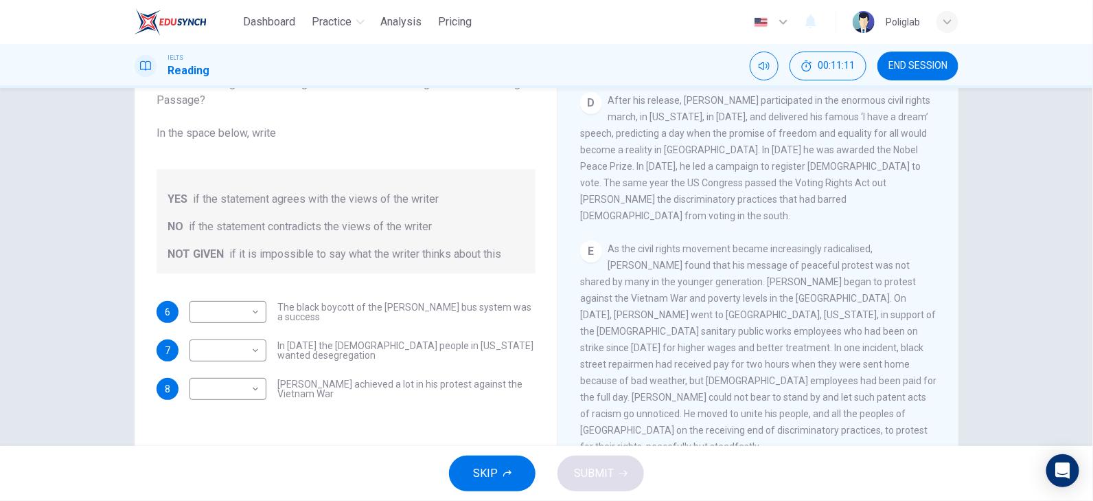
scroll to position [174, 0]
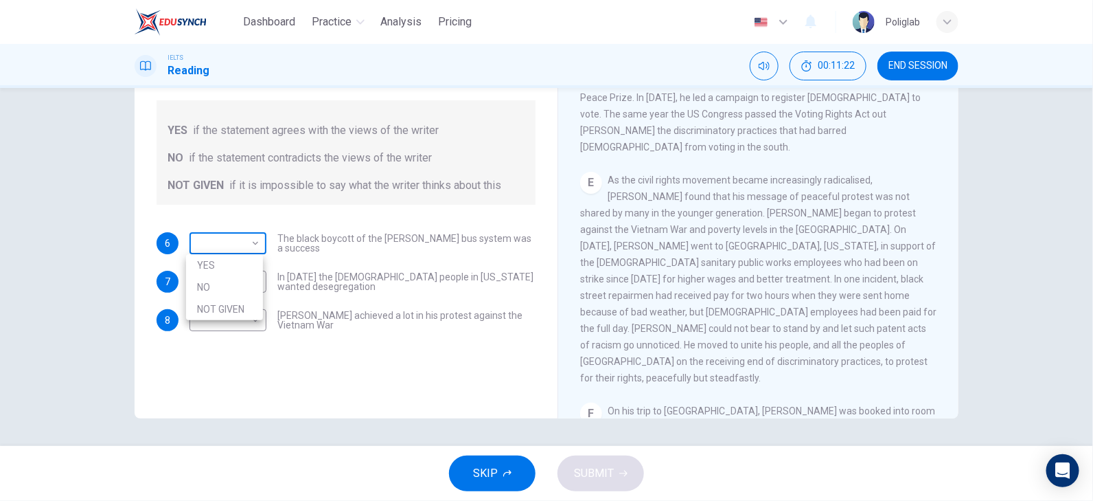
click at [242, 247] on body "Dashboard Practice Analysis Pricing English en ​ Poliglab IELTS Reading 00:11:2…" at bounding box center [546, 250] width 1093 height 501
click at [233, 263] on li "YES" at bounding box center [224, 265] width 77 height 22
type input "YES"
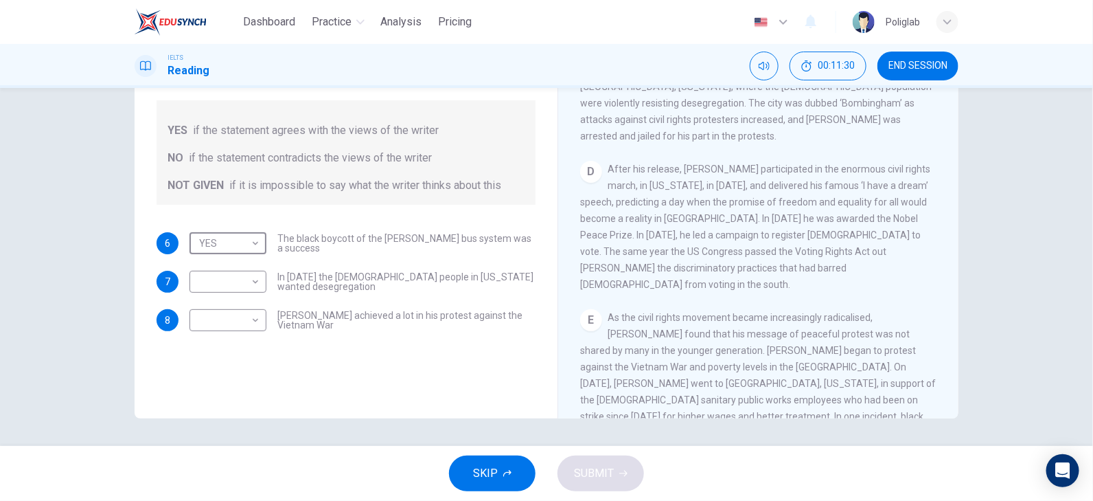
scroll to position [638, 0]
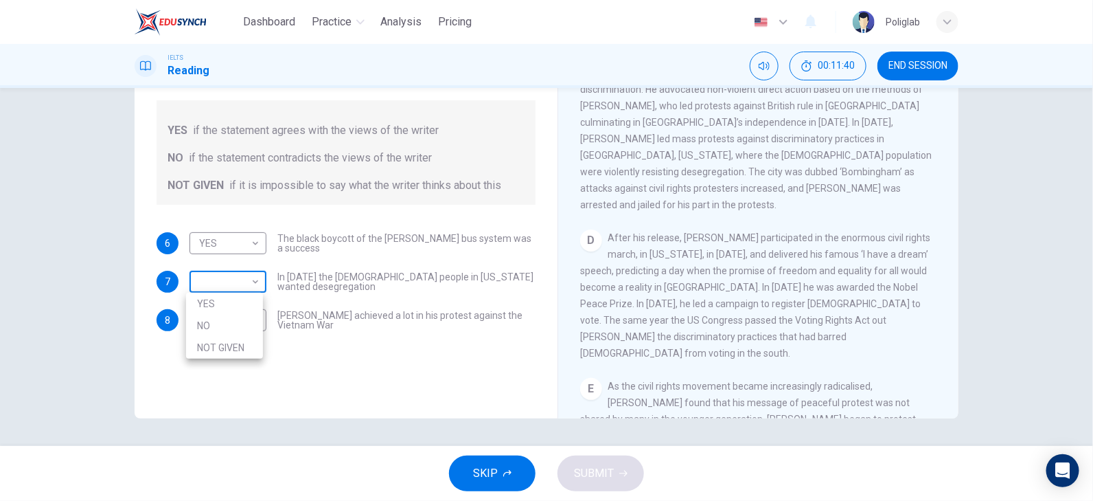
click at [220, 283] on body "Dashboard Practice Analysis Pricing English en ​ Poliglab IELTS Reading 00:11:4…" at bounding box center [546, 250] width 1093 height 501
click at [223, 351] on li "NOT GIVEN" at bounding box center [224, 347] width 77 height 22
type input "NOT GIVEN"
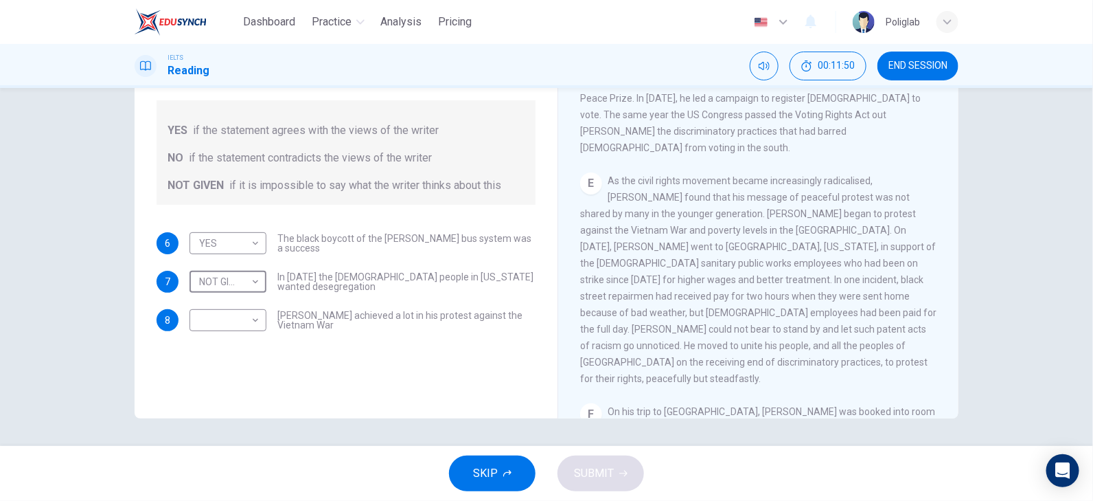
scroll to position [844, 0]
click at [246, 319] on body "Dashboard Practice Analysis Pricing English en ​ Poliglab IELTS Reading 00:11:5…" at bounding box center [546, 250] width 1093 height 501
click at [240, 357] on li "NO" at bounding box center [224, 364] width 77 height 22
type input "NO"
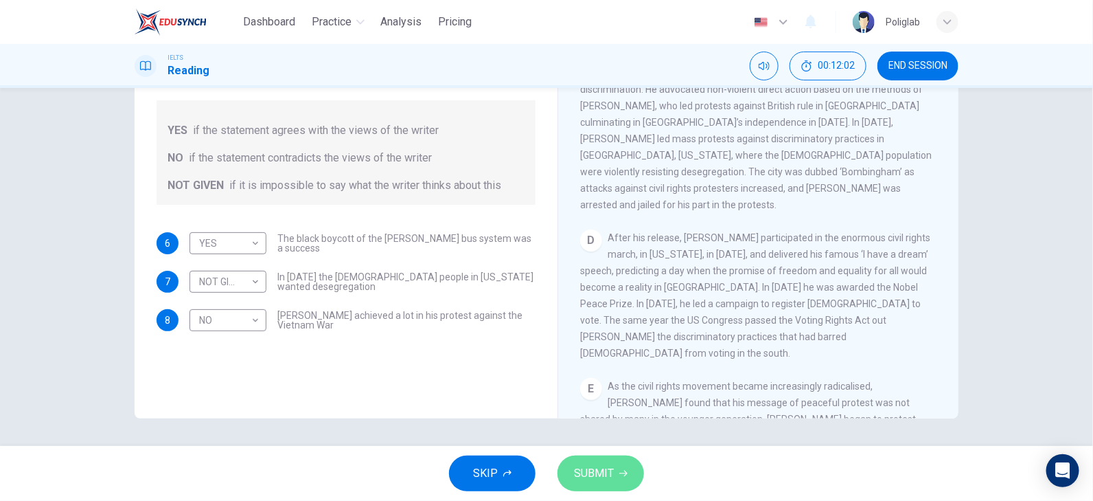
click at [621, 462] on button "SUBMIT" at bounding box center [601, 473] width 87 height 36
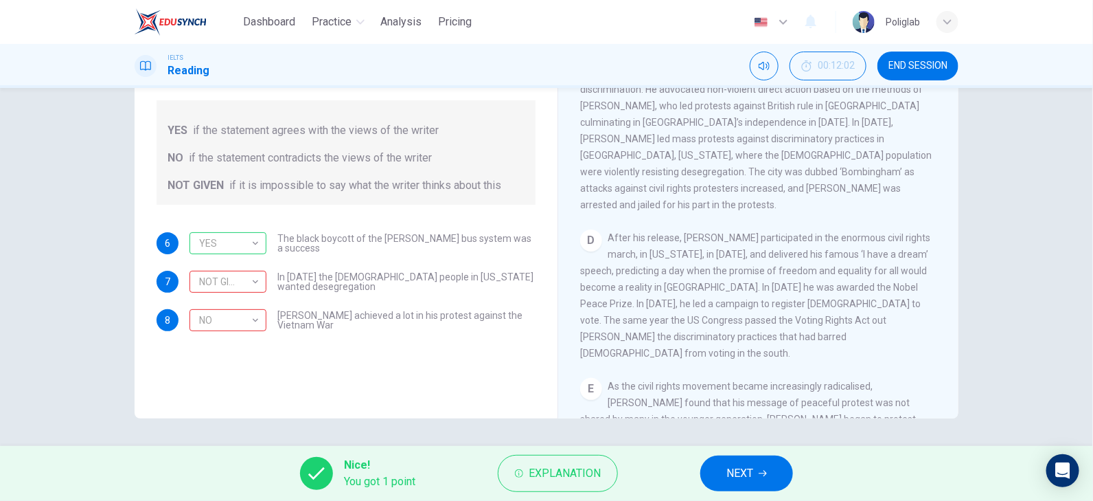
click at [732, 473] on span "NEXT" at bounding box center [739, 472] width 27 height 19
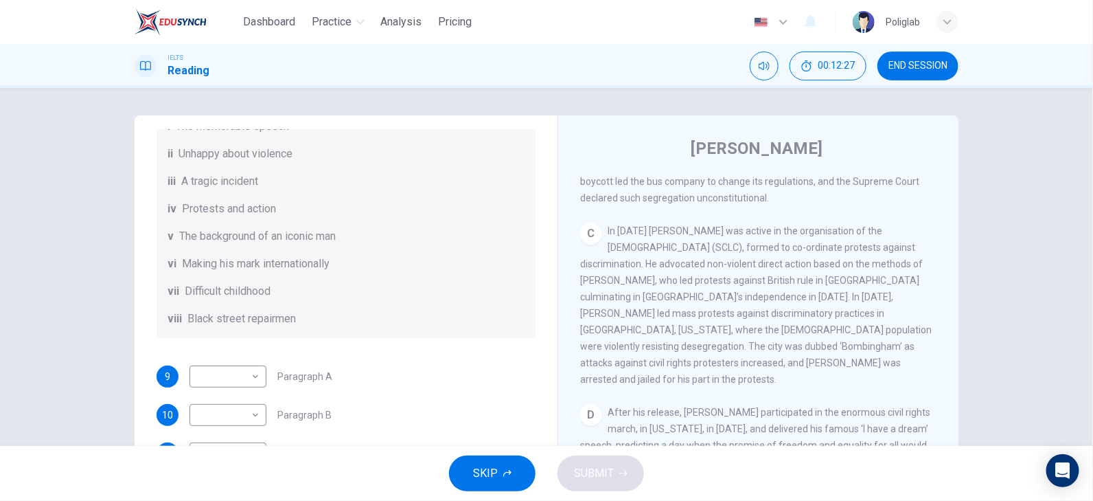
scroll to position [242, 0]
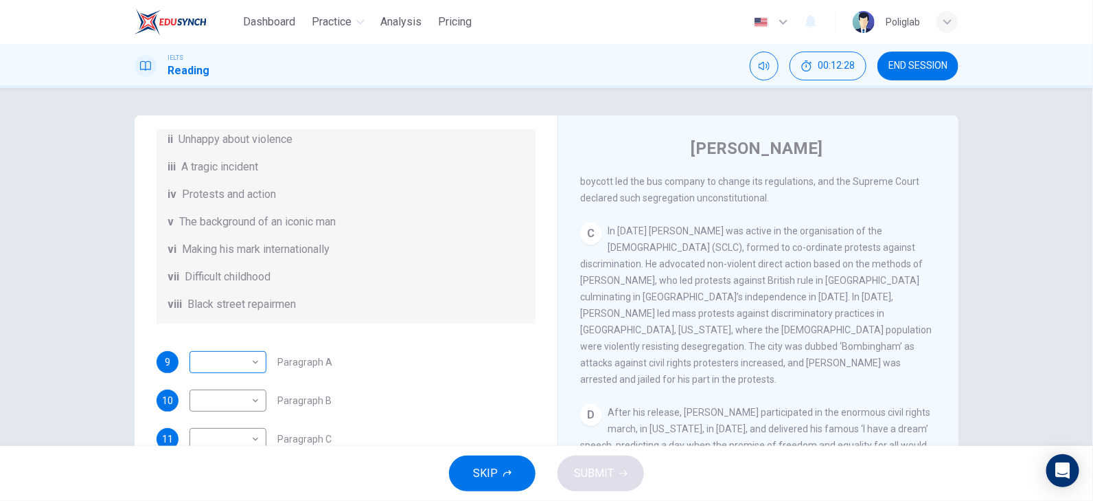
click at [253, 356] on body "Dashboard Practice Analysis Pricing English en ​ Poliglab IELTS Reading 00:12:2…" at bounding box center [546, 250] width 1093 height 501
click at [227, 413] on li "v" at bounding box center [224, 413] width 77 height 22
type input "v"
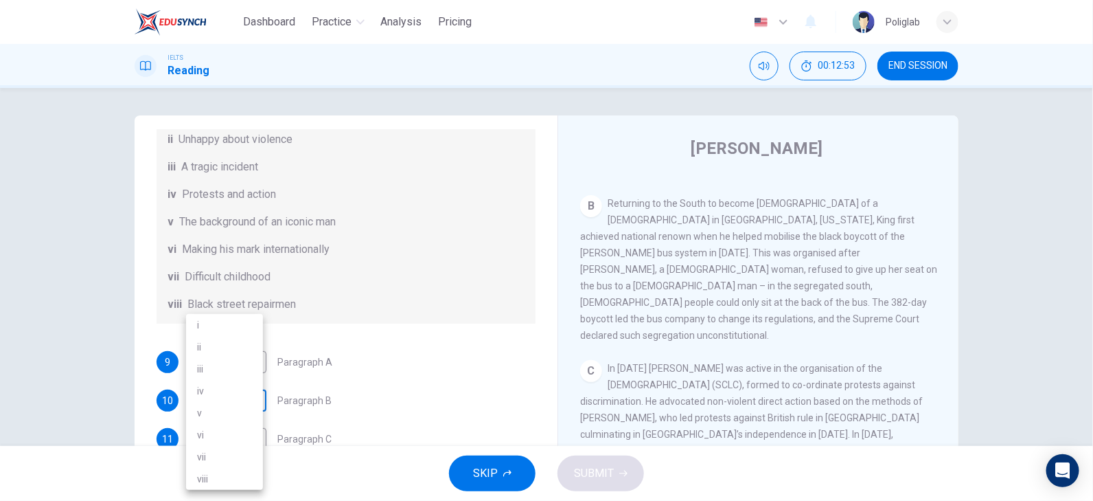
click at [241, 393] on body "Dashboard Practice Analysis Pricing English en ​ Poliglab IELTS Reading 00:12:5…" at bounding box center [546, 250] width 1093 height 501
click at [224, 431] on li "vi" at bounding box center [224, 435] width 77 height 22
type input "vi"
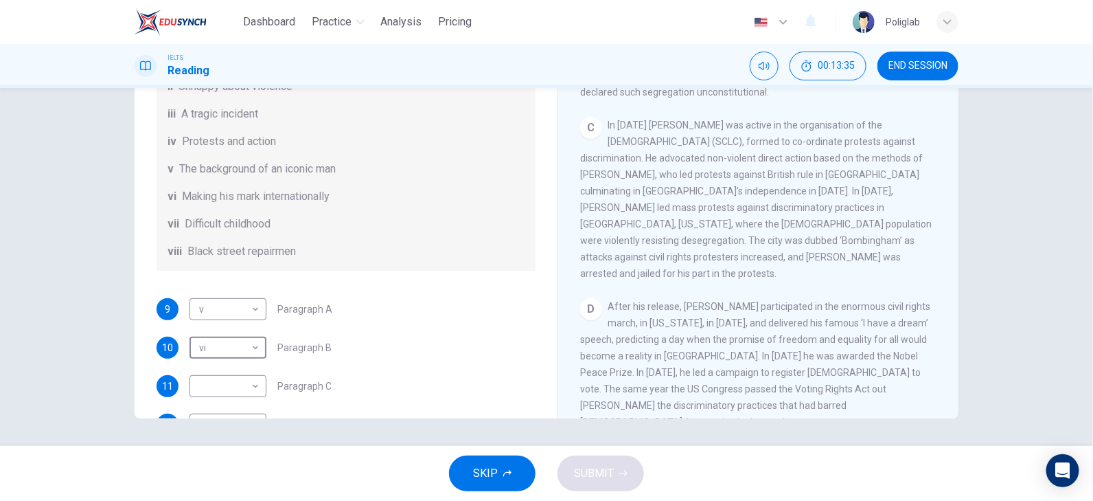
scroll to position [173, 0]
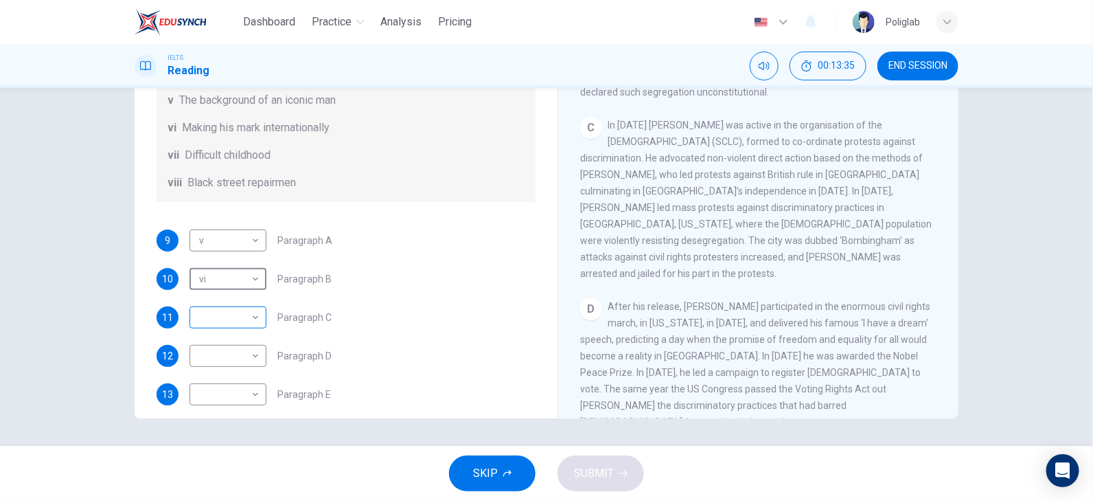
click at [248, 334] on body "Dashboard Practice Analysis Pricing English en ​ Poliglab IELTS Reading 00:13:3…" at bounding box center [546, 250] width 1093 height 501
click at [235, 393] on li "iv" at bounding box center [224, 391] width 77 height 22
type input "iv"
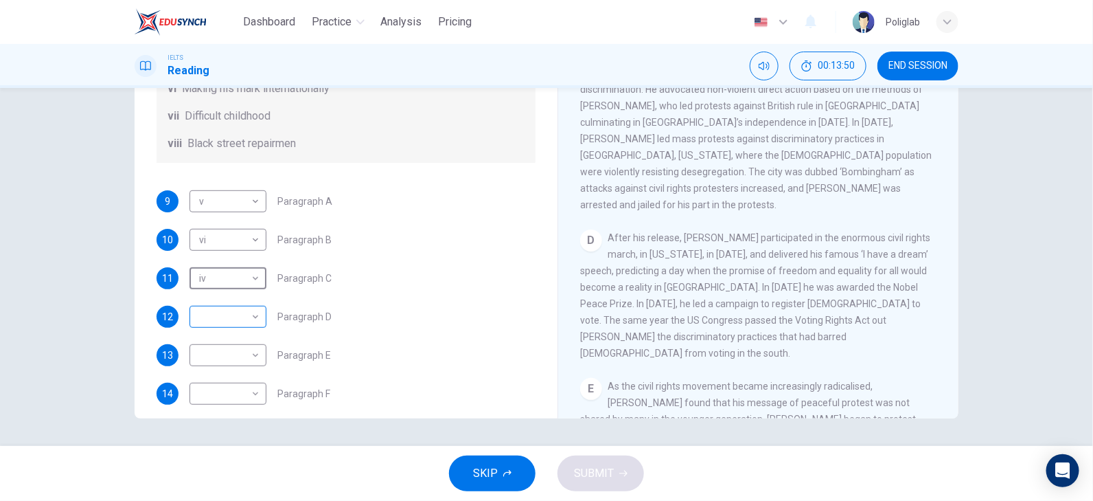
scroll to position [242, 0]
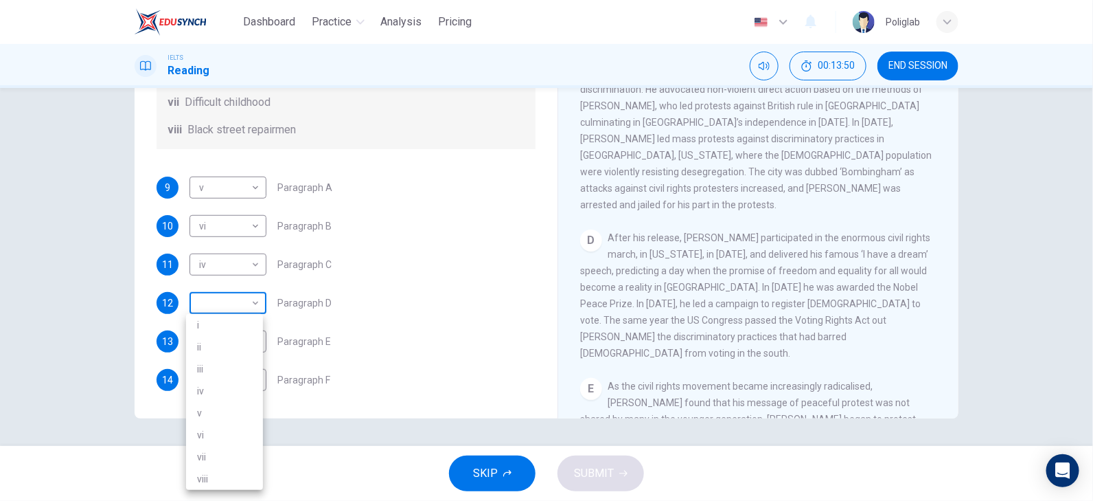
click at [248, 307] on body "Dashboard Practice Analysis Pricing English en ​ Poliglab IELTS Reading 00:13:5…" at bounding box center [546, 250] width 1093 height 501
click at [247, 331] on li "i" at bounding box center [224, 325] width 77 height 22
type input "i"
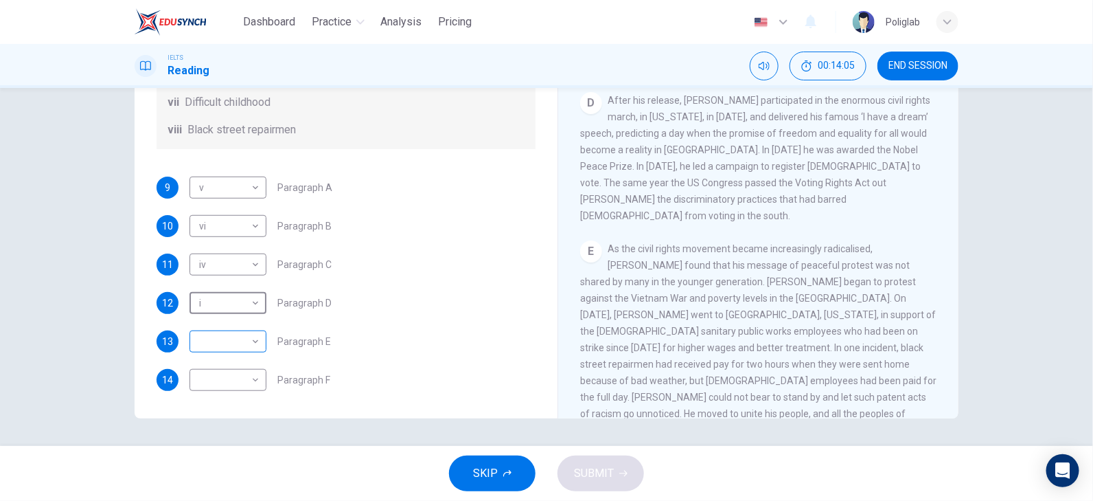
click at [252, 345] on body "Dashboard Practice Analysis Pricing English en ​ Poliglab IELTS Reading 00:14:0…" at bounding box center [546, 250] width 1093 height 501
click at [225, 342] on li "ii" at bounding box center [224, 347] width 77 height 22
type input "ii"
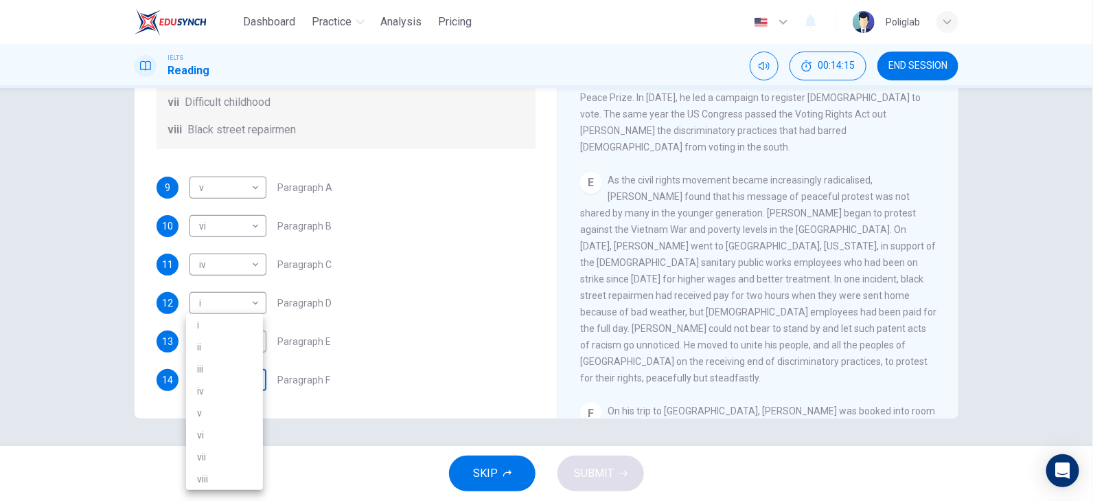
click at [239, 376] on body "Dashboard Practice Analysis Pricing English en ​ Poliglab IELTS Reading 00:14:1…" at bounding box center [546, 250] width 1093 height 501
click at [223, 363] on li "iii" at bounding box center [224, 369] width 77 height 22
type input "iii"
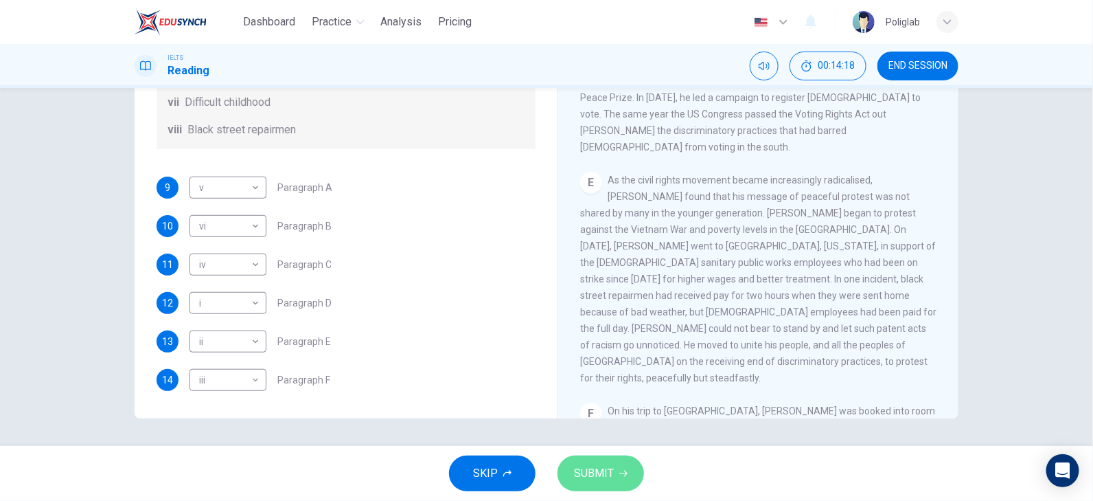
click at [608, 466] on span "SUBMIT" at bounding box center [594, 472] width 40 height 19
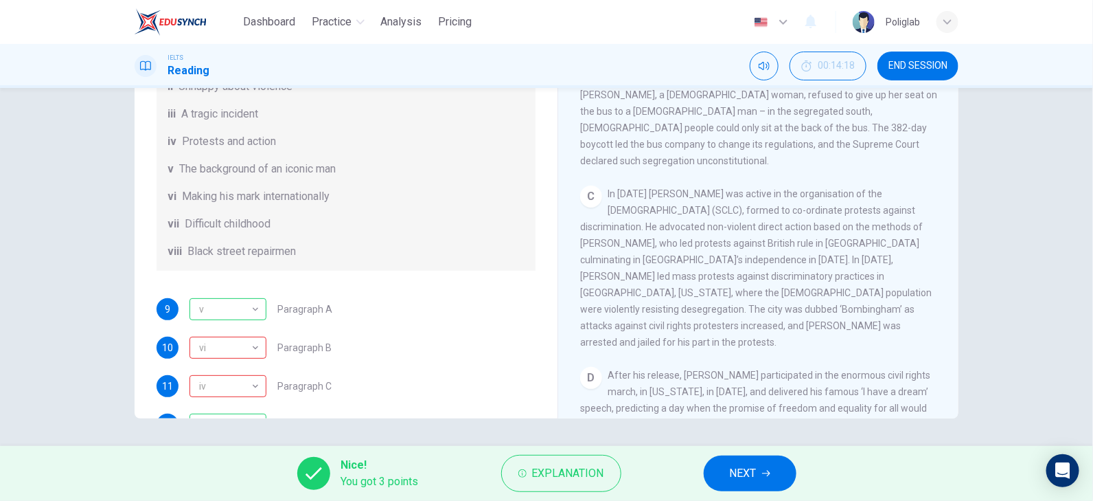
scroll to position [295, 0]
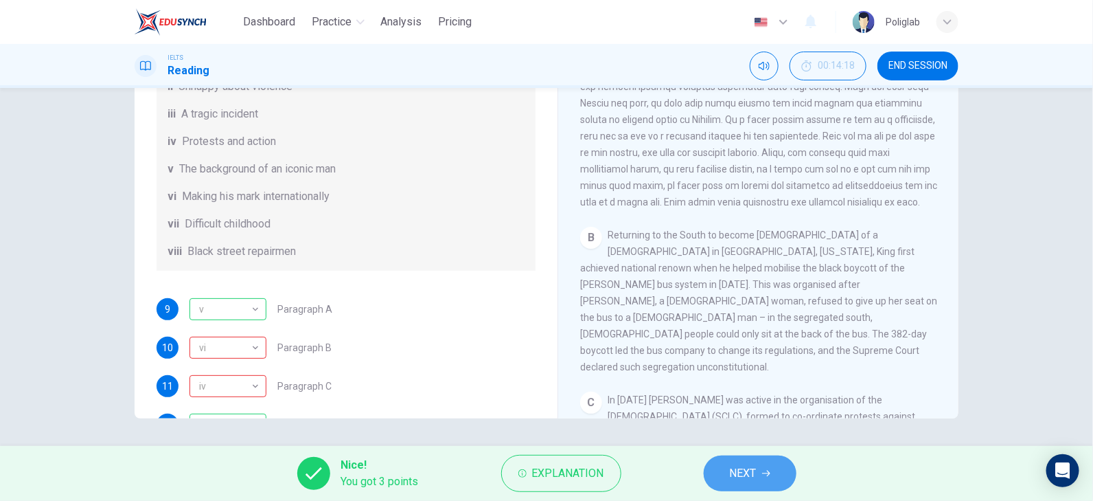
click at [766, 472] on icon "button" at bounding box center [766, 473] width 8 height 6
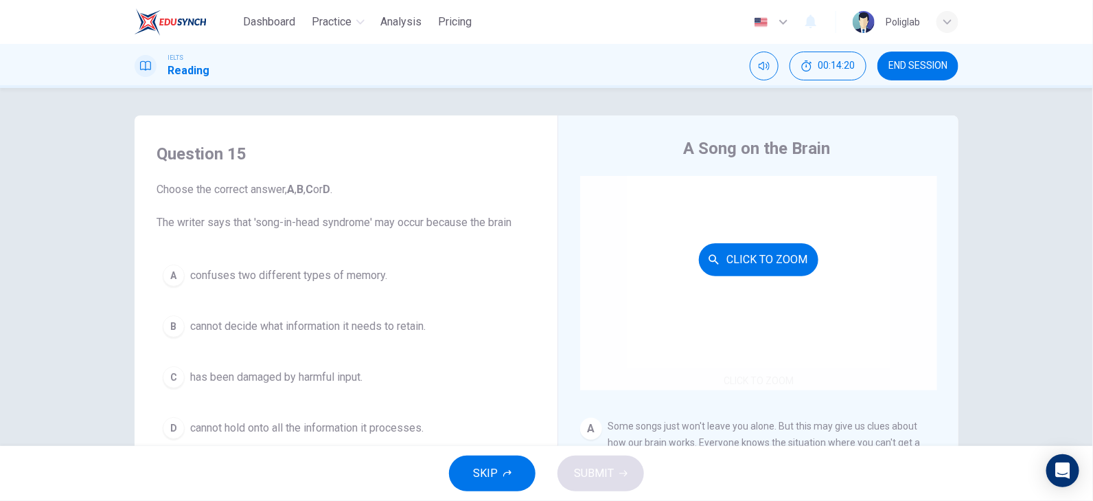
scroll to position [137, 0]
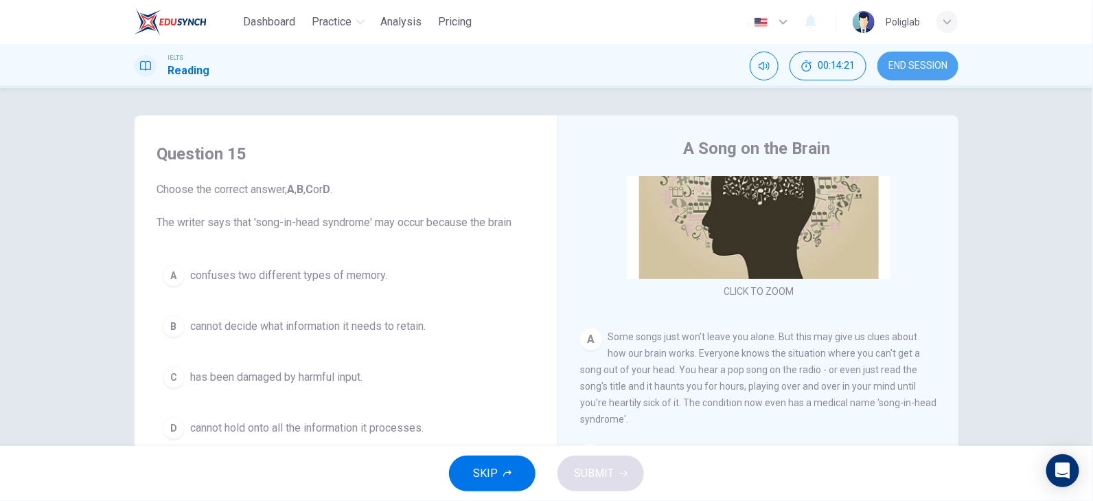
click at [952, 66] on button "END SESSION" at bounding box center [917, 65] width 81 height 29
